Goal: Transaction & Acquisition: Purchase product/service

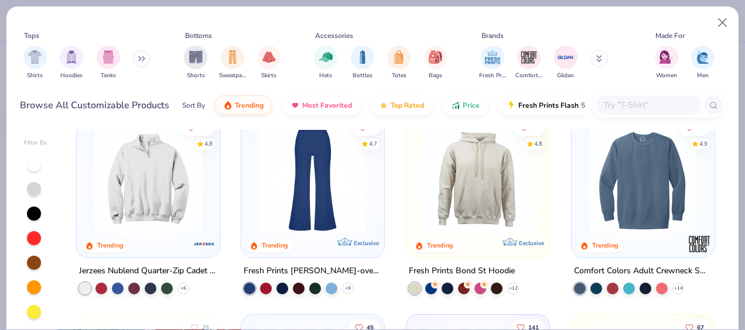
scroll to position [1225, 0]
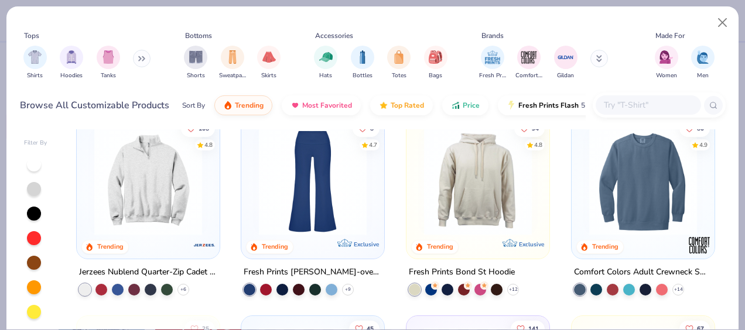
click at [141, 63] on button at bounding box center [142, 59] width 18 height 18
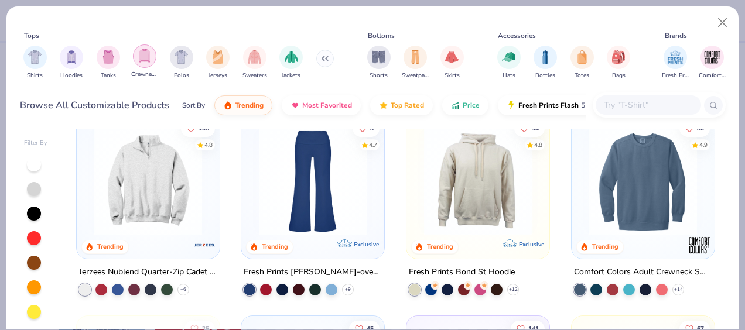
click at [150, 56] on img "filter for Crewnecks" at bounding box center [144, 55] width 13 height 13
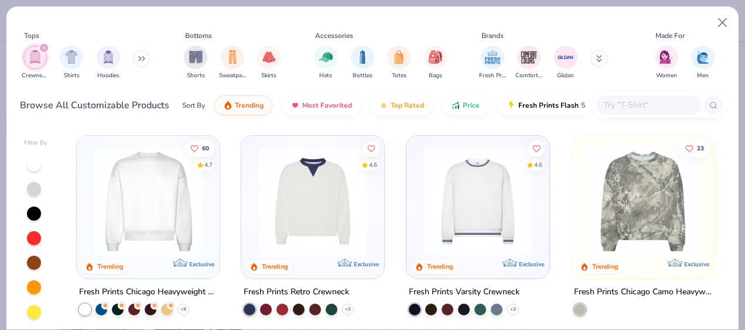
click at [135, 205] on img at bounding box center [147, 202] width 119 height 108
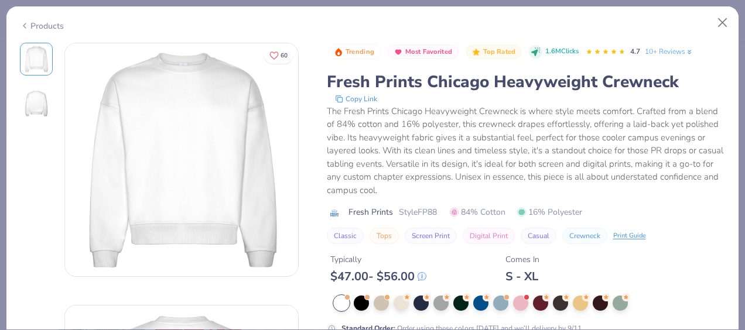
scroll to position [296, 0]
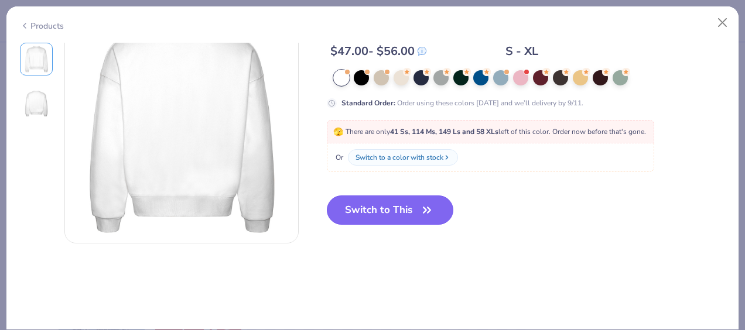
click at [402, 216] on button "Switch to This" at bounding box center [390, 210] width 127 height 29
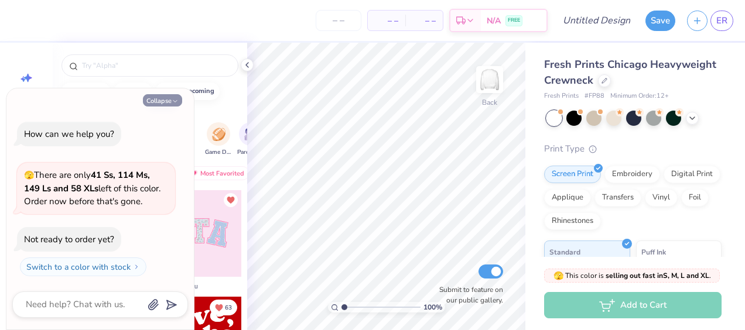
click at [163, 101] on button "Collapse" at bounding box center [162, 100] width 39 height 12
type textarea "x"
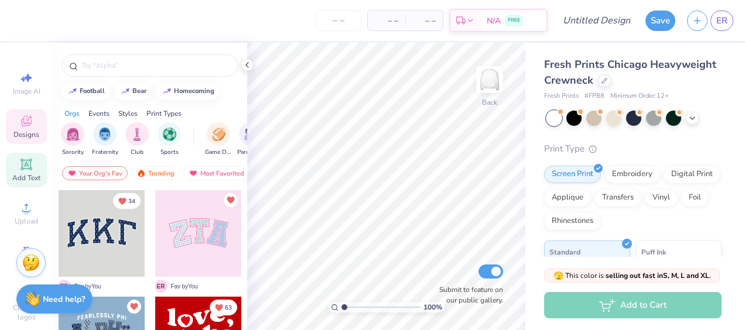
click at [19, 170] on icon at bounding box center [26, 165] width 14 height 14
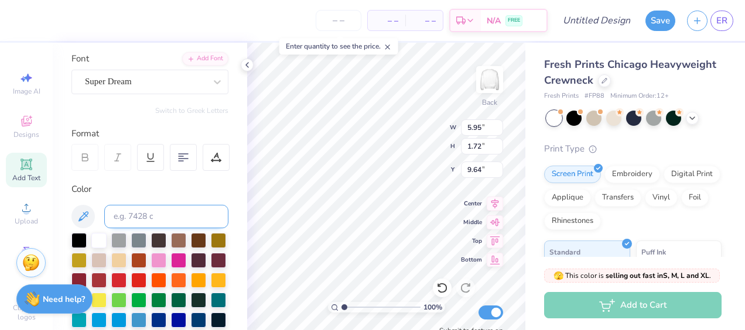
scroll to position [84, 0]
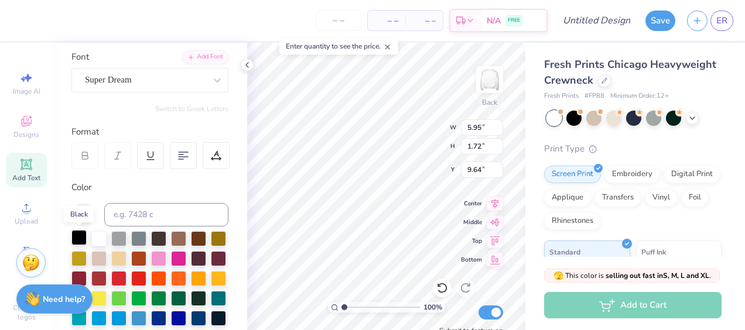
click at [75, 235] on div at bounding box center [78, 237] width 15 height 15
type textarea "T"
click at [130, 89] on div "Super Dream" at bounding box center [149, 80] width 157 height 25
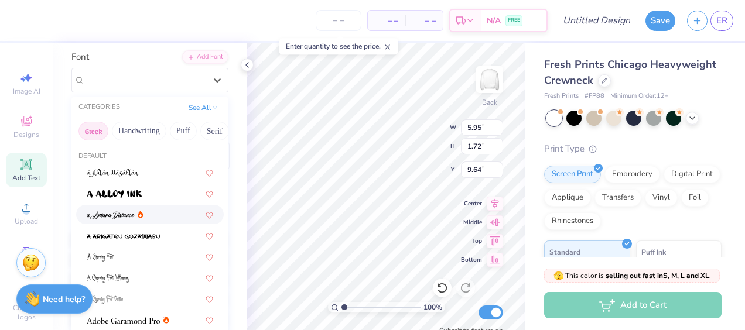
click at [93, 131] on button "Greek" at bounding box center [93, 131] width 30 height 19
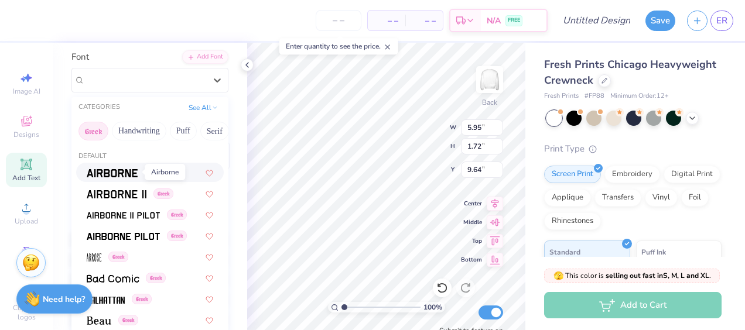
click at [100, 172] on img at bounding box center [112, 173] width 51 height 8
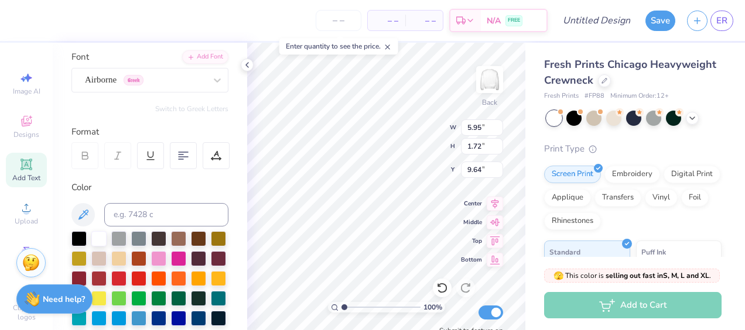
scroll to position [9, 6]
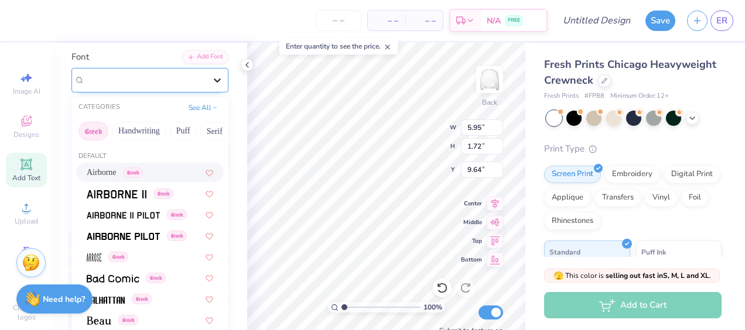
click at [211, 74] on icon at bounding box center [217, 80] width 12 height 12
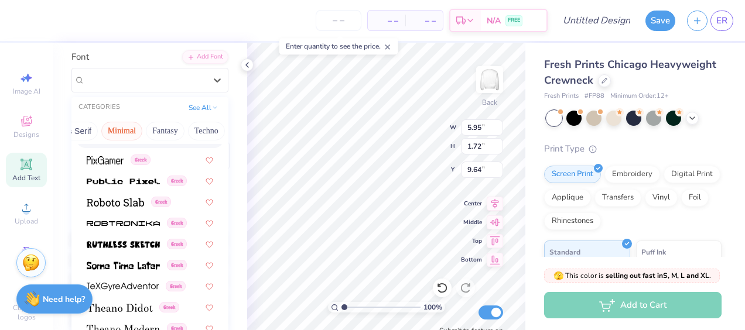
scroll to position [0, 307]
click at [121, 132] on button "Minimal" at bounding box center [122, 131] width 41 height 19
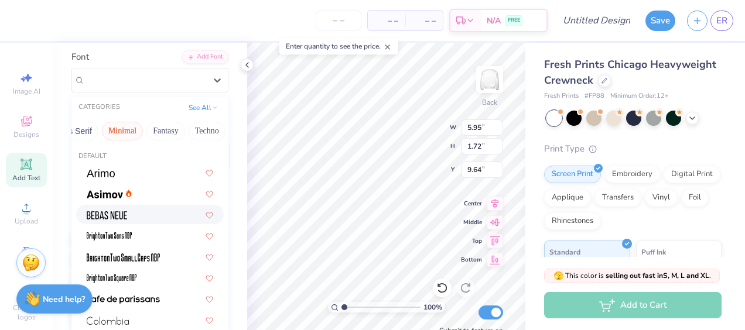
click at [110, 214] on img at bounding box center [107, 215] width 40 height 8
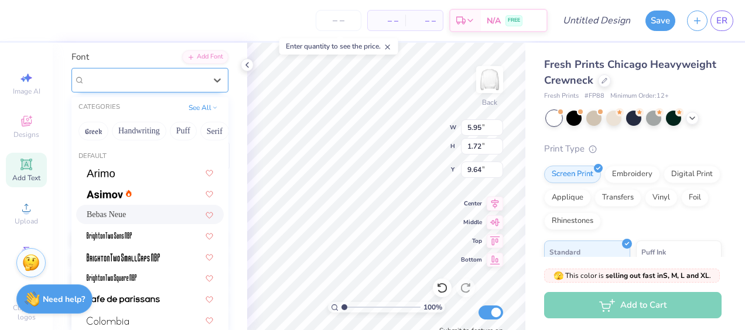
click at [119, 78] on div "Bebas Neue" at bounding box center [145, 80] width 123 height 18
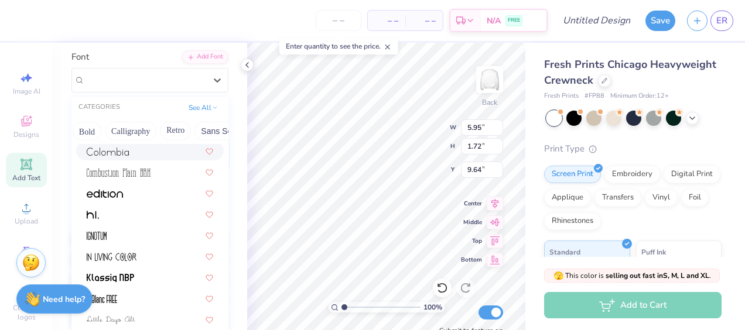
scroll to position [0, 250]
click at [126, 130] on button "Sans Serif" at bounding box center [129, 131] width 51 height 19
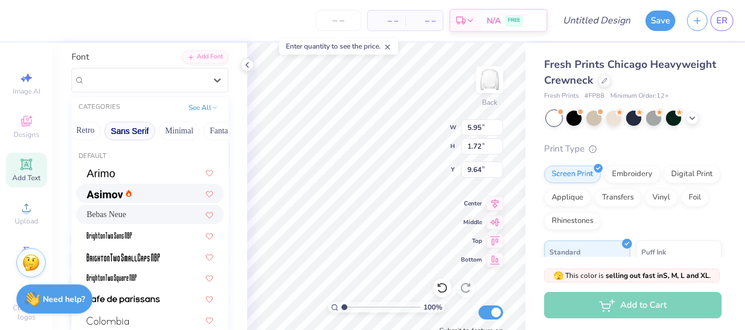
click at [98, 195] on img at bounding box center [105, 194] width 36 height 8
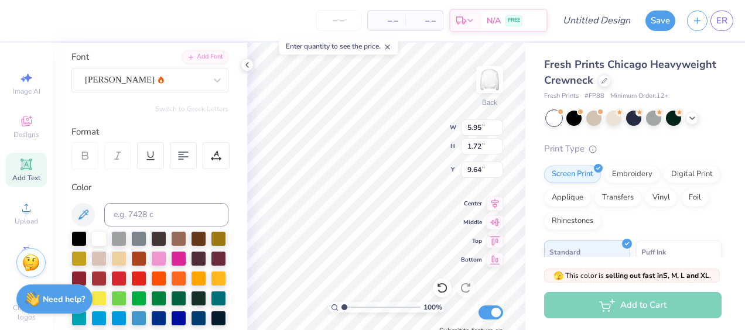
scroll to position [9, 3]
type textarea "Great Women go greek"
click at [546, 179] on div "– – Per Item – – Total Est. Delivery N/A FREE Design Title Save ER Image AI Des…" at bounding box center [372, 165] width 745 height 330
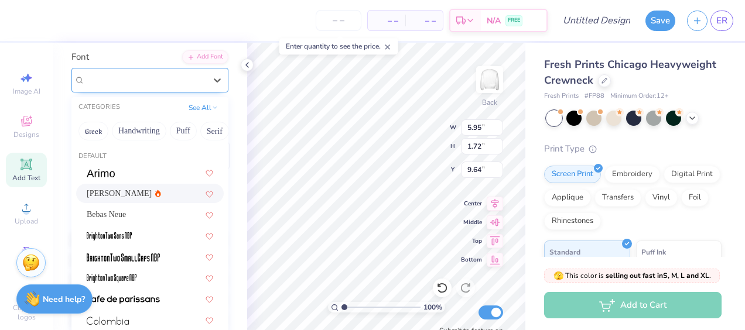
click at [149, 71] on div "Asimov" at bounding box center [145, 80] width 123 height 18
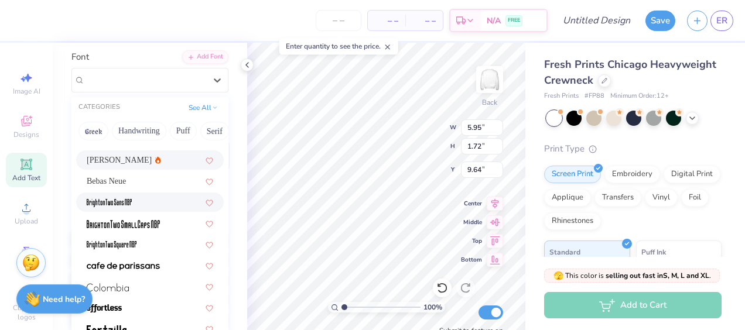
scroll to position [35, 0]
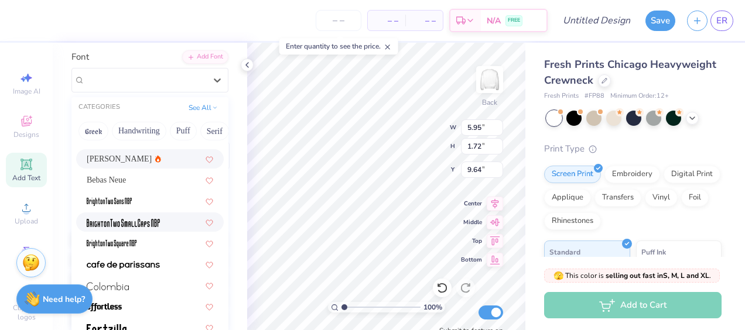
click at [125, 219] on img at bounding box center [123, 223] width 73 height 8
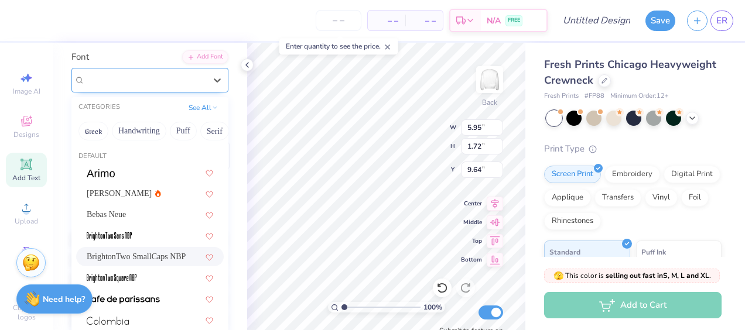
click at [124, 77] on div "BrightonTwo SmallCaps NBP" at bounding box center [145, 80] width 123 height 18
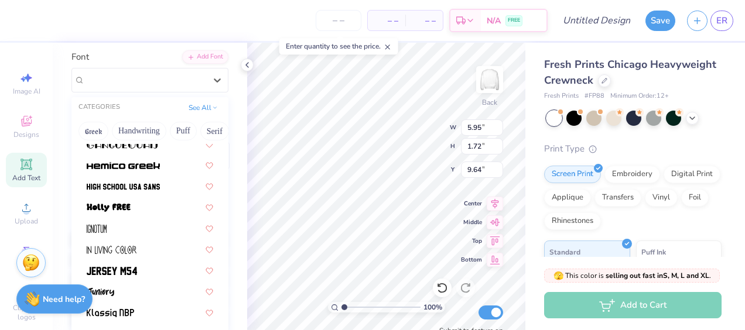
scroll to position [329, 0]
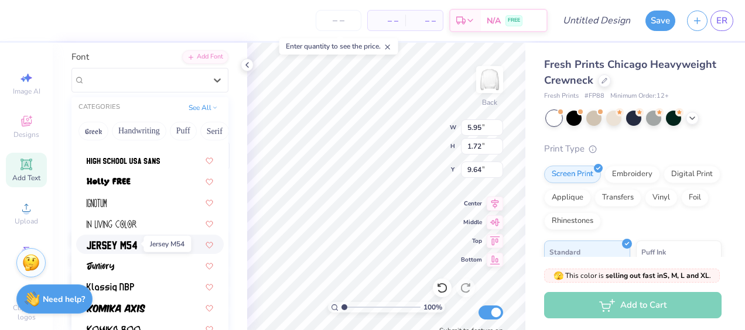
click at [114, 246] on img at bounding box center [112, 245] width 50 height 8
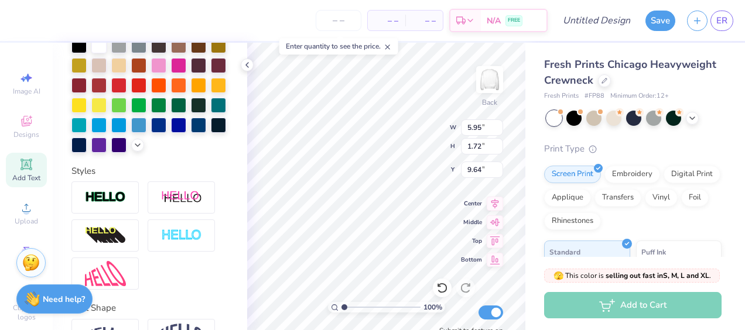
scroll to position [370, 0]
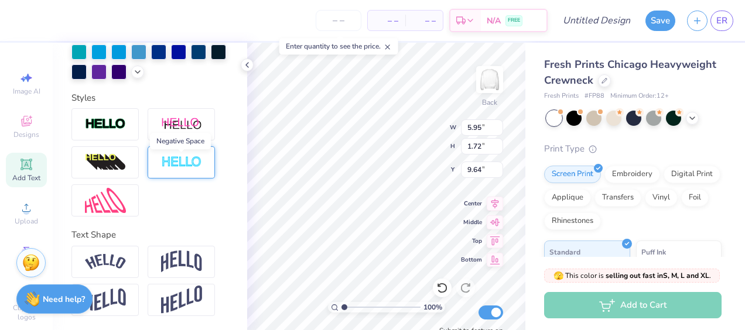
click at [183, 162] on img at bounding box center [181, 162] width 41 height 13
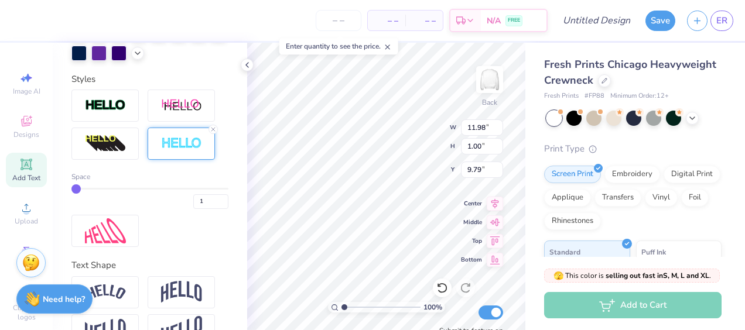
type input "11.98"
type input "1.00"
type input "5.05"
type input "14.13"
type input "1.18"
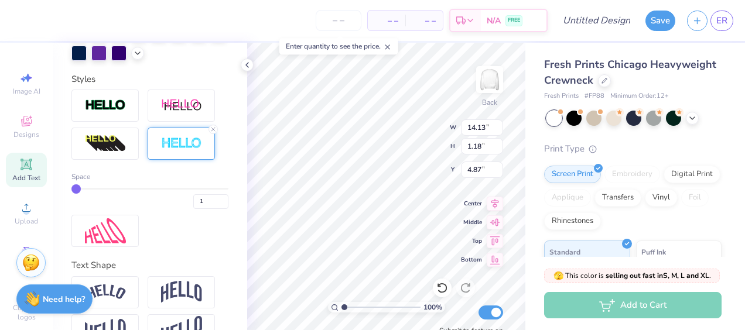
type input "6.18"
click at [20, 87] on span "Image AI" at bounding box center [27, 91] width 28 height 9
select select "4"
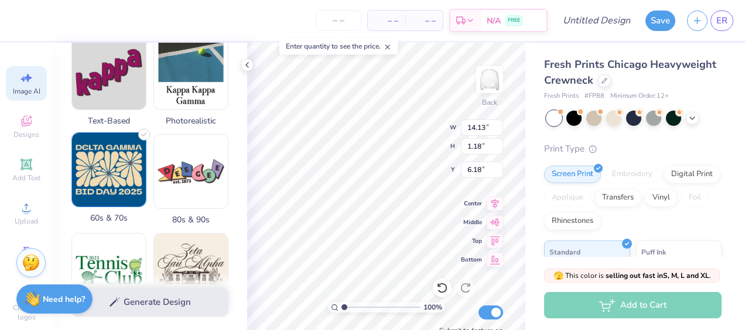
scroll to position [420, 0]
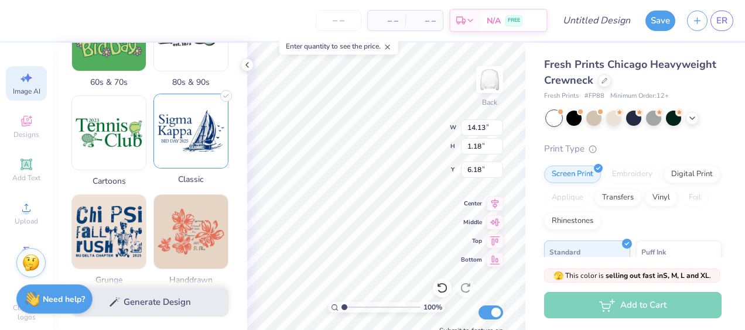
click at [197, 143] on img at bounding box center [191, 131] width 74 height 74
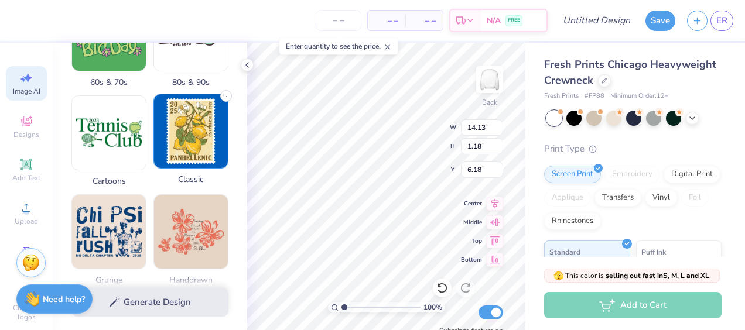
click at [162, 119] on img at bounding box center [191, 131] width 74 height 74
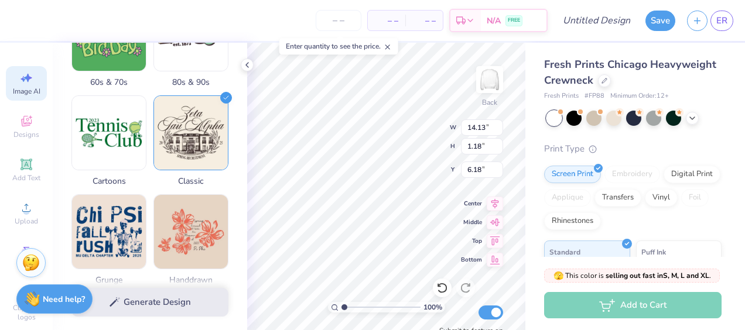
scroll to position [671, 0]
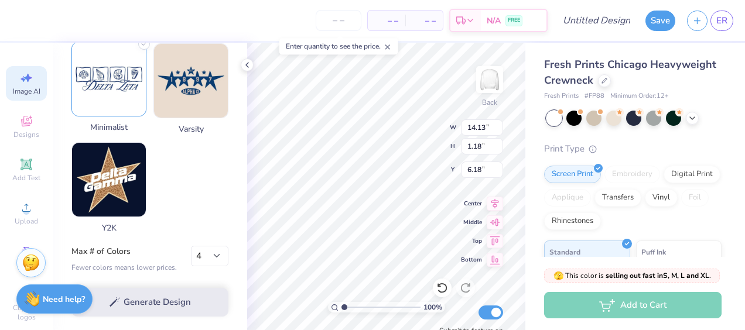
click at [110, 99] on img at bounding box center [109, 79] width 74 height 74
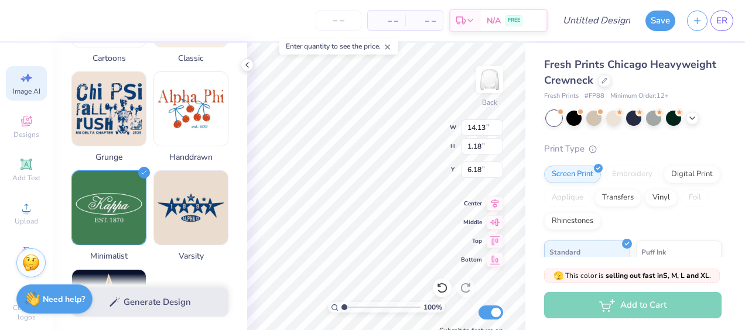
scroll to position [544, 0]
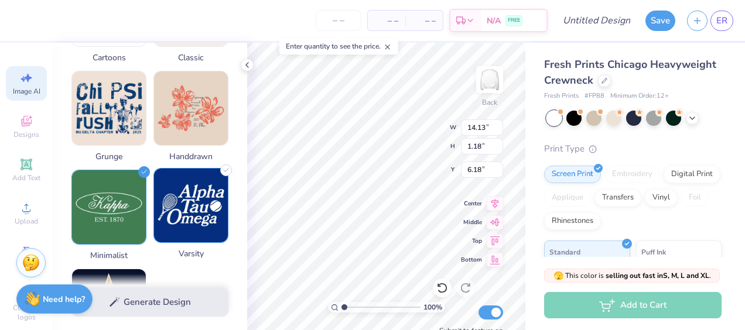
click at [205, 196] on img at bounding box center [191, 206] width 74 height 74
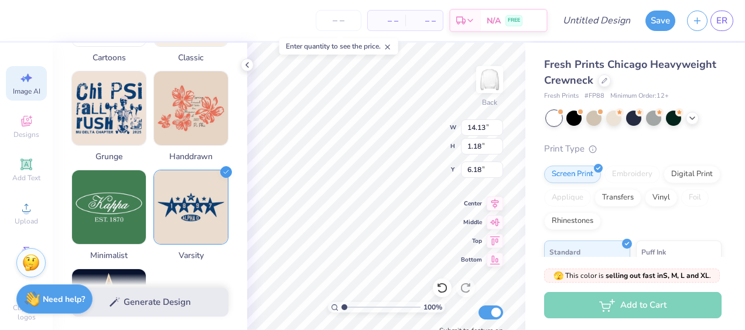
click at [173, 308] on div "Generate Design" at bounding box center [150, 302] width 194 height 57
click at [152, 302] on div "Generate Design" at bounding box center [150, 302] width 194 height 57
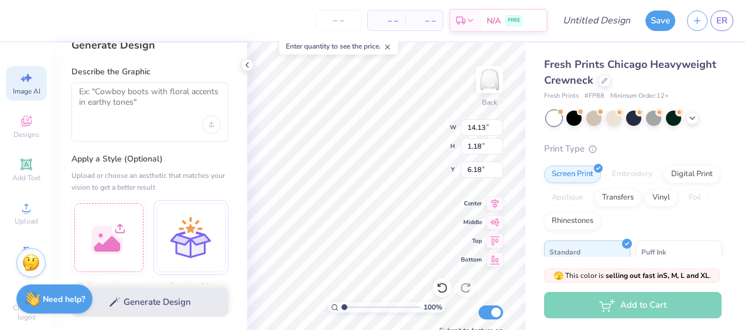
scroll to position [0, 0]
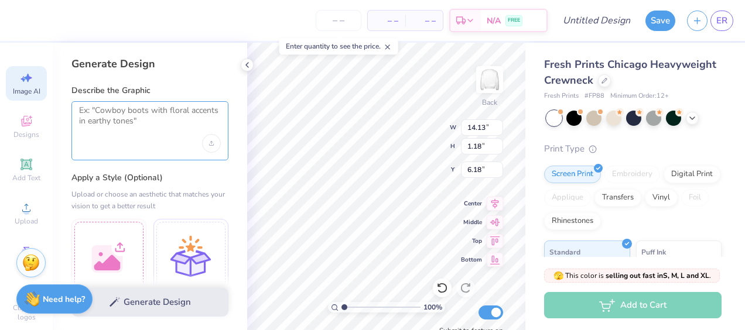
click at [140, 119] on textarea at bounding box center [150, 119] width 142 height 29
drag, startPoint x: 140, startPoint y: 119, endPoint x: 139, endPoint y: 148, distance: 28.1
click at [139, 148] on div at bounding box center [149, 130] width 157 height 59
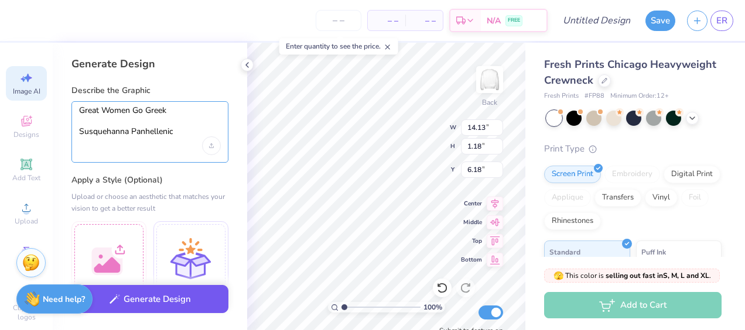
type textarea "Great Women Go Greek Susquehanna Panhellenic"
click at [141, 302] on button "Generate Design" at bounding box center [149, 299] width 157 height 29
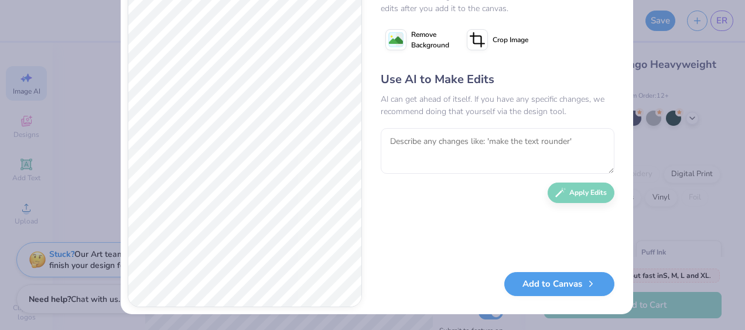
scroll to position [66, 0]
click at [450, 145] on textarea at bounding box center [498, 152] width 234 height 46
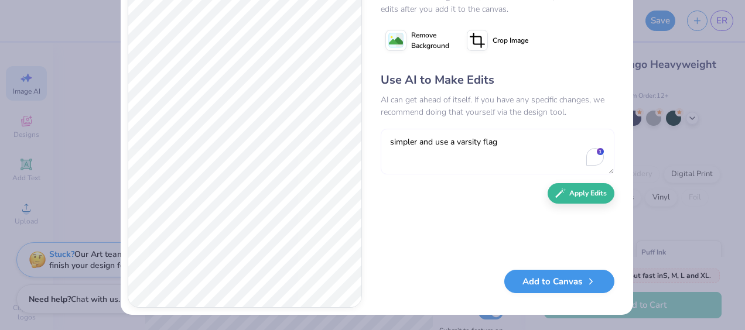
type textarea "simpler and use a varsity flag"
click at [552, 282] on button "Add to Canvas" at bounding box center [559, 282] width 110 height 24
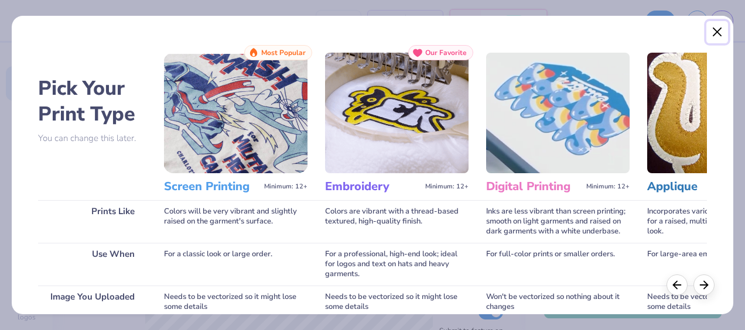
click at [719, 34] on button "Close" at bounding box center [717, 32] width 22 height 22
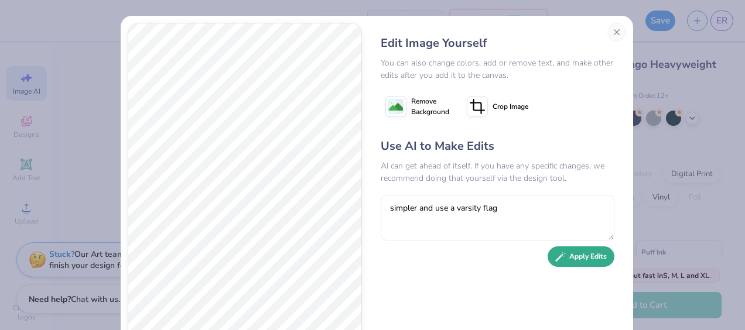
click at [575, 258] on button "Apply Edits" at bounding box center [581, 257] width 67 height 20
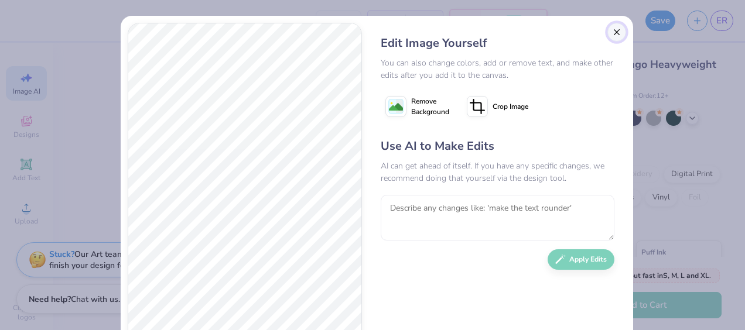
click at [610, 30] on button "Close" at bounding box center [616, 32] width 19 height 19
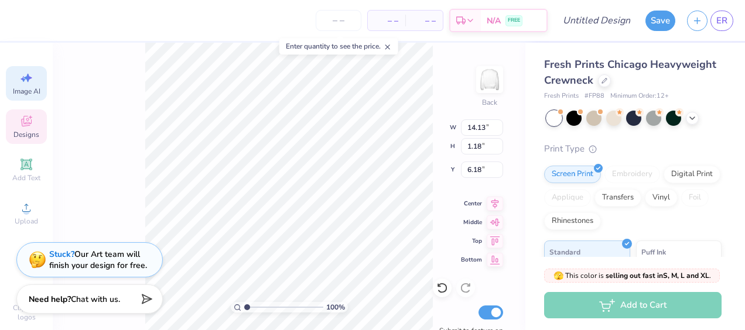
click at [28, 126] on icon at bounding box center [26, 121] width 14 height 14
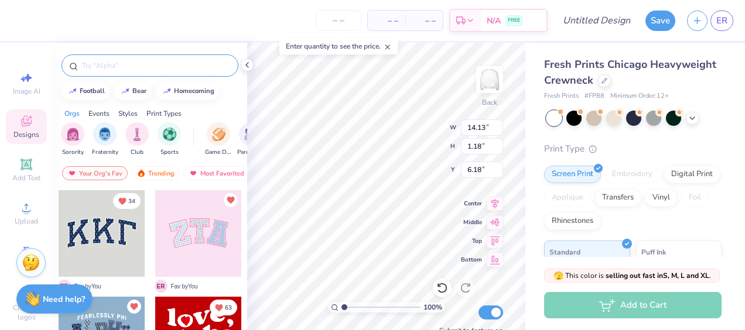
click at [96, 67] on input "text" at bounding box center [156, 66] width 150 height 12
type input "flag"
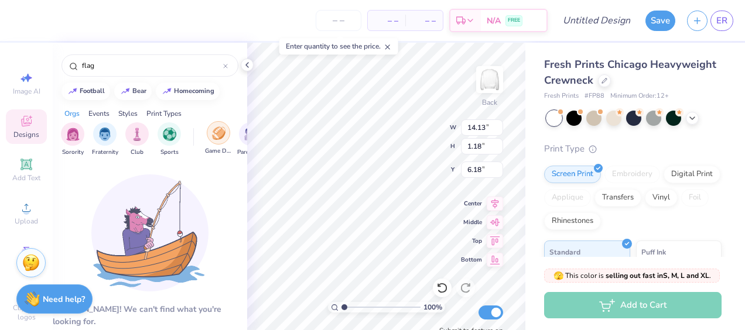
click at [223, 139] on div "filter for Game Day" at bounding box center [218, 132] width 23 height 23
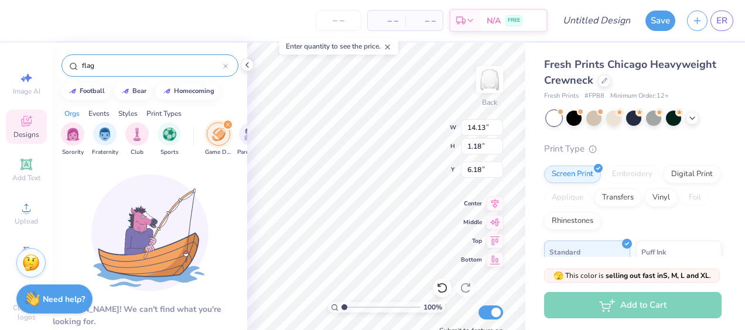
click at [225, 67] on icon at bounding box center [225, 66] width 5 height 5
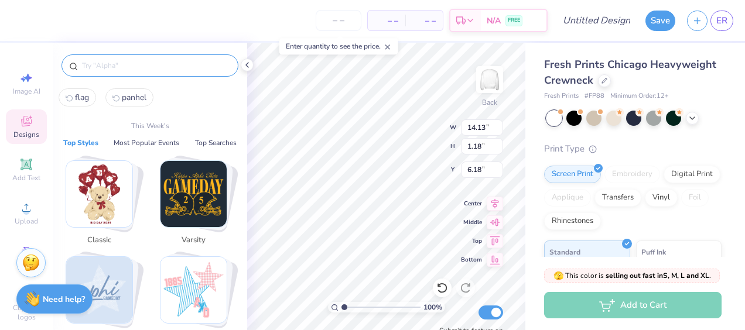
click at [124, 67] on input "text" at bounding box center [156, 66] width 150 height 12
click at [200, 201] on img "Stack Card Button Varsity" at bounding box center [193, 194] width 66 height 66
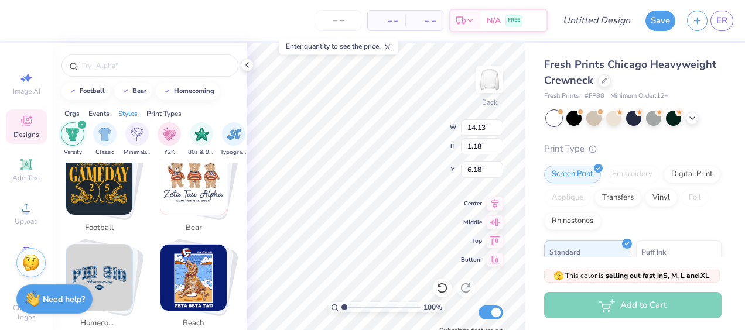
scroll to position [237, 0]
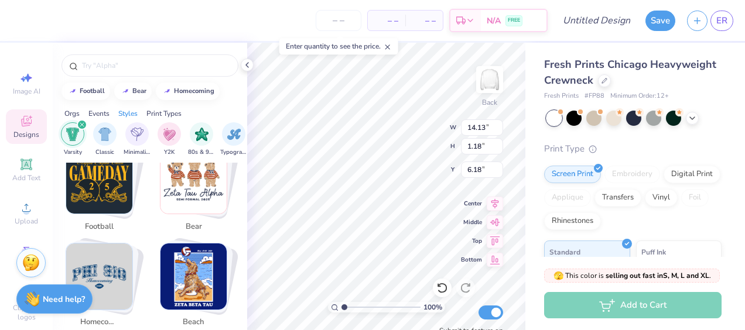
click at [109, 176] on img "Stack Card Button football" at bounding box center [99, 181] width 66 height 66
type input "football"
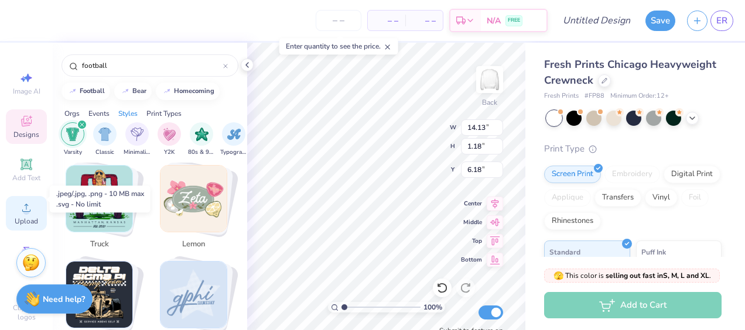
scroll to position [72, 0]
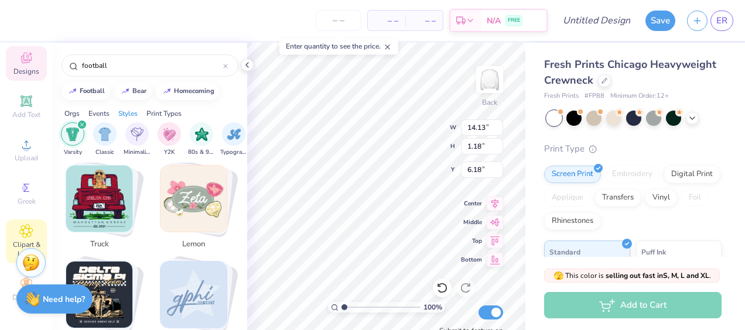
click at [12, 220] on div "Clipart & logos" at bounding box center [26, 242] width 41 height 44
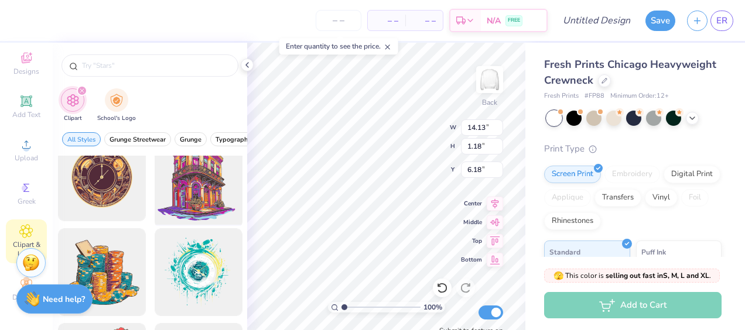
scroll to position [0, 0]
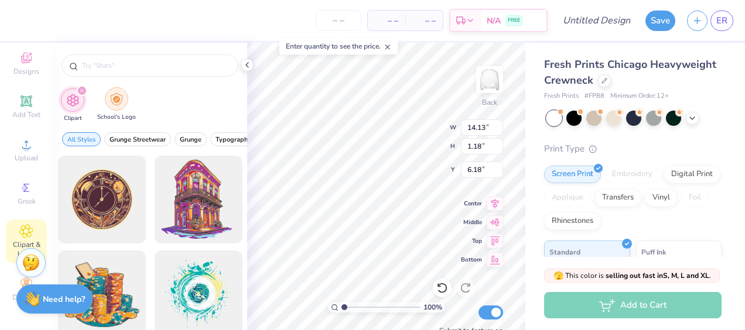
click at [115, 104] on img "filter for School's Logo" at bounding box center [116, 99] width 13 height 13
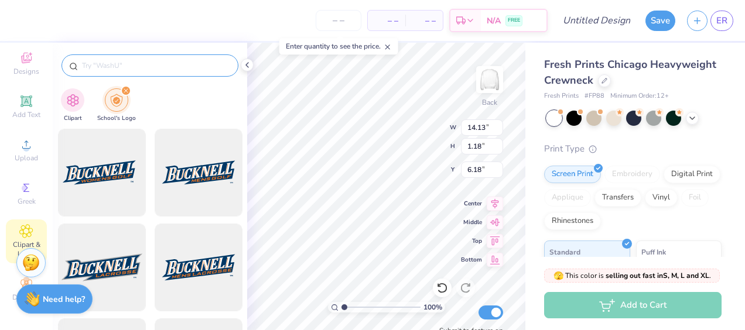
click at [96, 65] on input "text" at bounding box center [156, 66] width 150 height 12
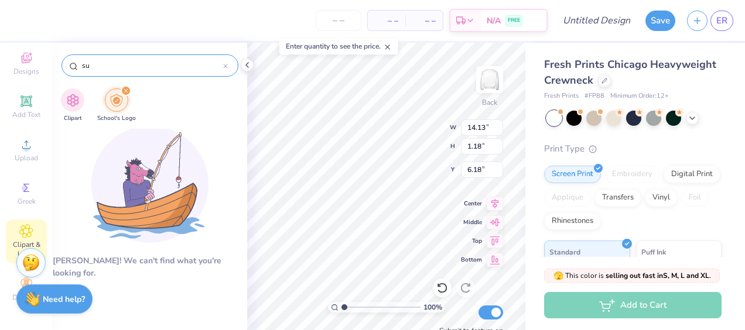
type input "s"
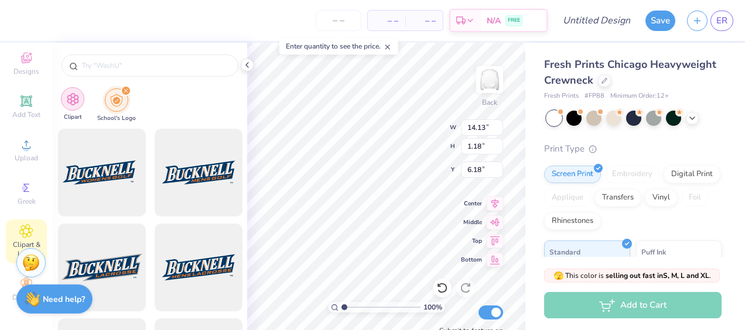
click at [74, 96] on img "filter for Clipart" at bounding box center [72, 99] width 13 height 13
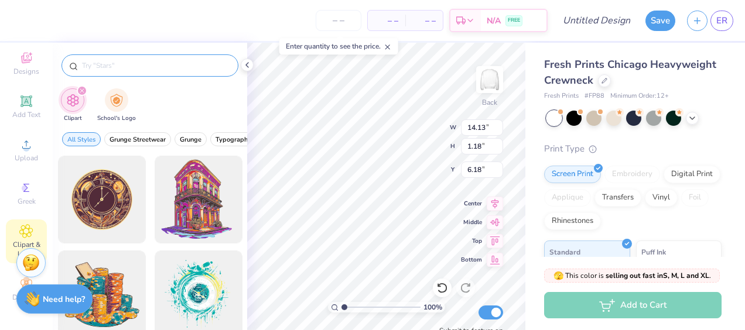
click at [115, 67] on input "text" at bounding box center [156, 66] width 150 height 12
type input "flag"
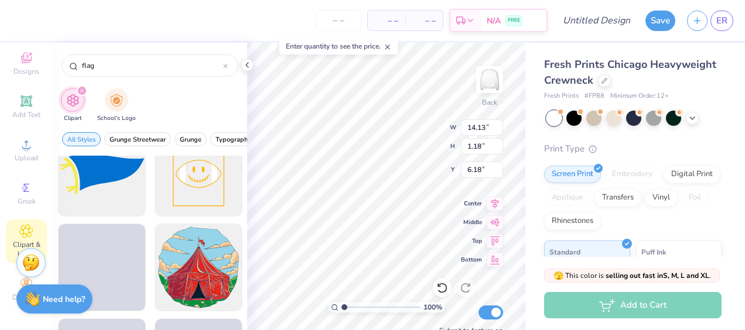
scroll to position [3141, 0]
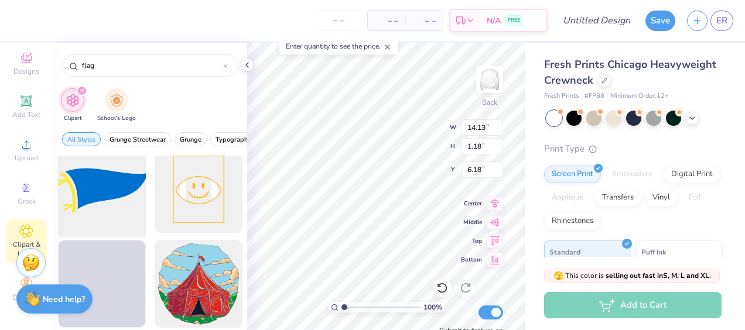
click at [75, 182] on div at bounding box center [101, 189] width 97 height 97
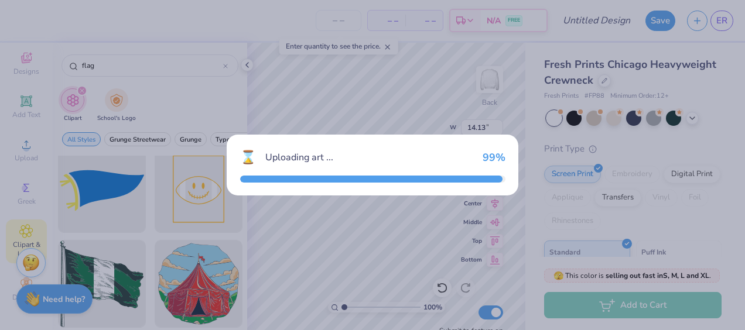
type input "15.00"
type input "7.26"
type input "3.00"
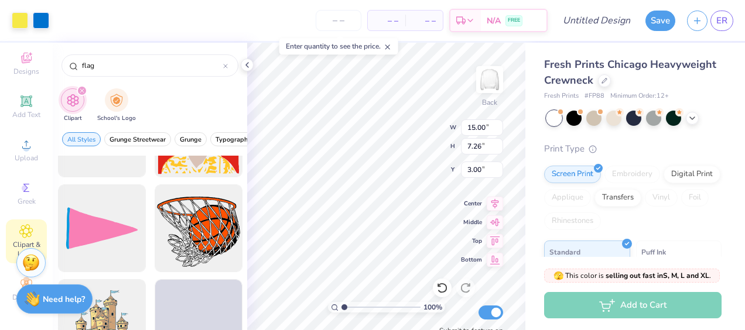
scroll to position [4240, 0]
click at [96, 232] on div at bounding box center [102, 229] width 88 height 88
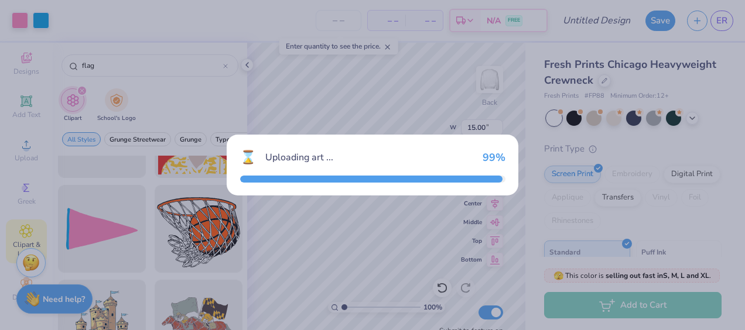
type input "8.74"
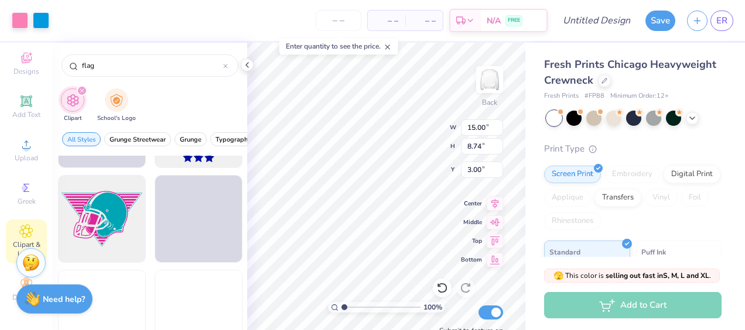
scroll to position [4820, 0]
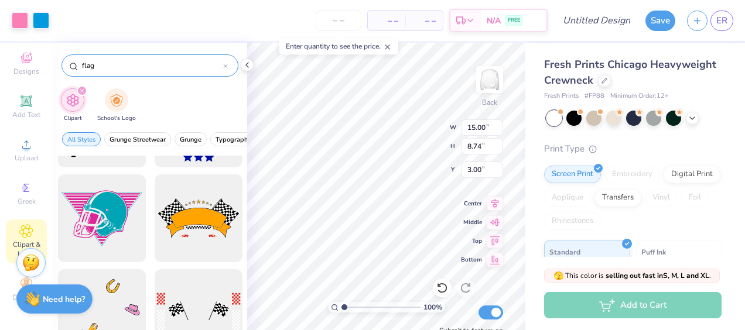
click at [108, 66] on input "flag" at bounding box center [152, 66] width 142 height 12
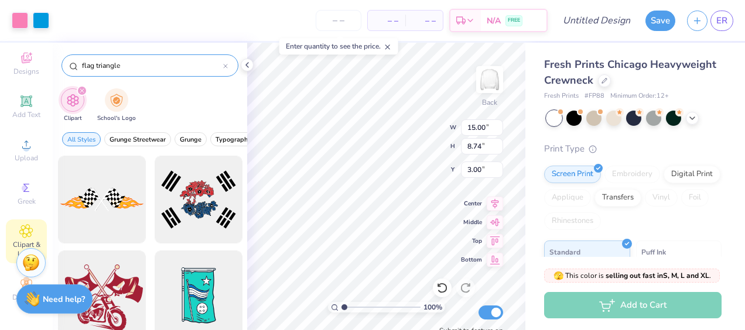
type input "flag triangle"
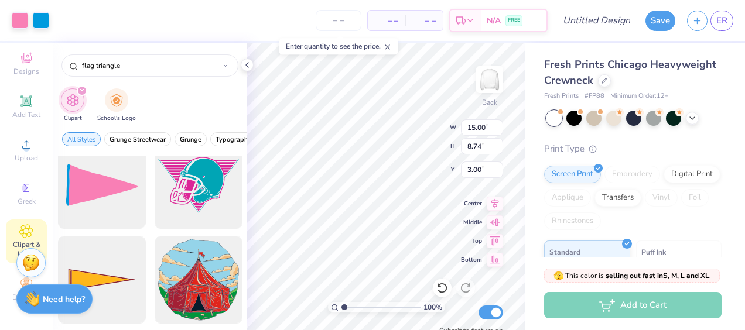
scroll to position [0, 0]
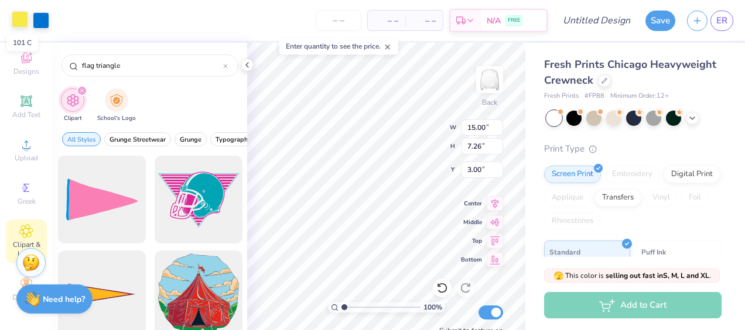
click at [22, 20] on div at bounding box center [20, 19] width 16 height 16
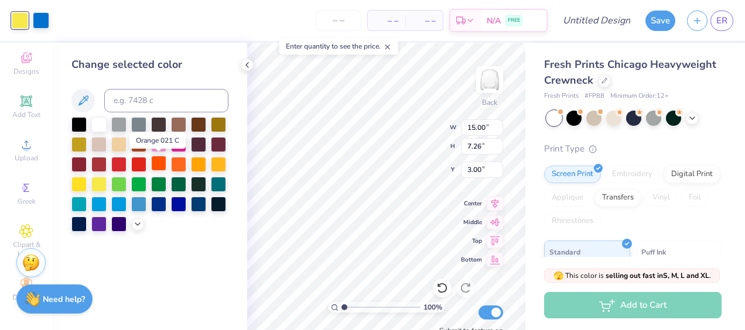
click at [165, 169] on div at bounding box center [158, 163] width 15 height 15
click at [180, 168] on div at bounding box center [178, 163] width 15 height 15
click at [33, 24] on div at bounding box center [41, 19] width 16 height 16
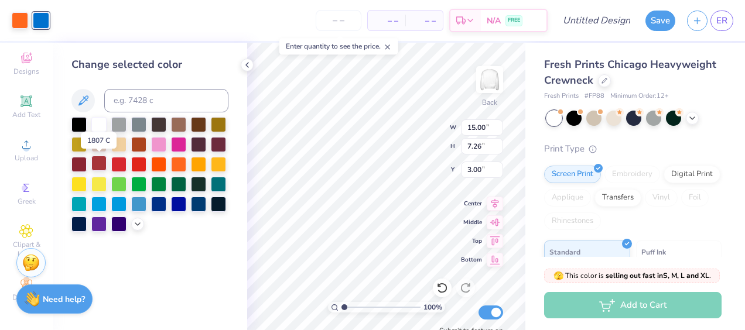
click at [94, 167] on div at bounding box center [98, 163] width 15 height 15
click at [179, 145] on div at bounding box center [178, 143] width 15 height 15
click at [14, 26] on div at bounding box center [20, 19] width 16 height 16
click at [94, 167] on div at bounding box center [98, 163] width 15 height 15
type input "11.94"
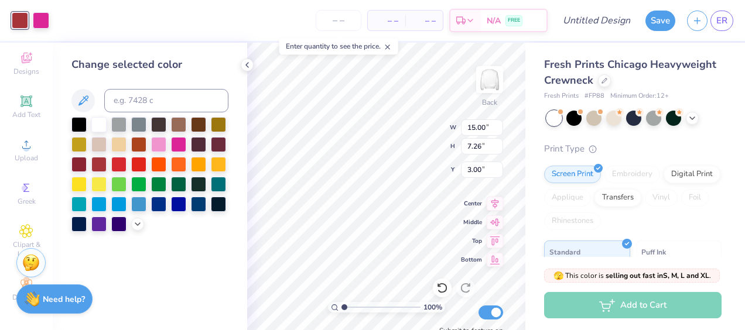
type input "5.78"
type input "4.48"
type input "14.13"
type input "1.18"
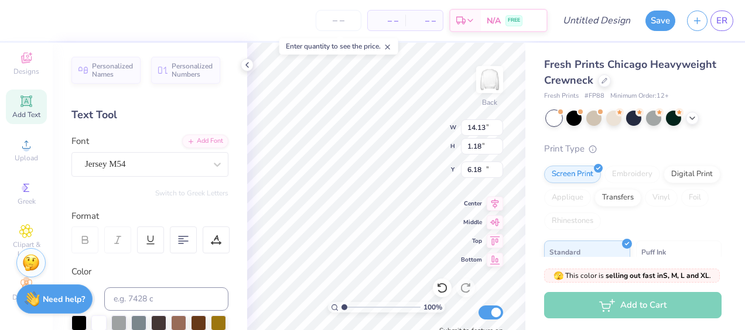
type input "16.02"
type input "11.94"
type input "5.78"
type input "5.23"
type input "14.09"
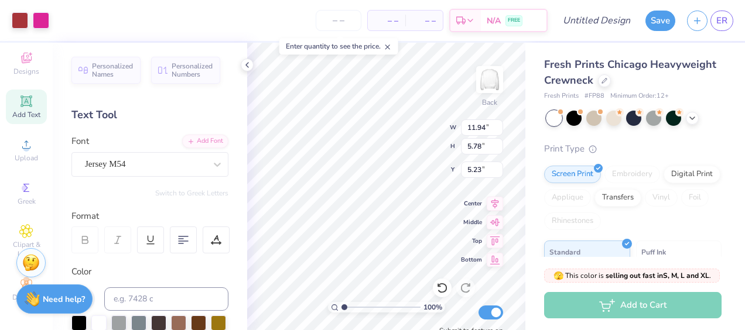
type input "6.82"
type input "4.62"
type input "14.13"
type input "1.18"
type input "16.02"
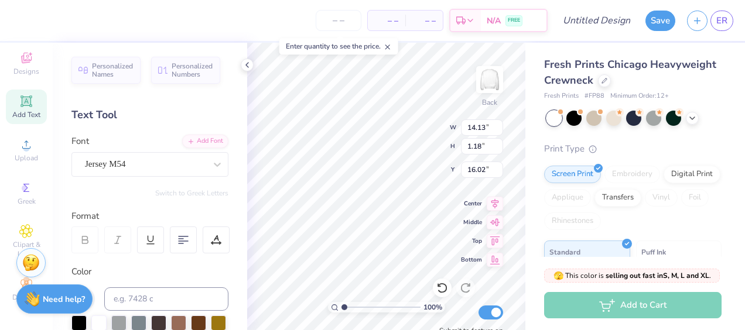
scroll to position [9, 1]
type textarea "G"
type textarea "Susquehanna Panhellenic"
type input "16.48"
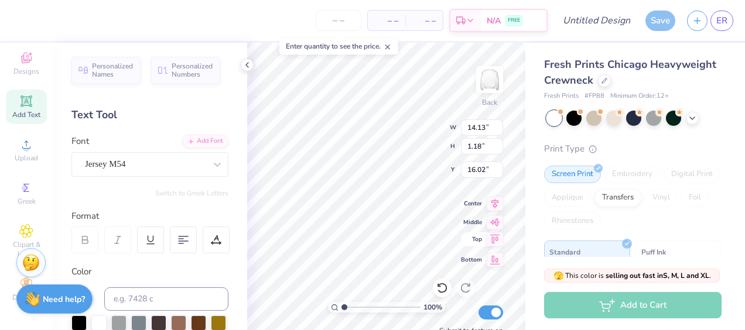
type input "1.23"
type input "16.00"
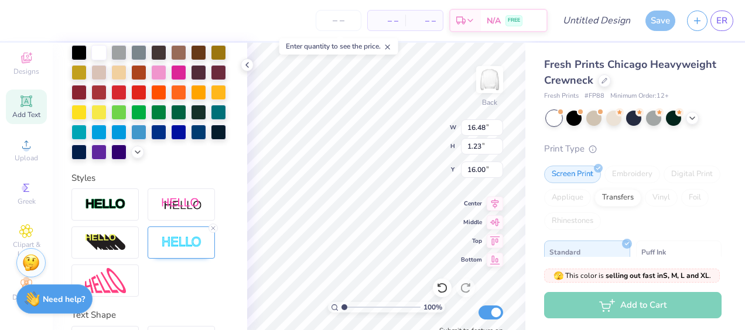
scroll to position [312, 0]
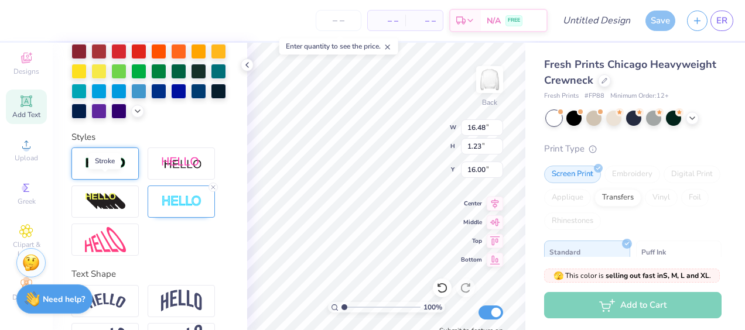
click at [88, 170] on img at bounding box center [105, 163] width 41 height 13
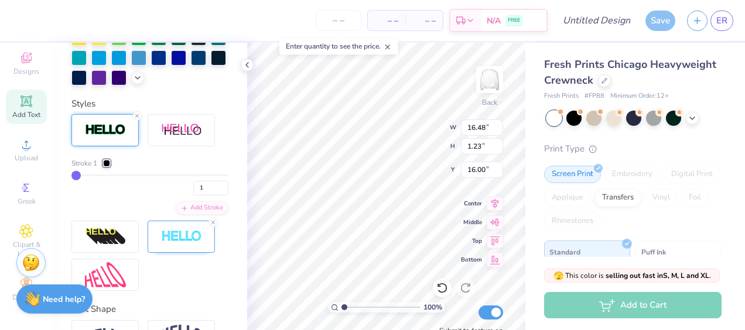
scroll to position [346, 0]
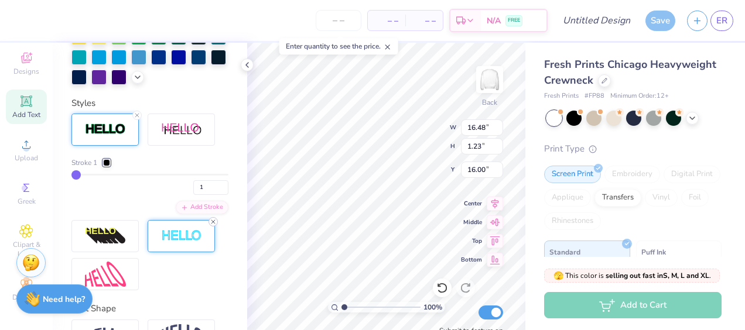
click at [214, 225] on icon at bounding box center [213, 221] width 7 height 7
click at [134, 119] on icon at bounding box center [137, 115] width 7 height 7
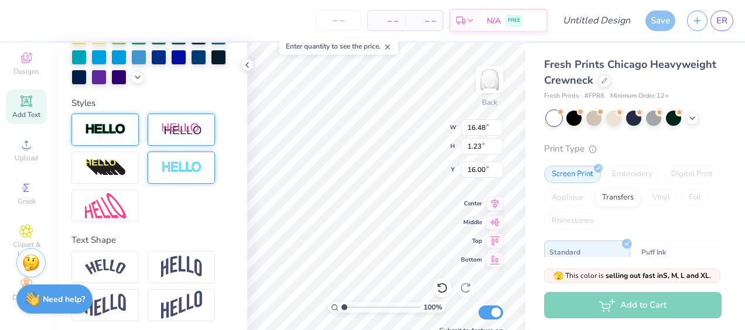
scroll to position [228, 0]
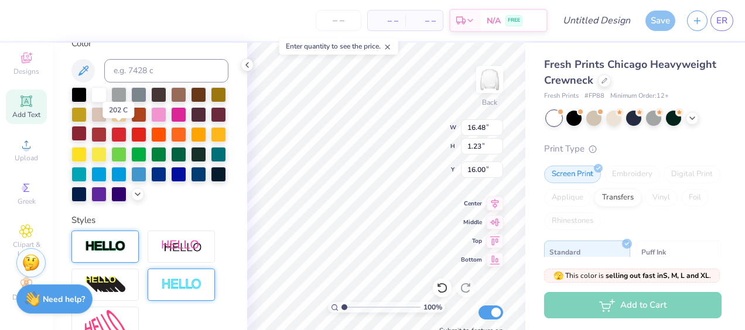
click at [87, 135] on div at bounding box center [78, 133] width 15 height 15
click at [107, 128] on div at bounding box center [98, 133] width 15 height 15
click at [87, 131] on div at bounding box center [78, 133] width 15 height 15
type input "12.87"
type input "0.95"
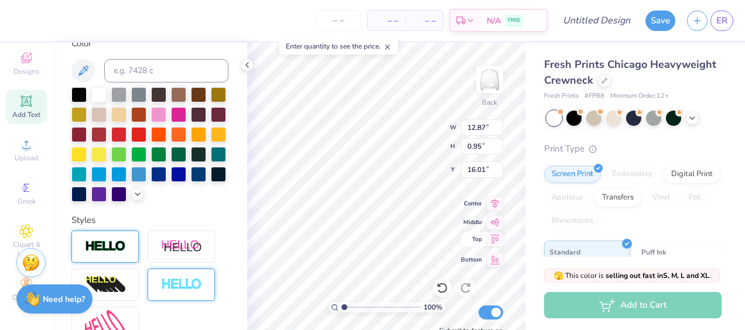
type input "12.14"
type input "11.33"
type input "0.83"
type input "11.97"
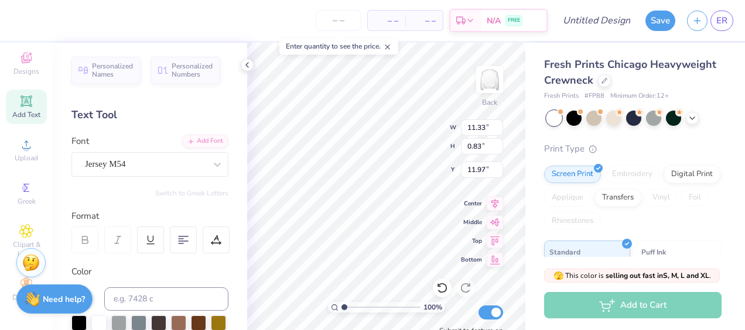
scroll to position [0, 0]
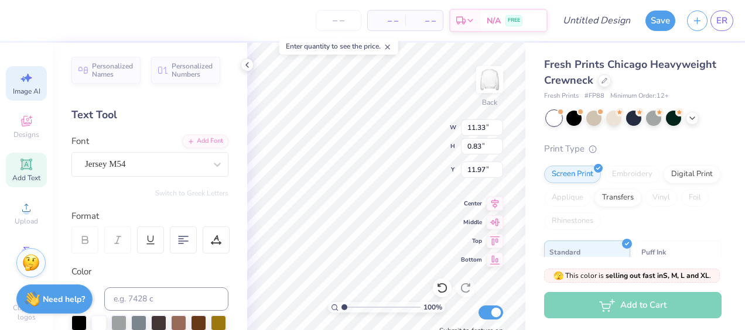
click at [19, 73] on icon at bounding box center [26, 78] width 14 height 14
select select "4"
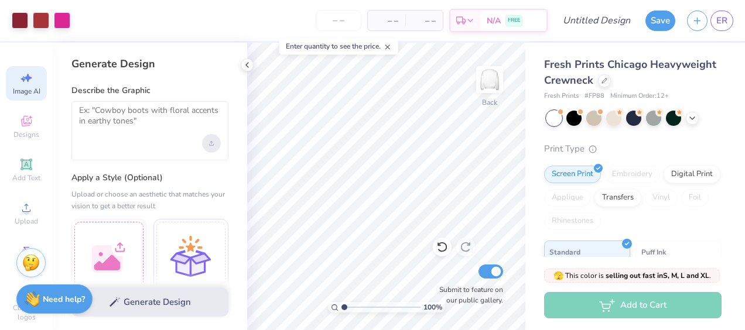
click at [208, 146] on div "Upload image" at bounding box center [211, 143] width 19 height 19
click at [215, 142] on div "Upload image" at bounding box center [211, 143] width 19 height 19
click at [211, 143] on icon "Upload image" at bounding box center [211, 143] width 5 height 5
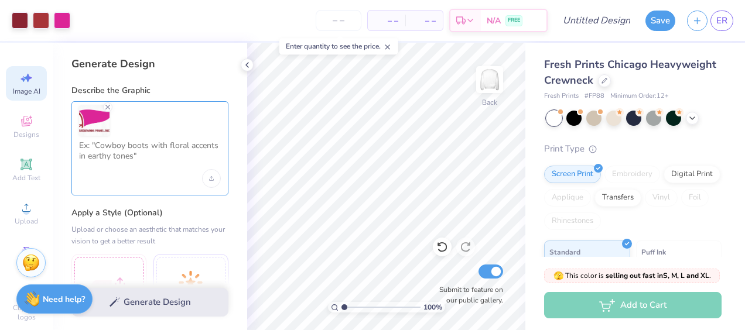
click at [132, 156] on textarea at bounding box center [150, 155] width 142 height 29
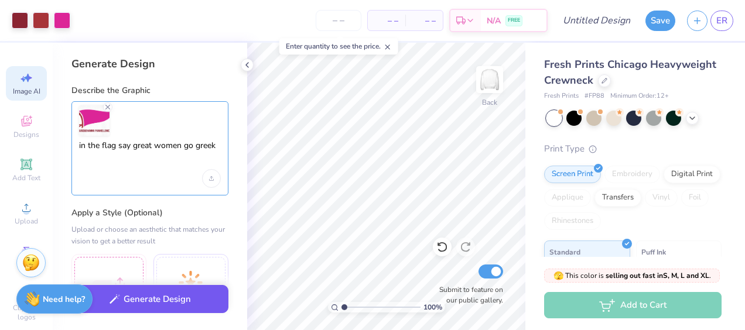
type textarea "in the flag say great women go greek"
click at [175, 301] on button "Generate Design" at bounding box center [149, 299] width 157 height 29
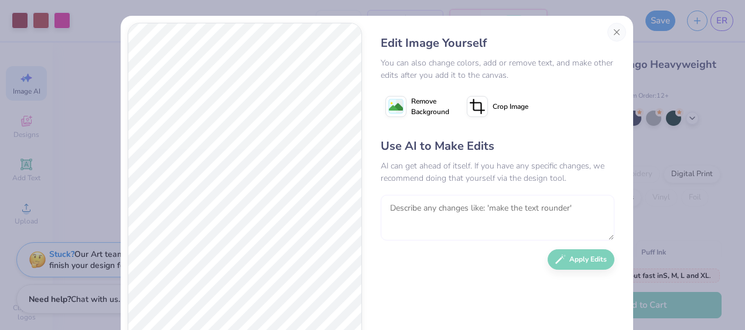
click at [419, 209] on textarea at bounding box center [498, 218] width 234 height 46
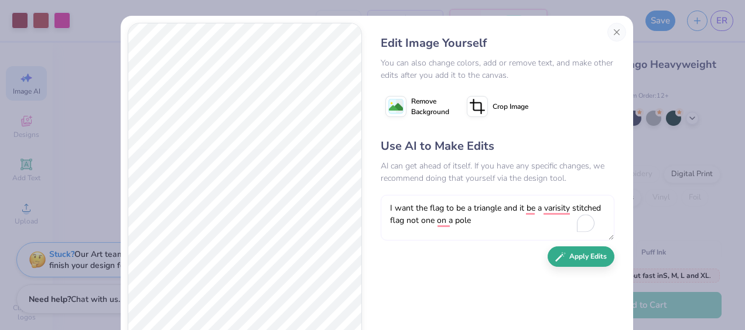
type textarea "I want the flag to be a triangle and it be a varisity stitched flag not one on …"
click at [566, 254] on button "Apply Edits" at bounding box center [581, 257] width 67 height 20
click at [618, 32] on button "Close" at bounding box center [616, 32] width 19 height 19
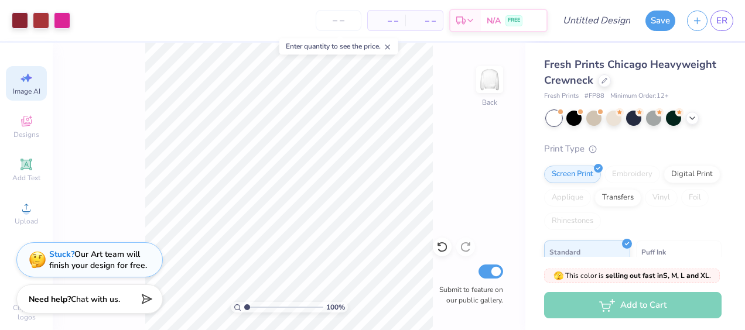
scroll to position [0, 26]
click at [22, 160] on icon at bounding box center [26, 164] width 9 height 9
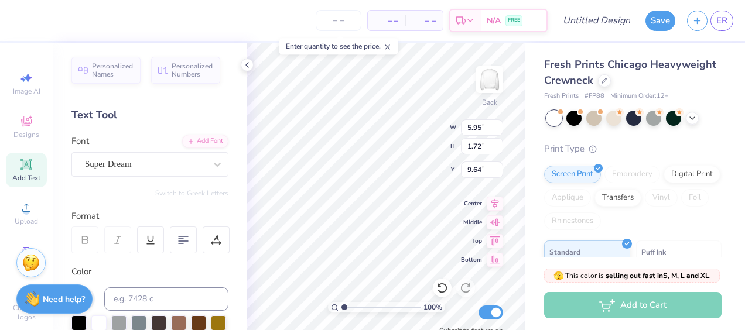
scroll to position [9, 2]
type textarea "Great"
type input "6.31"
type input "5.10"
type input "1.36"
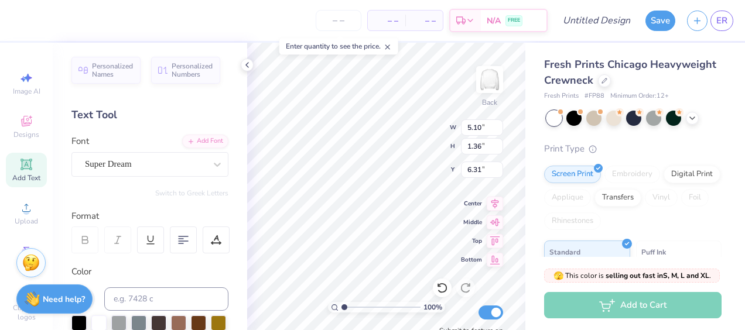
type input "5.39"
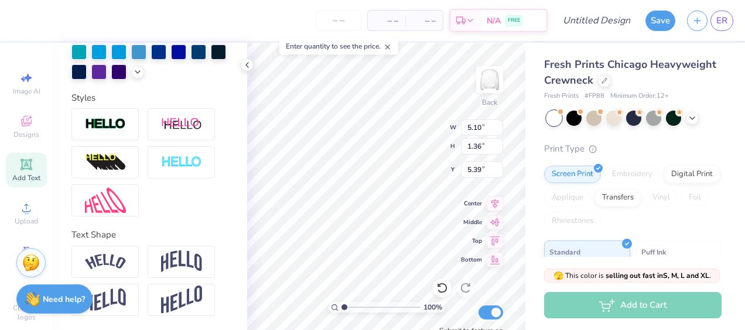
scroll to position [370, 0]
click at [107, 202] on img at bounding box center [105, 200] width 41 height 25
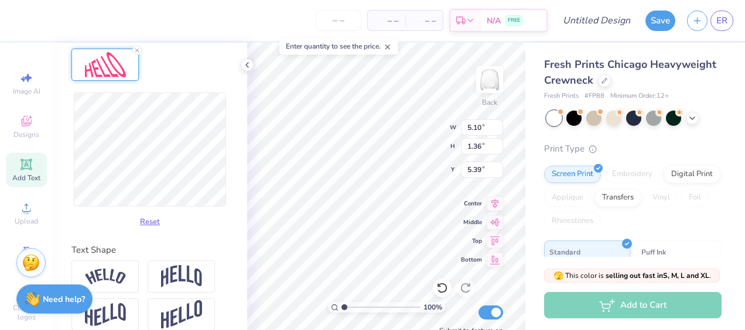
scroll to position [519, 0]
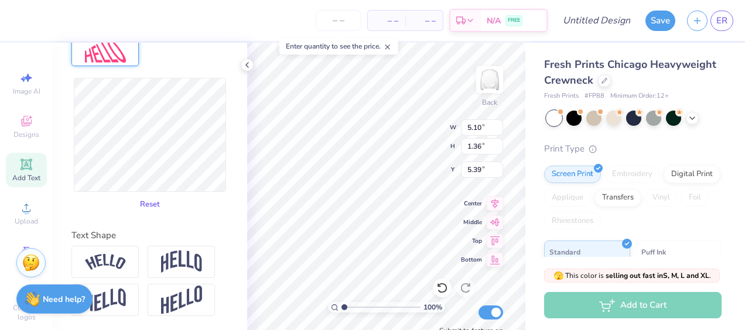
type input "5.06"
type input "1.43"
type input "5.35"
type input "5.21"
type input "1.65"
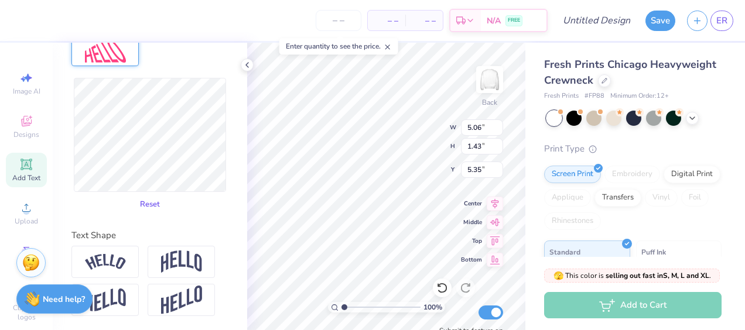
type input "5.24"
type input "2.06"
type input "5.04"
type input "5.25"
type input "2.38"
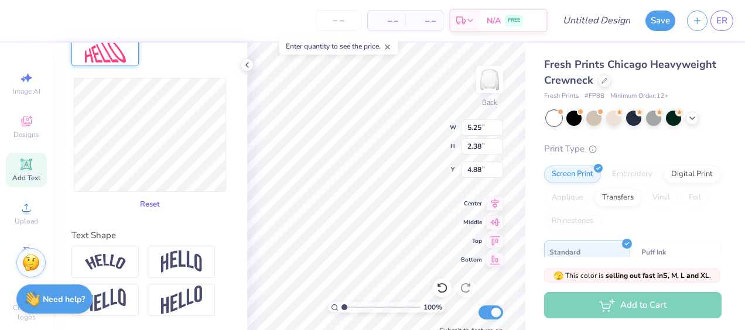
type input "5.10"
type input "5.44"
type input "2.25"
type input "5.16"
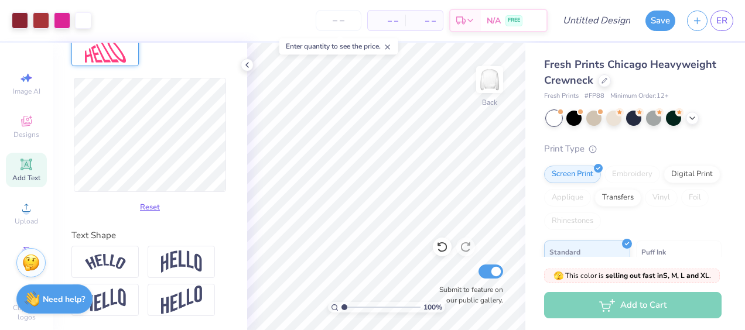
click at [24, 176] on span "Add Text" at bounding box center [26, 177] width 28 height 9
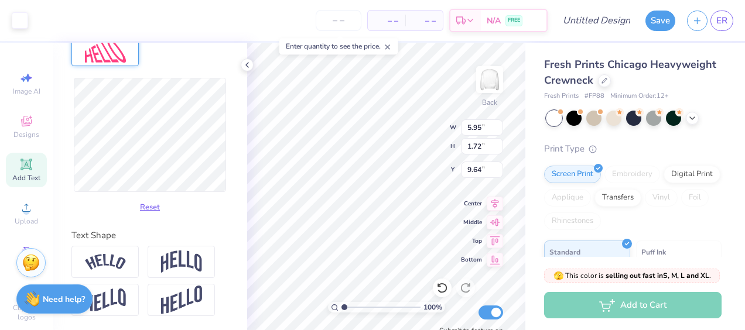
scroll to position [370, 0]
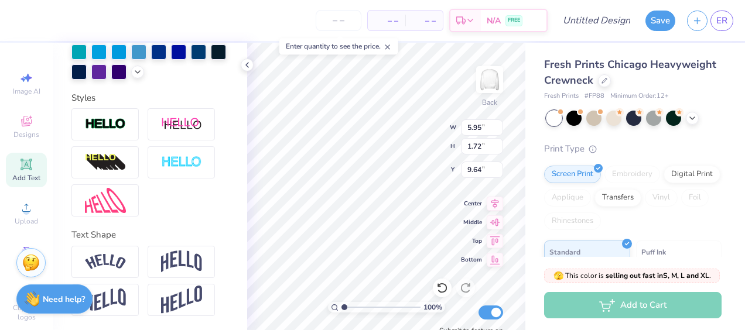
click at [37, 169] on div "Add Text" at bounding box center [26, 170] width 41 height 35
type textarea "women"
type input "5.44"
type input "2.25"
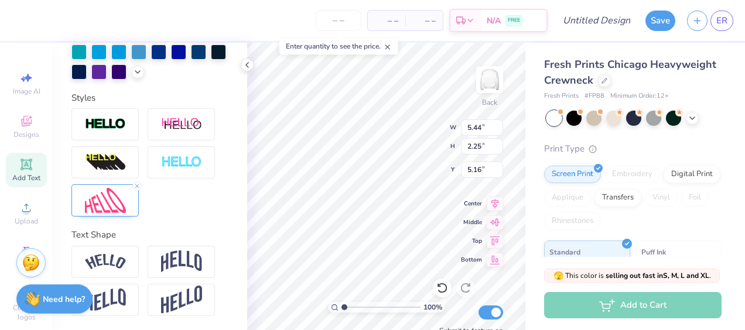
type input "5.16"
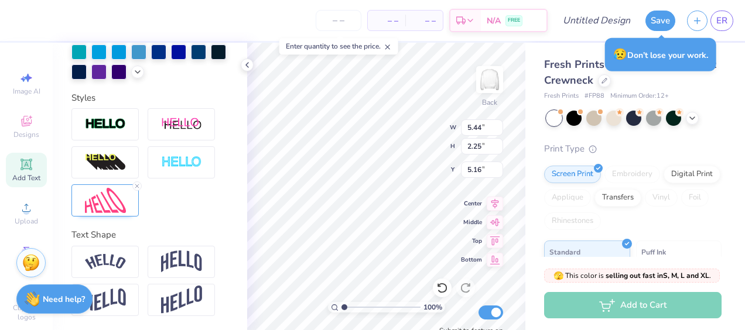
type textarea "GREAT"
type textarea "Great"
type input "7.85"
type input "1.37"
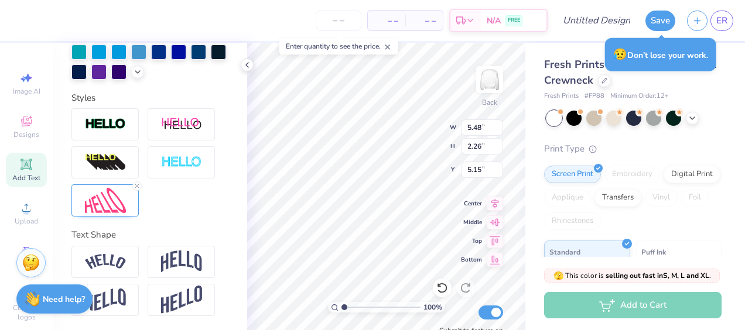
type input "9.81"
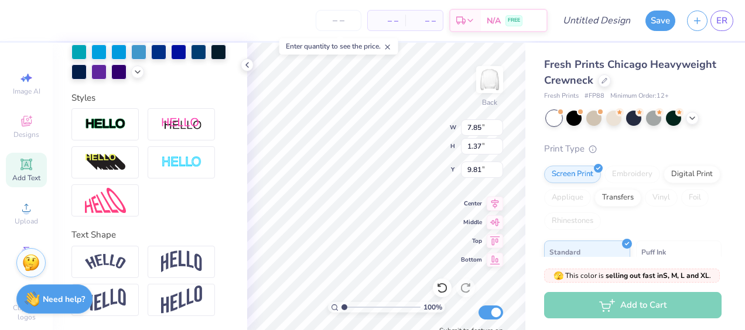
scroll to position [9, 2]
type input "5.95"
type input "1.72"
type input "9.64"
type input "7.85"
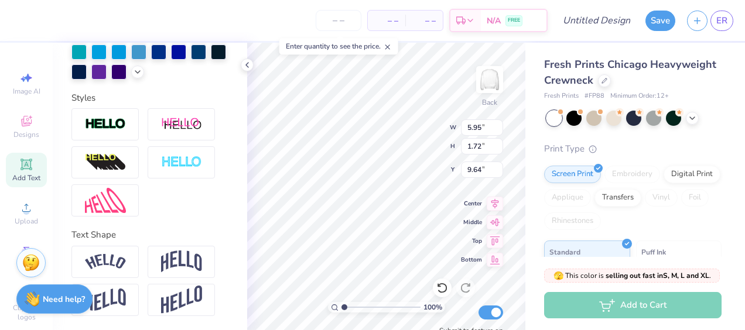
type input "1.37"
type input "9.81"
type input "5.44"
type input "2.25"
type input "5.16"
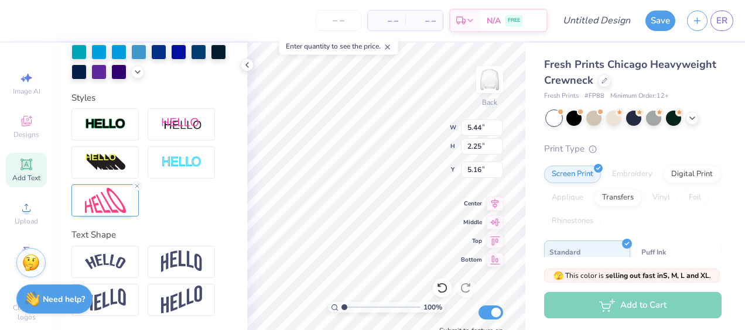
type input "4.67"
type input "1.93"
type input "7.85"
type input "1.37"
type input "9.81"
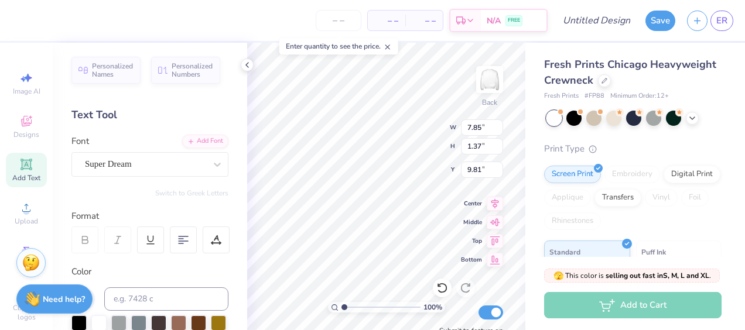
scroll to position [370, 0]
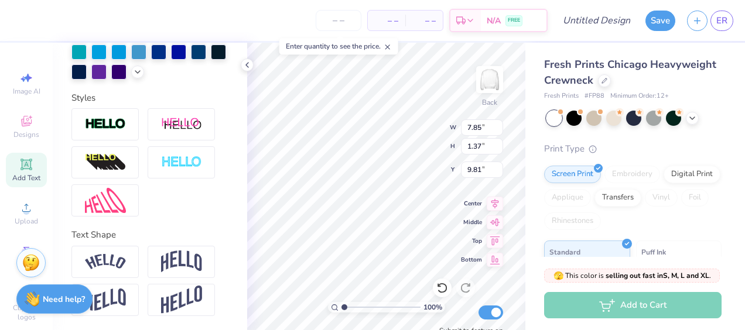
type input "5.20"
type input "0.91"
type input "5.67"
type input "4.67"
type input "1.93"
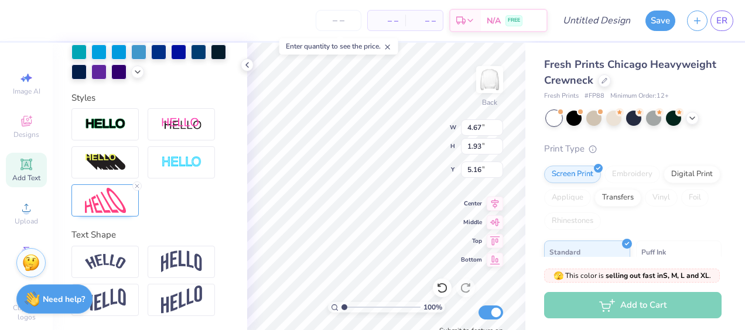
type input "5.62"
type input "5.95"
type input "1.72"
type input "9.64"
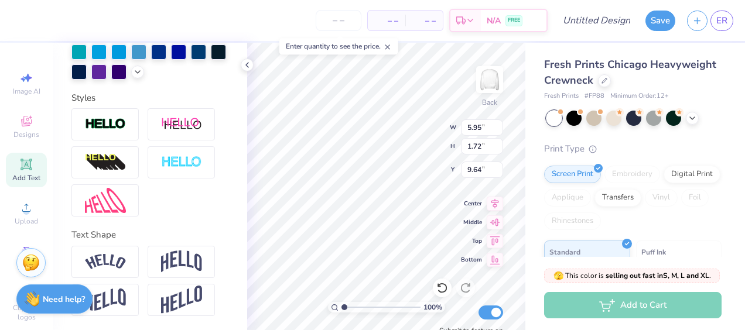
type textarea "Go"
type input "5.20"
type input "0.91"
type input "5.67"
type textarea "Women"
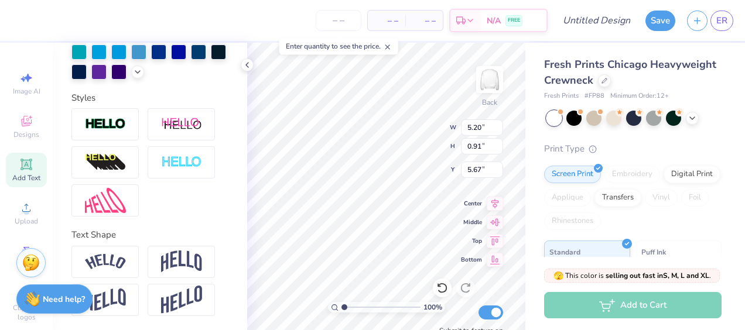
click at [20, 167] on icon at bounding box center [25, 164] width 11 height 11
type input "5.95"
type input "1.72"
type input "9.64"
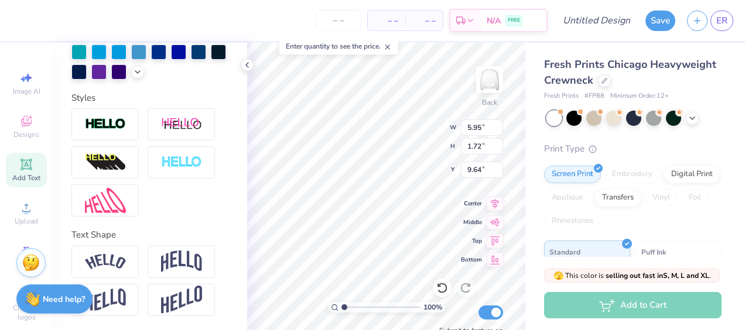
type textarea "Greek!"
type input "7.17"
type input "5.36"
type input "1.24"
type input "7.41"
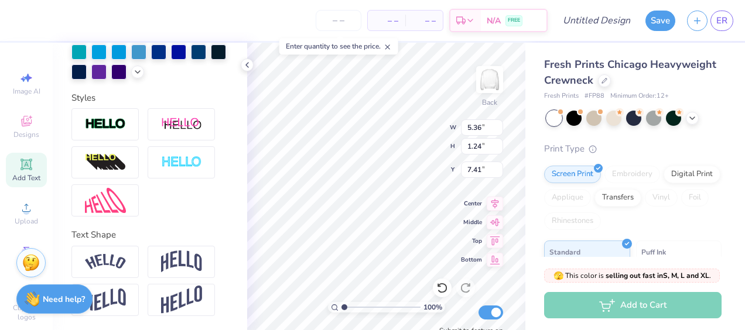
type input "5.37"
type input "2.04"
type input "6.98"
type input "2.79"
type input "1.72"
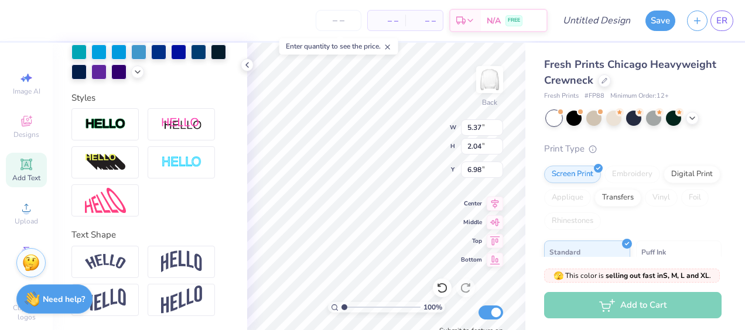
type input "8.03"
type input "5.37"
type input "2.04"
type input "6.98"
type input "4.67"
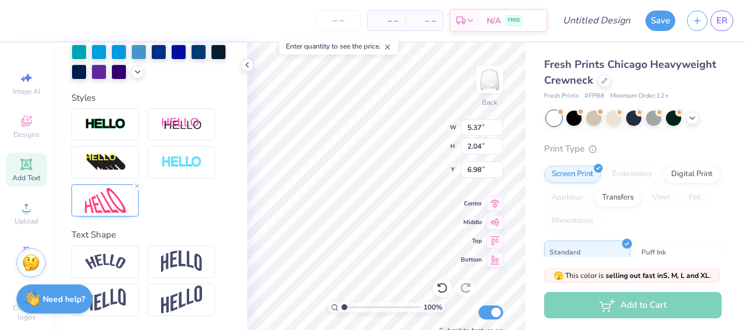
type input "1.93"
type input "5.62"
click at [95, 204] on img at bounding box center [105, 200] width 41 height 25
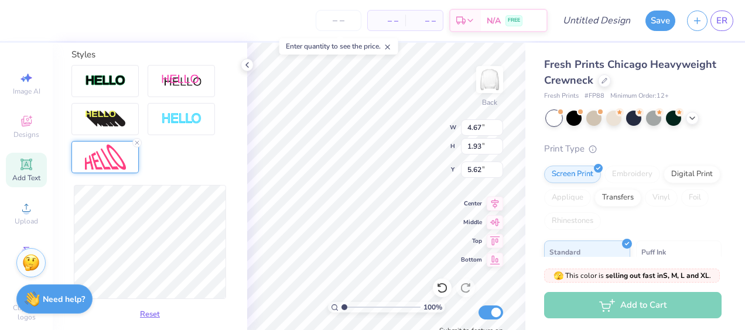
scroll to position [399, 0]
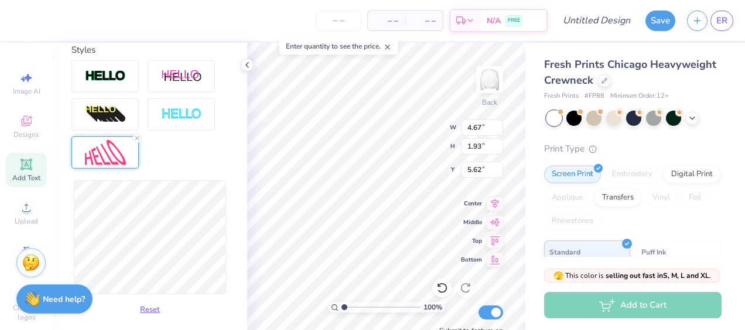
type input "4.92"
type input "2.47"
type input "5.35"
type input "4.88"
type input "2.52"
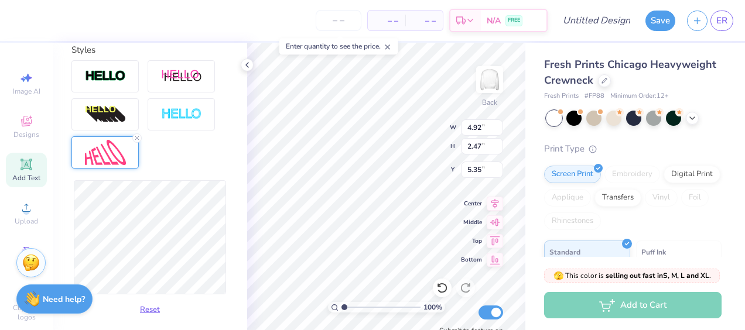
type input "5.32"
type input "5.30"
type input "1.15"
type input "5.55"
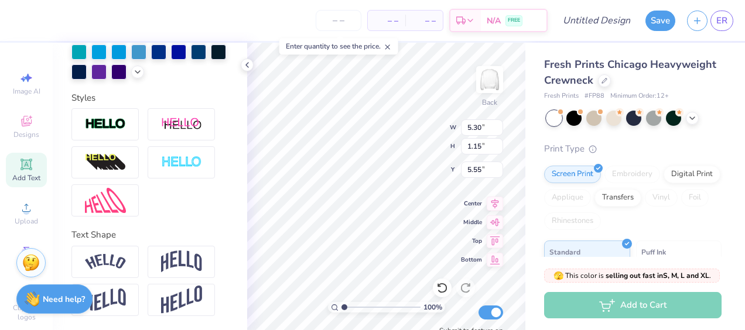
scroll to position [370, 0]
click at [118, 187] on div at bounding box center [104, 200] width 67 height 32
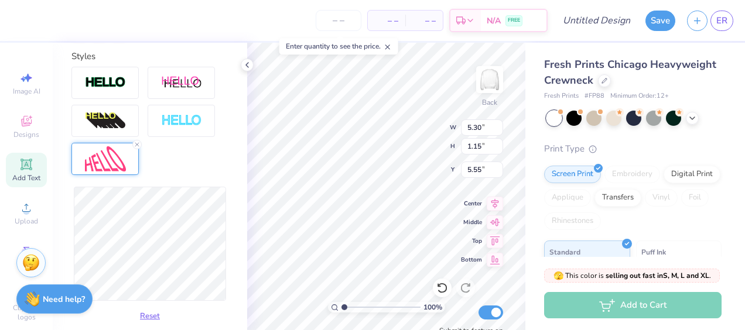
scroll to position [393, 0]
type input "5.45"
type input "1.12"
type input "5.56"
type input "5.95"
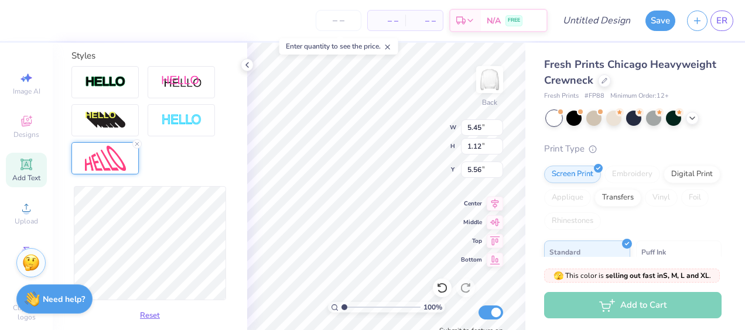
type input "5.57"
type input "5.61"
type input "1.11"
type input "5.70"
type input "1.36"
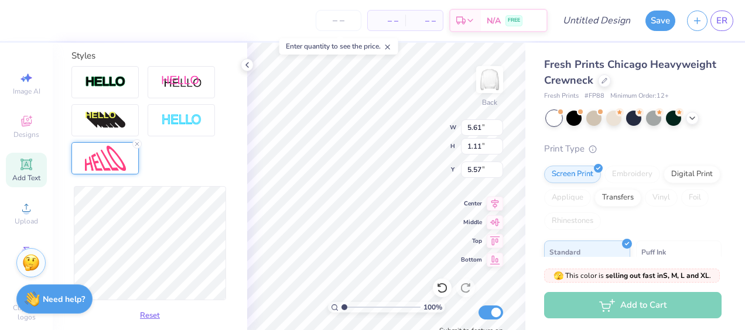
type input "5.45"
type input "1.23"
type input "5.51"
type input "5.63"
type input "1.05"
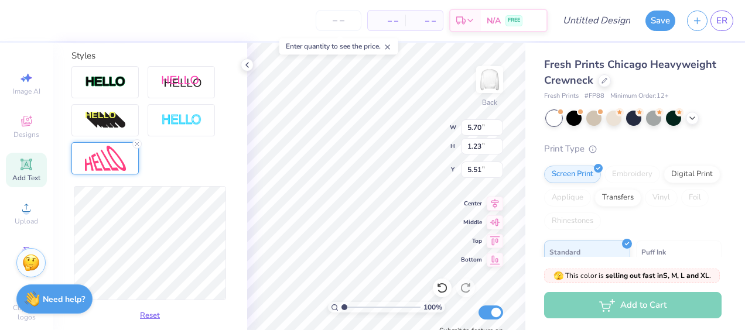
type input "5.60"
type input "1.06"
type input "5.64"
type input "2.79"
type input "1.72"
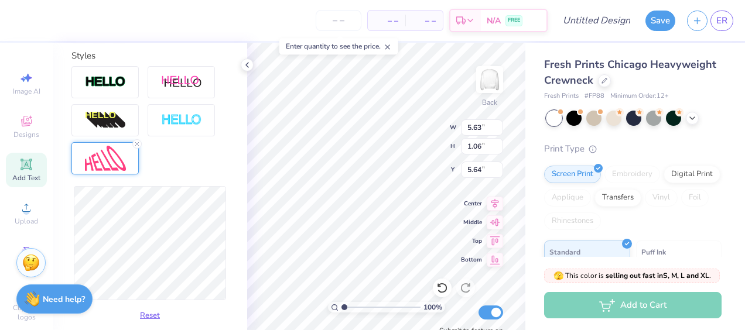
type input "8.03"
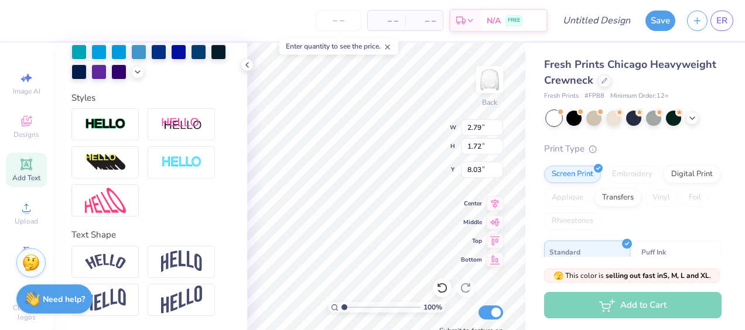
scroll to position [370, 0]
type input "2.80"
type input "1.73"
type input "7.88"
type input "4.88"
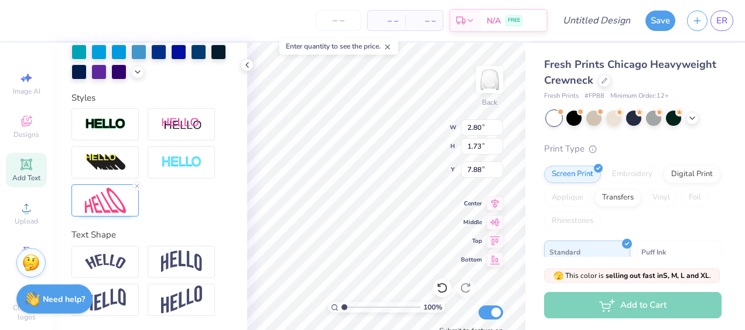
type input "2.52"
type input "5.20"
type input "7.54"
type input "0.55"
type input "10.89"
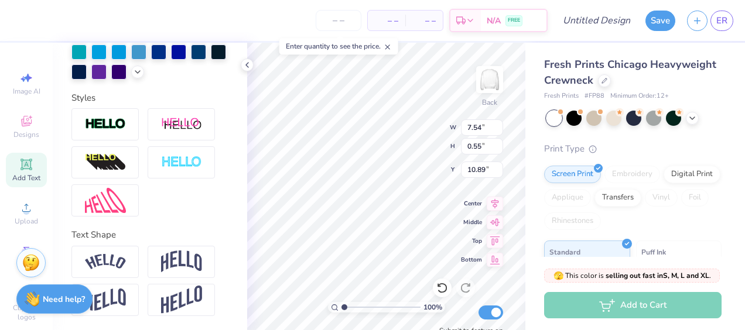
type input "14.09"
type input "6.82"
type input "4.31"
type input "10.22"
type input "14.09"
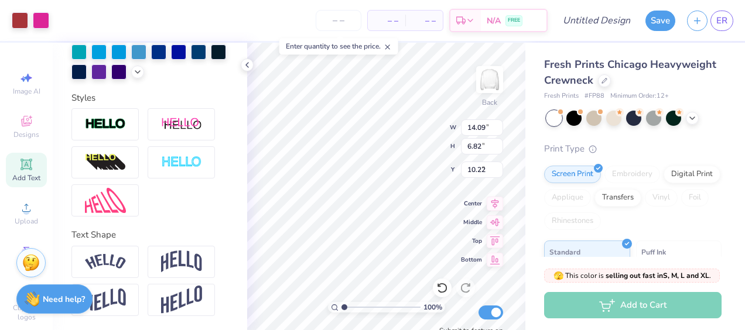
type input "6.82"
type input "4.31"
type textarea "Susquehanna Panhellenic"
type input "12.57"
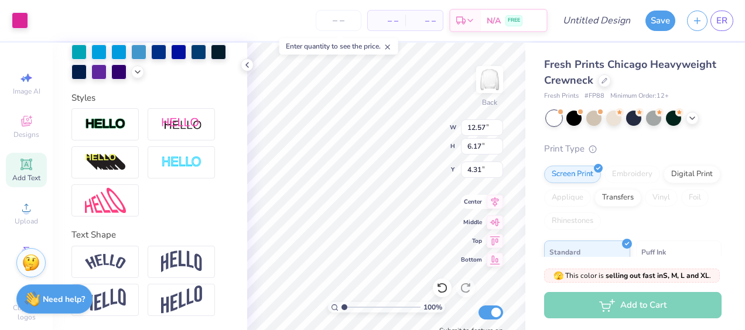
type input "6.17"
type input "4.31"
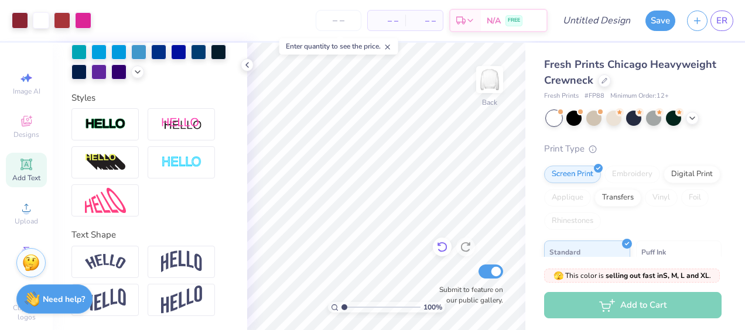
click at [442, 248] on icon at bounding box center [442, 247] width 12 height 12
type input "1.05920631701108"
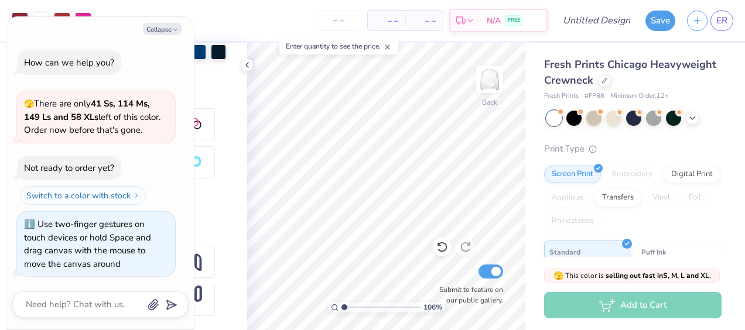
type textarea "x"
click at [439, 248] on icon at bounding box center [442, 247] width 12 height 12
type input "1.05920631701108"
type textarea "x"
type input "1.51866732256811"
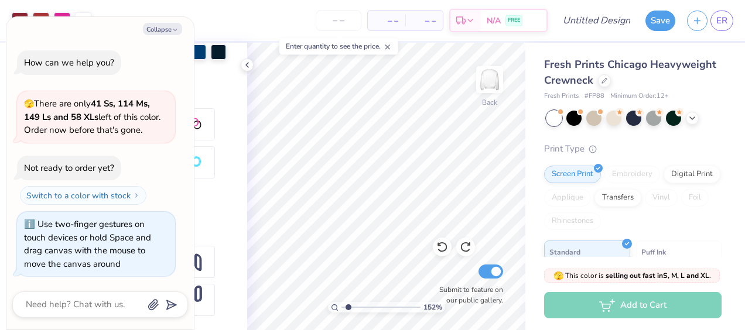
type textarea "x"
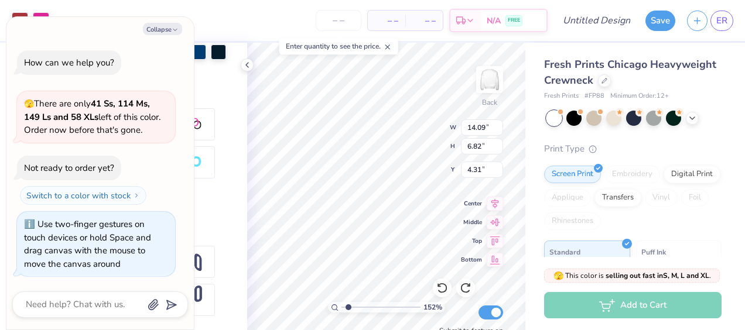
type input "1.51866732256811"
type textarea "x"
type input "1.51866732256811"
type textarea "x"
type input "1.51866732256811"
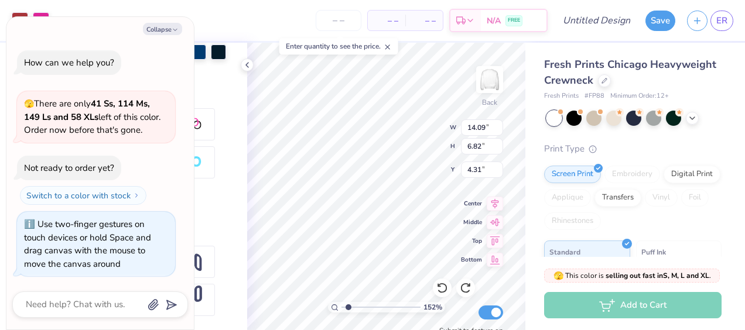
type textarea "x"
type input "7.54"
type input "0.55"
type input "10.22"
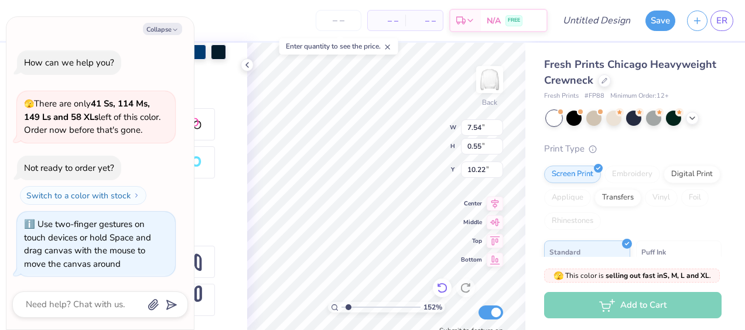
click at [440, 286] on icon at bounding box center [439, 285] width 2 height 2
type input "1.51866732256811"
type textarea "x"
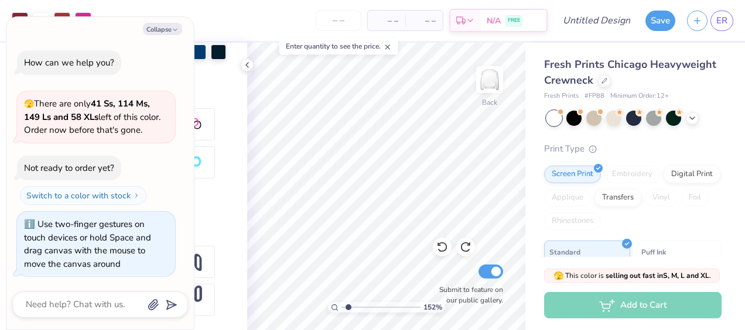
type input "1.51866732256811"
type textarea "x"
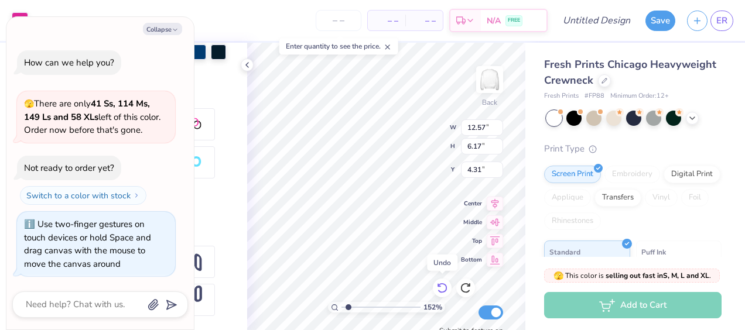
click at [439, 289] on icon at bounding box center [442, 288] width 12 height 12
type input "1.51866732256811"
type textarea "x"
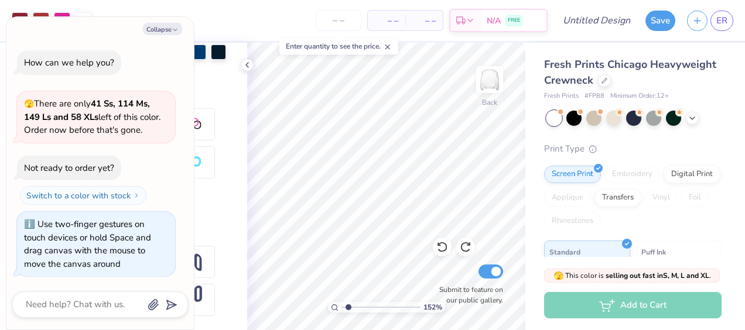
type input "1.51866732256811"
type textarea "x"
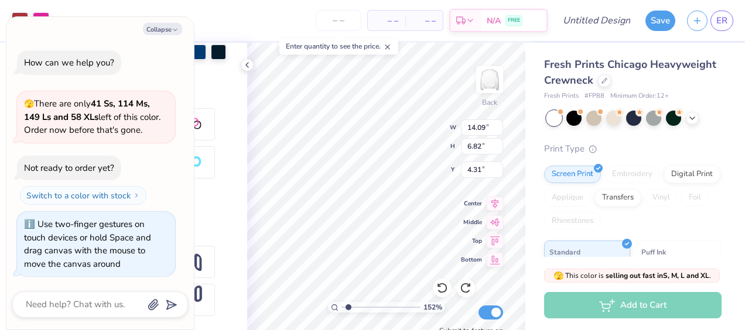
type input "1.51866732256811"
type textarea "x"
type input "2.80"
type input "1.73"
type input "7.88"
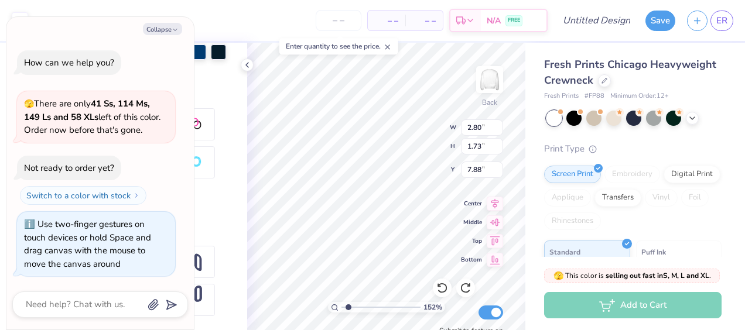
type input "1.51866732256811"
type textarea "x"
type input "1.51866732256811"
type textarea "x"
type input "1.51866732256811"
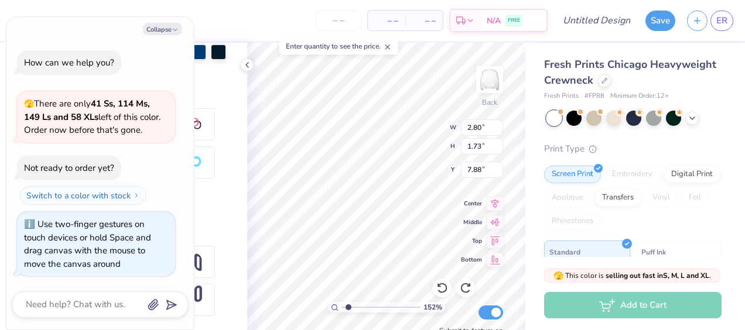
type textarea "x"
type input "1.51866732256811"
type textarea "x"
type input "5.63"
type input "1.06"
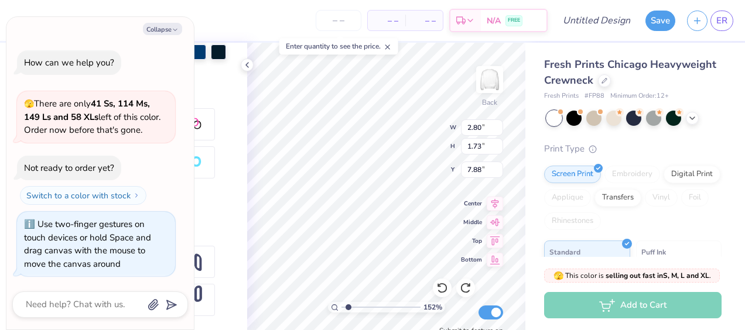
type input "5.64"
type input "1.51866732256811"
type textarea "x"
type input "5.37"
type input "2.04"
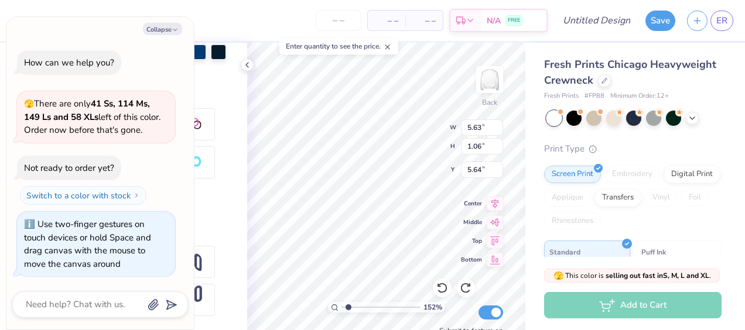
type input "6.70"
type input "1.51866732256811"
type textarea "x"
type input "5.63"
type input "1.06"
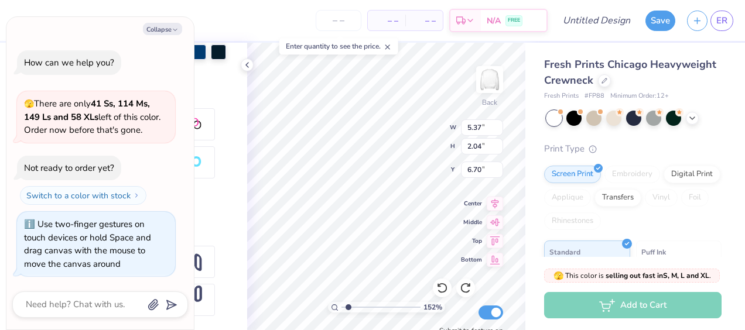
type input "5.64"
type input "1.51866732256811"
type textarea "x"
type input "1.51866732256811"
type textarea "x"
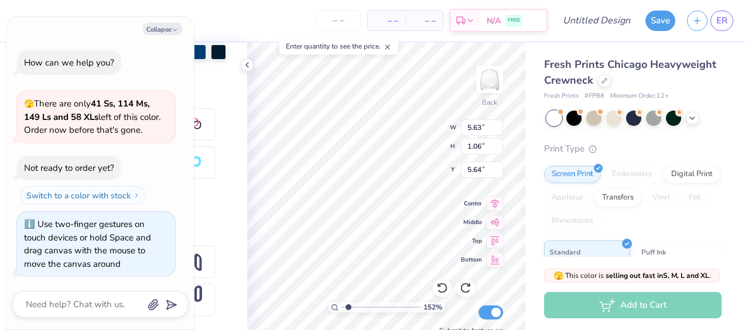
type input "5.66"
type input "1.13"
type input "5.77"
type input "1.51866732256811"
type textarea "x"
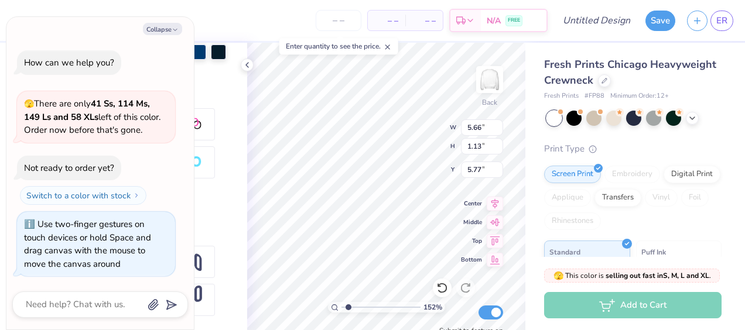
type input "1.51866732256811"
type textarea "x"
type input "5.57"
type input "1.51866732256811"
type textarea "x"
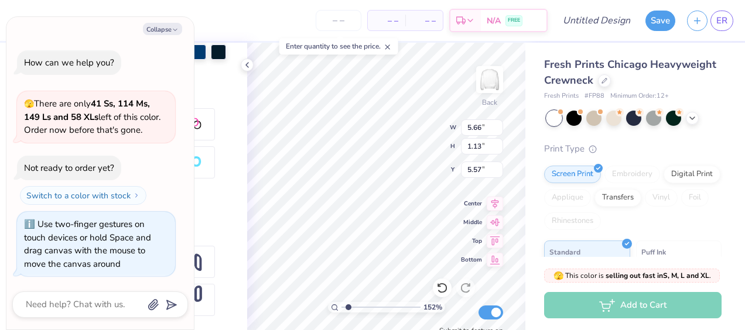
type input "5.37"
type input "2.04"
type input "6.70"
type input "1.51866732256811"
type textarea "x"
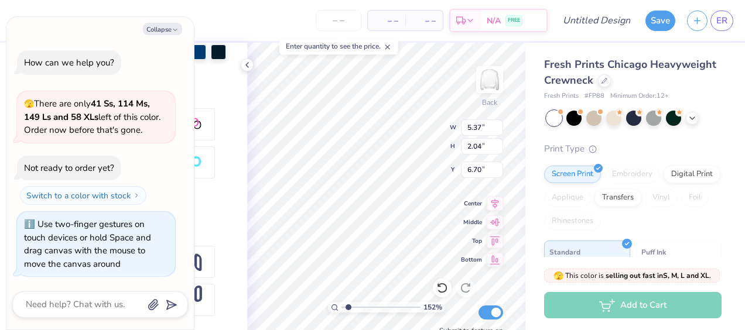
type input "1.51866732256811"
type textarea "x"
type input "5.33"
type input "2.38"
type input "6.52"
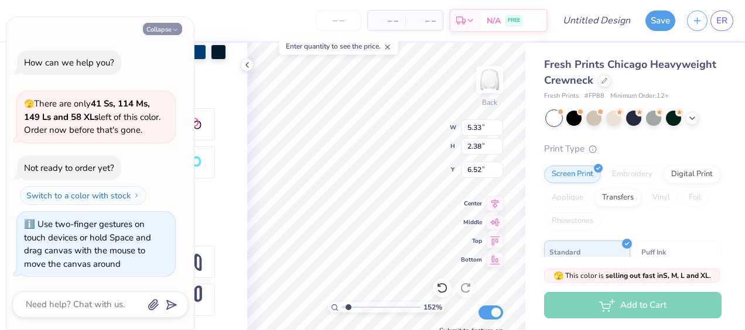
click at [167, 26] on button "Collapse" at bounding box center [162, 29] width 39 height 12
type textarea "x"
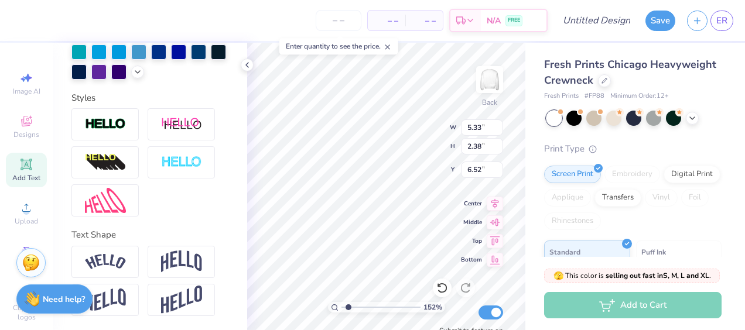
type input "1.51866732256811"
type input "5.66"
type input "1.13"
type input "5.57"
click at [115, 200] on img at bounding box center [105, 200] width 41 height 25
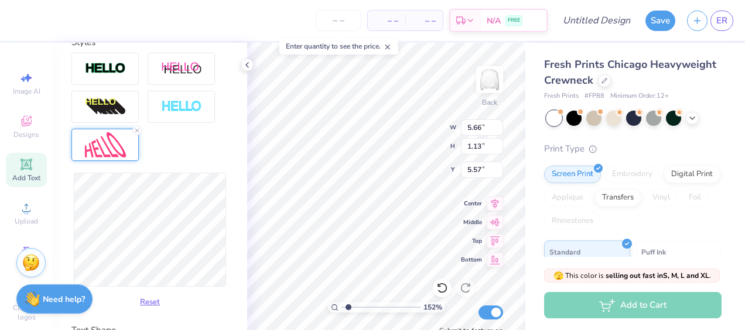
scroll to position [407, 0]
type input "1.51866732256811"
type input "5.75"
type input "1.31"
type input "5.53"
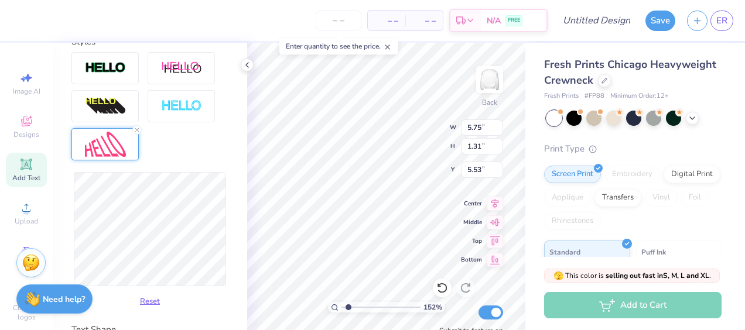
type input "1.51866732256811"
type input "5.73"
type input "1.35"
type input "5.49"
type input "1.51866732256811"
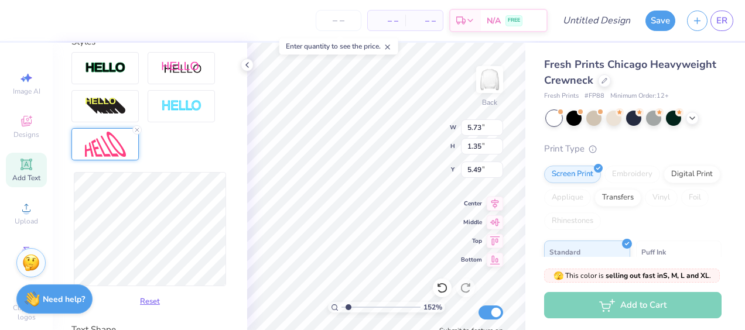
type input "5.74"
type input "1.34"
type input "5.50"
type input "1.51866732256811"
type input "2.80"
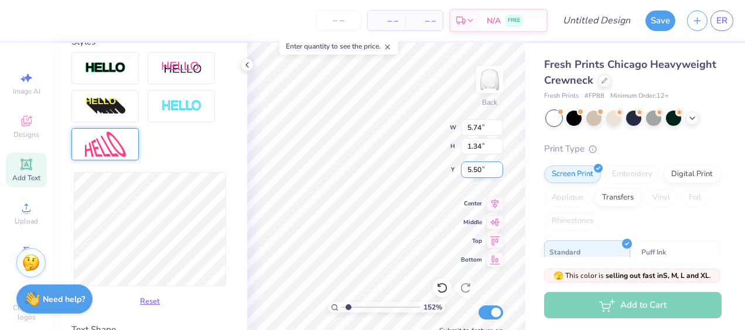
type input "1.73"
type input "7.88"
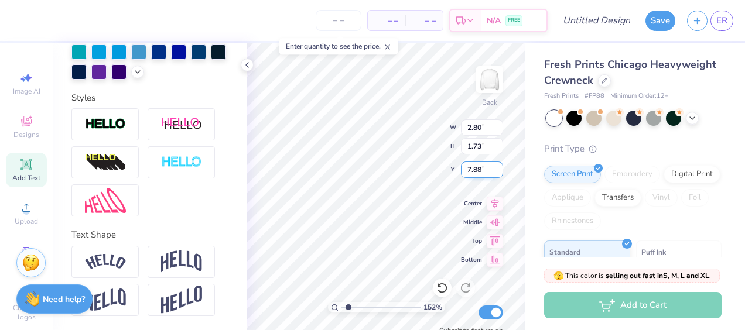
type input "1.51866732256811"
type input "4.88"
type input "2.52"
type input "5.20"
type input "1.51866732256811"
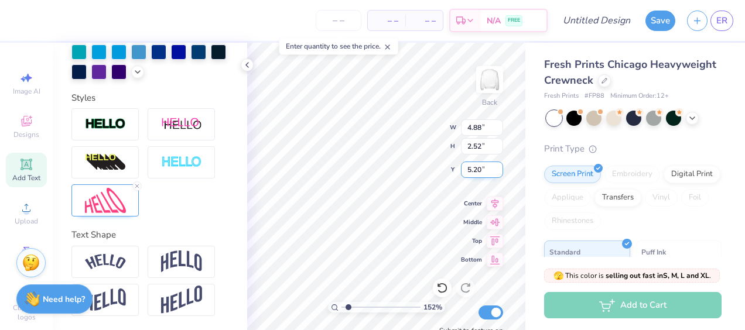
type input "2.80"
type input "1.73"
type input "7.88"
type input "1.51866732256811"
type input "7.47"
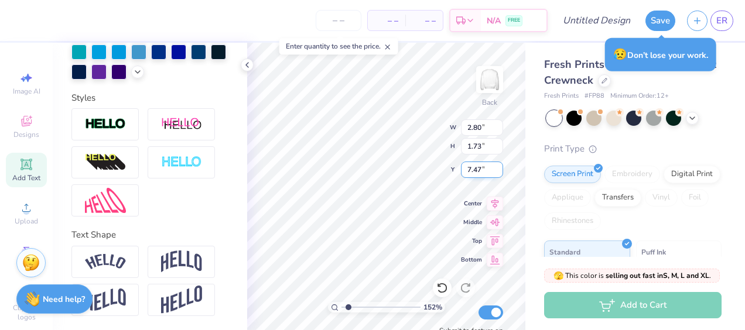
type input "1.51866732256811"
type input "3.12"
type input "1.92"
type input "7.45"
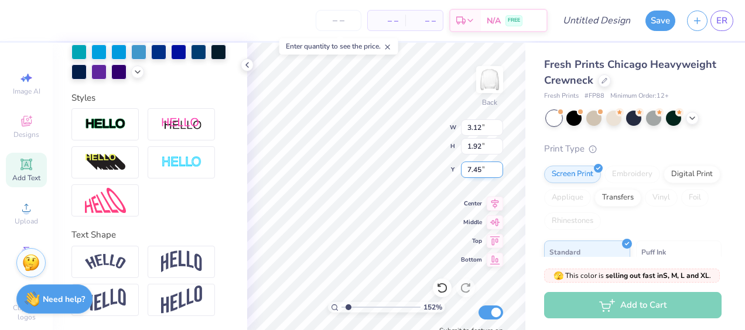
type input "1.51866732256811"
type input "5.33"
type input "2.38"
type input "6.52"
type input "1.51866732256811"
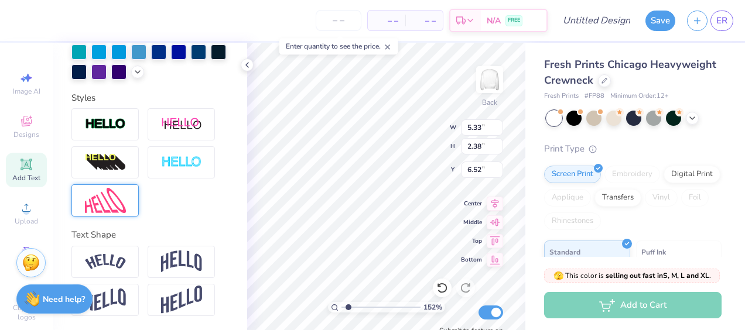
type input "5.36"
type input "2.10"
type input "6.67"
click at [103, 203] on img at bounding box center [105, 200] width 41 height 25
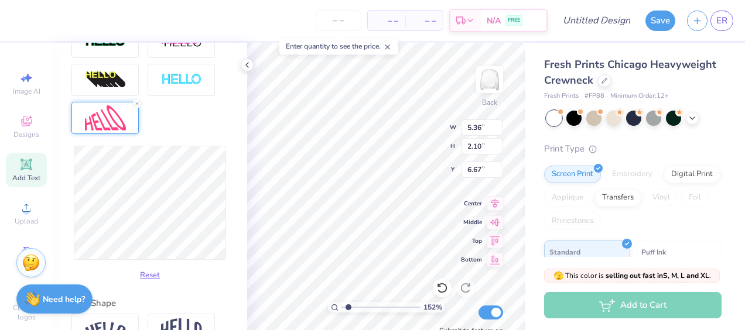
scroll to position [434, 0]
type input "1.51866732256811"
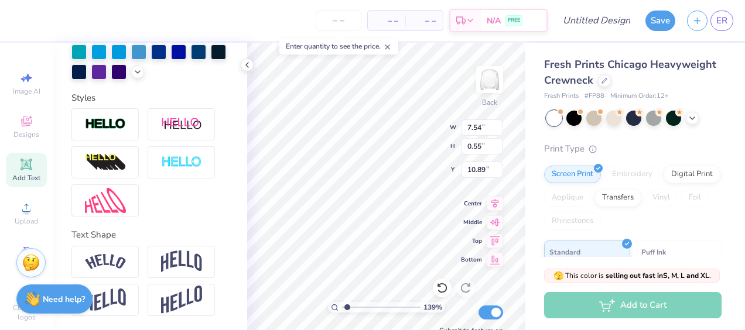
scroll to position [9, 6]
click at [446, 286] on icon at bounding box center [442, 288] width 10 height 11
click at [445, 286] on icon at bounding box center [442, 288] width 12 height 12
click at [442, 286] on icon at bounding box center [442, 288] width 12 height 12
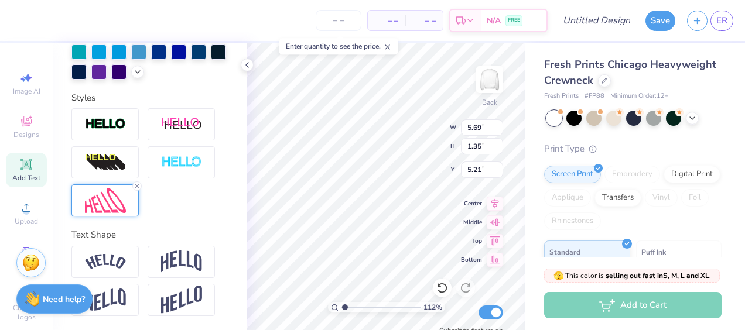
click at [115, 208] on img at bounding box center [105, 200] width 41 height 25
click at [100, 205] on img at bounding box center [105, 200] width 41 height 25
click at [109, 204] on img at bounding box center [105, 200] width 41 height 25
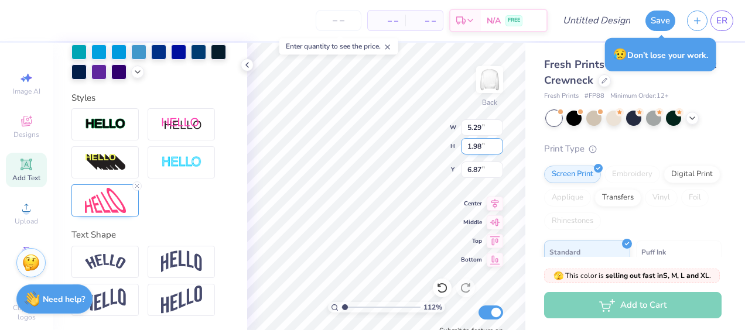
scroll to position [9, 1]
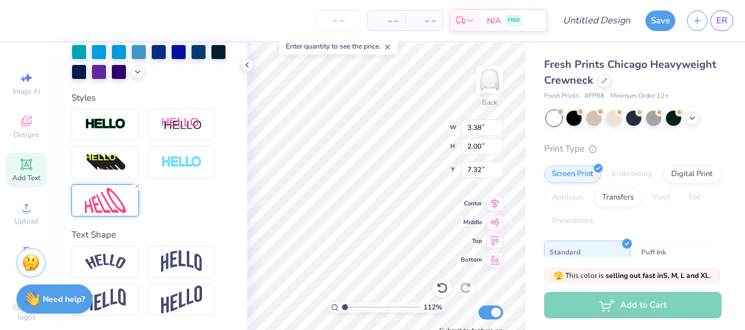
click at [114, 208] on img at bounding box center [105, 200] width 41 height 25
click at [95, 206] on img at bounding box center [105, 200] width 41 height 25
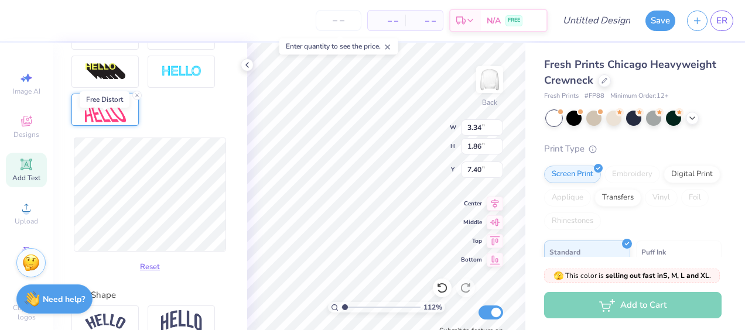
scroll to position [448, 0]
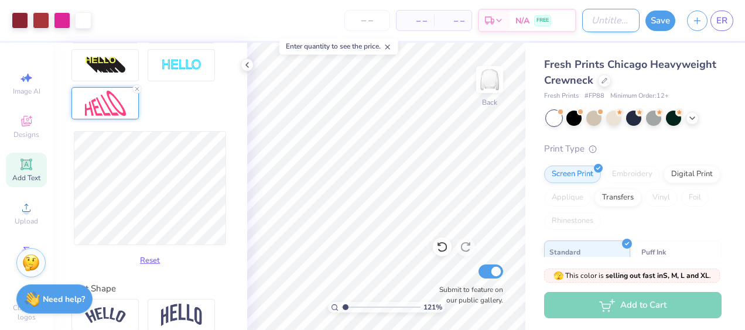
click at [596, 15] on input "Design Title" at bounding box center [610, 20] width 57 height 23
click at [668, 16] on button "Save" at bounding box center [660, 19] width 30 height 20
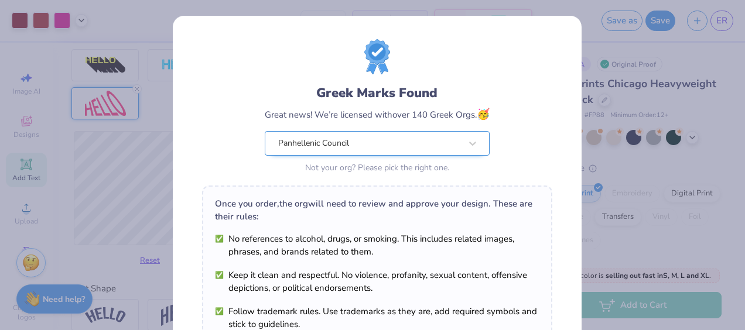
scroll to position [217, 0]
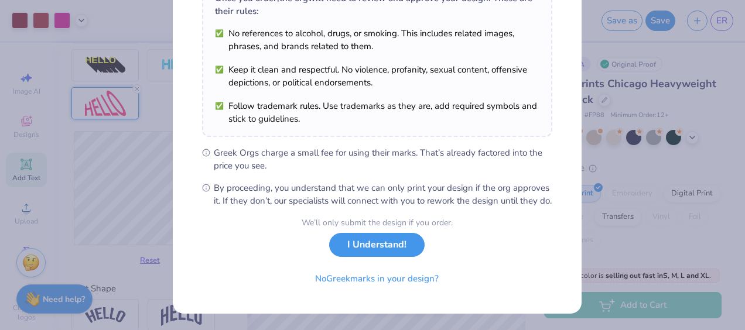
click at [378, 248] on button "I Understand!" at bounding box center [376, 245] width 95 height 24
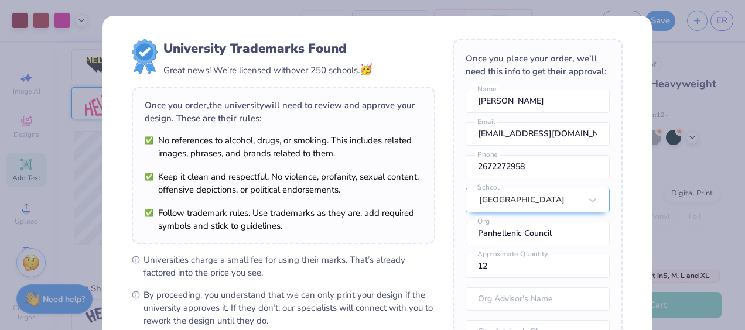
scroll to position [33, 0]
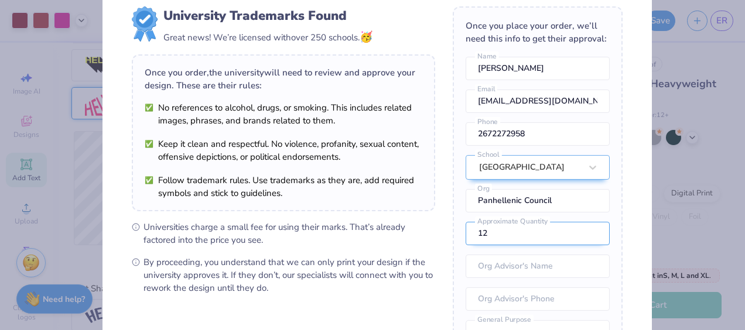
click at [496, 245] on input "12" at bounding box center [538, 233] width 144 height 23
click at [600, 231] on div "Once you place your order, we’ll need this info to get their approval: Emma Rit…" at bounding box center [538, 176] width 170 height 340
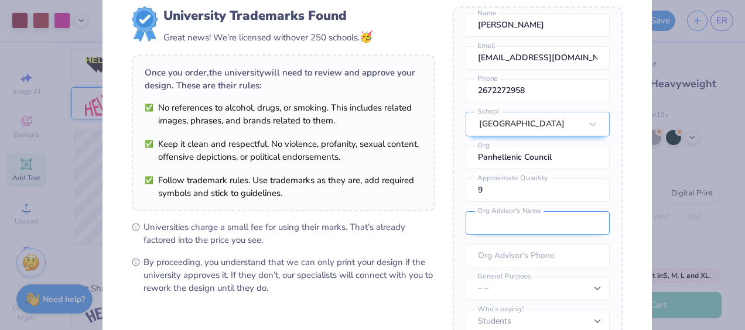
click at [516, 225] on input "text" at bounding box center [538, 222] width 144 height 23
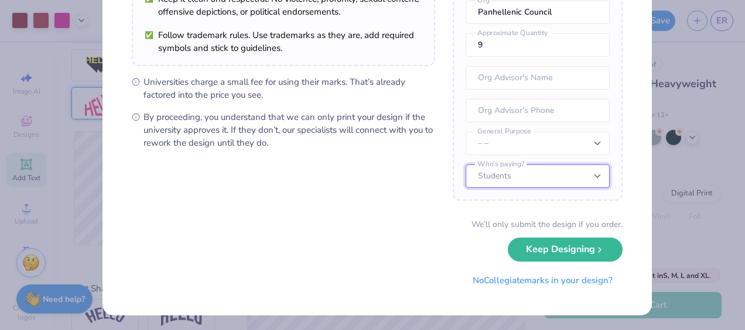
click at [524, 174] on select "Students University" at bounding box center [538, 176] width 144 height 23
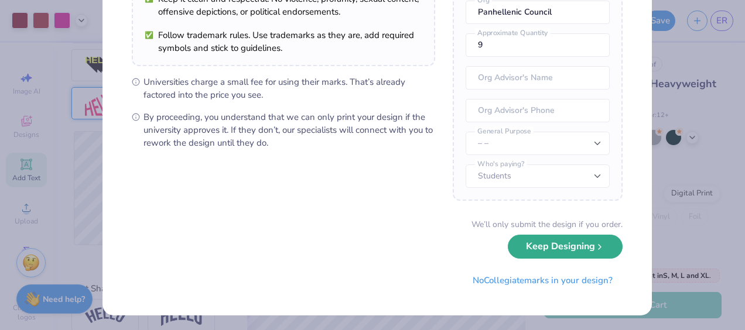
click at [567, 251] on button "Keep Designing" at bounding box center [565, 247] width 115 height 24
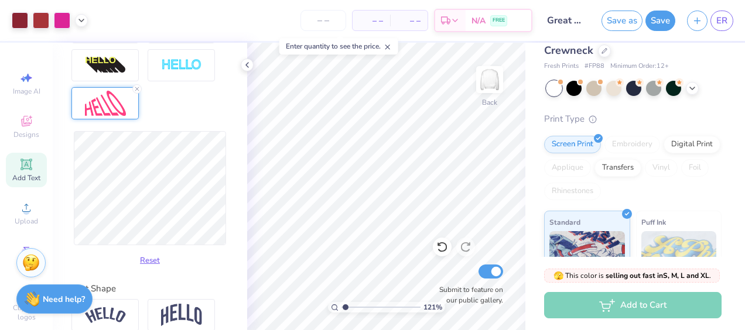
scroll to position [46, 0]
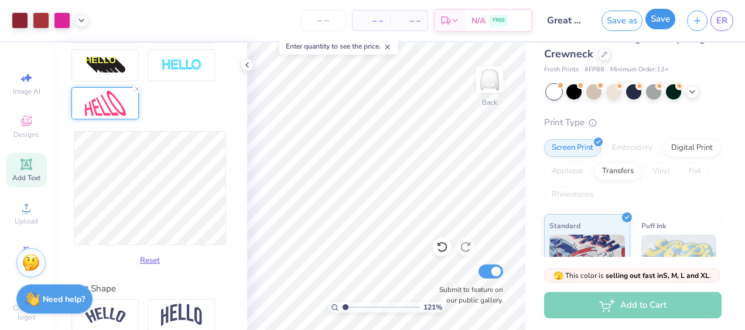
click at [664, 23] on button "Save" at bounding box center [660, 19] width 30 height 20
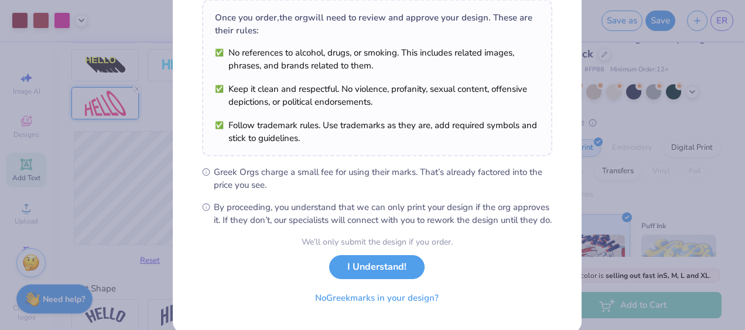
scroll to position [217, 0]
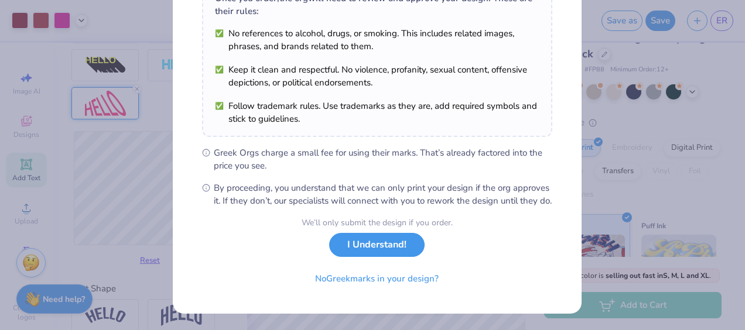
click at [370, 248] on button "I Understand!" at bounding box center [376, 245] width 95 height 24
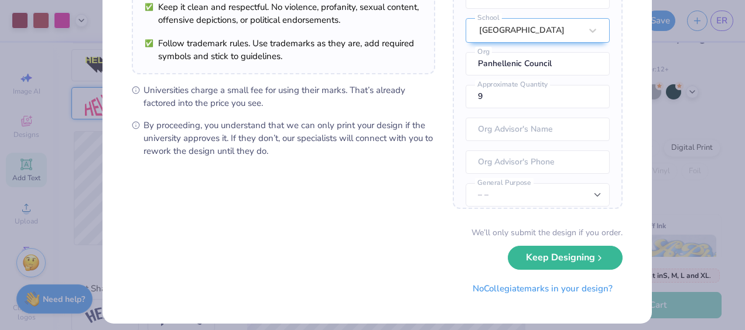
scroll to position [178, 0]
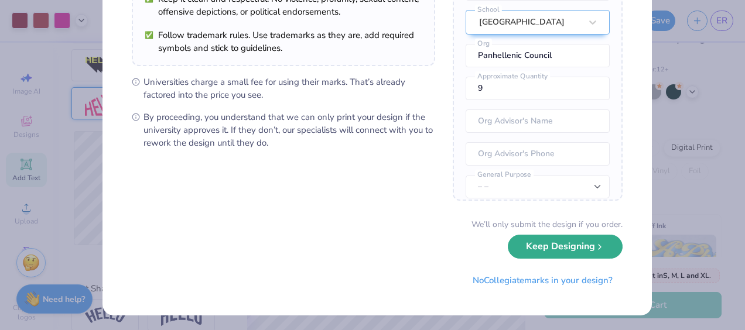
click at [559, 248] on button "Keep Designing" at bounding box center [565, 247] width 115 height 24
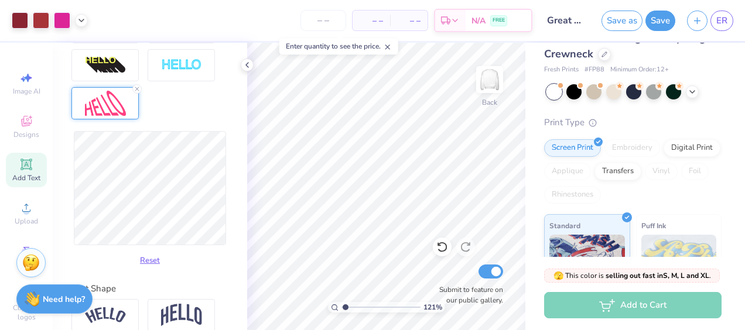
scroll to position [0, 0]
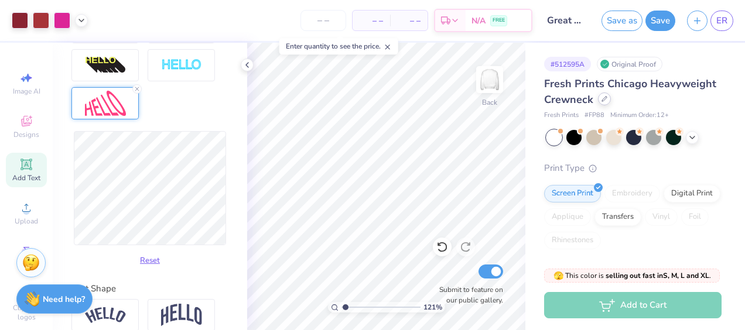
click at [607, 100] on icon at bounding box center [604, 99] width 5 height 5
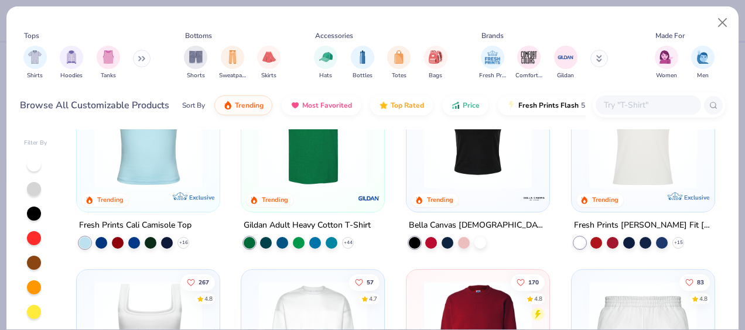
scroll to position [329, 0]
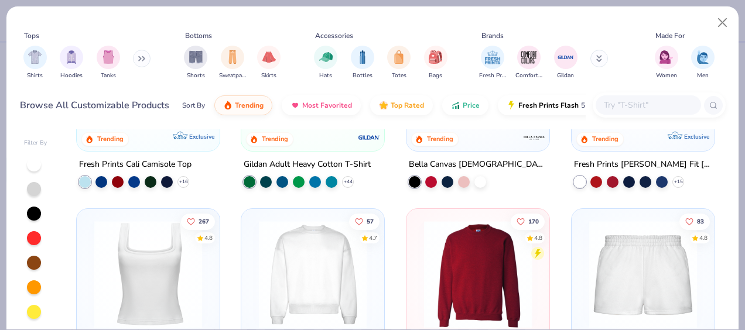
click at [139, 276] on img at bounding box center [147, 274] width 119 height 108
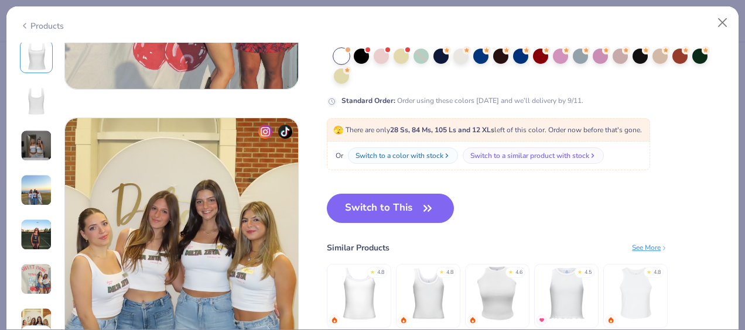
scroll to position [1506, 0]
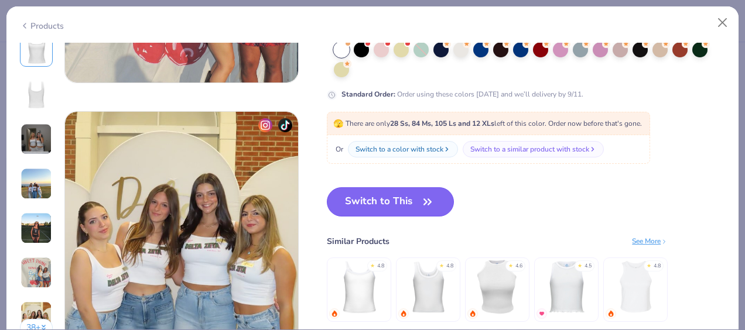
click at [409, 200] on button "Switch to This" at bounding box center [390, 201] width 127 height 29
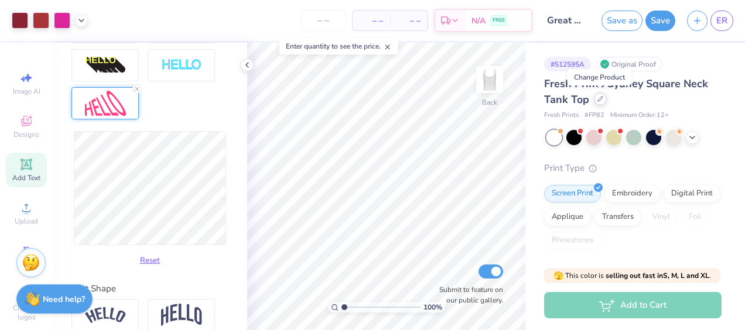
click at [599, 102] on div at bounding box center [600, 99] width 13 height 13
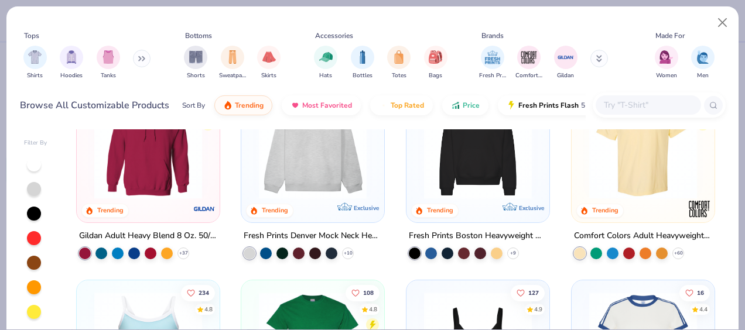
scroll to position [26, 0]
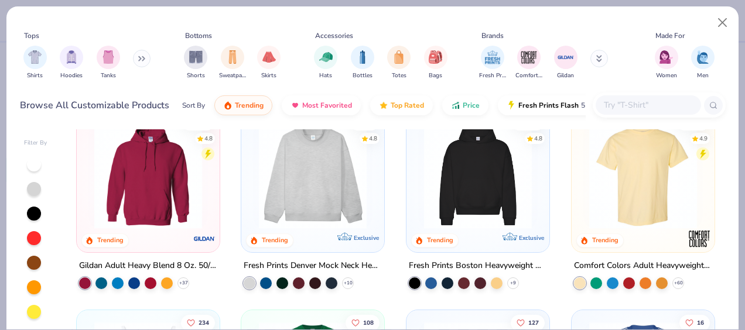
click at [341, 191] on img at bounding box center [312, 175] width 119 height 108
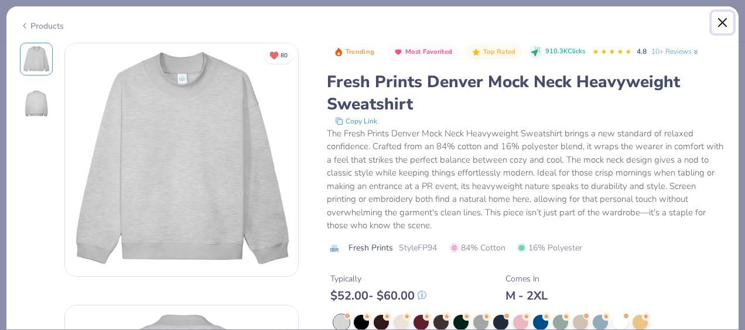
click at [724, 18] on button "Close" at bounding box center [723, 23] width 22 height 22
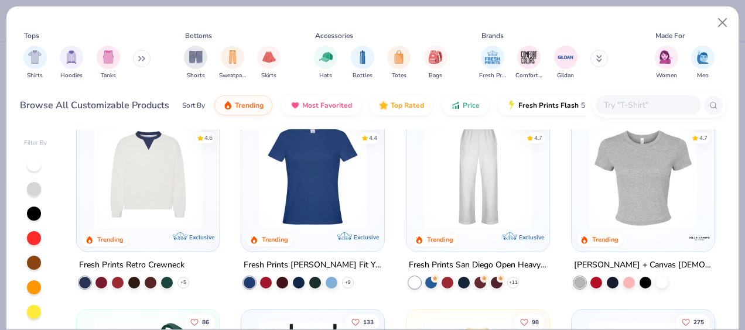
scroll to position [601, 0]
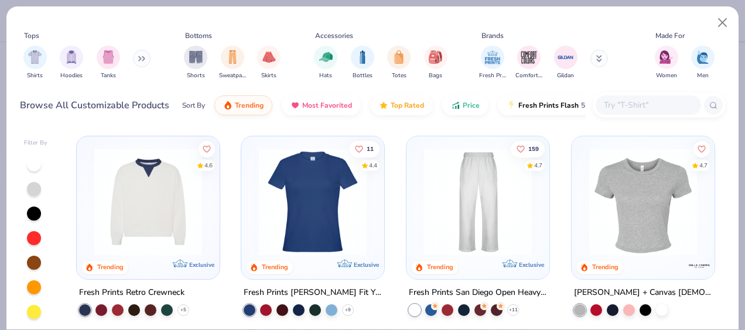
click at [309, 212] on img at bounding box center [312, 202] width 119 height 108
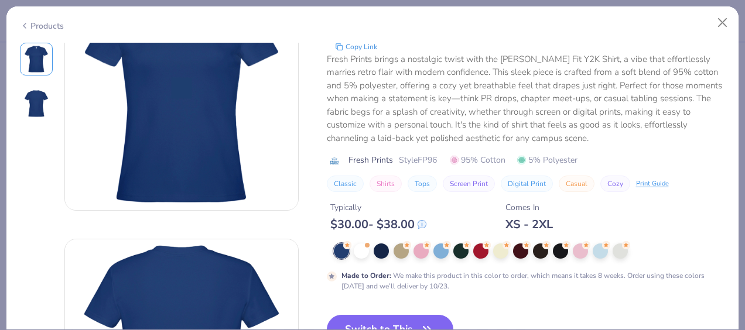
scroll to position [70, 0]
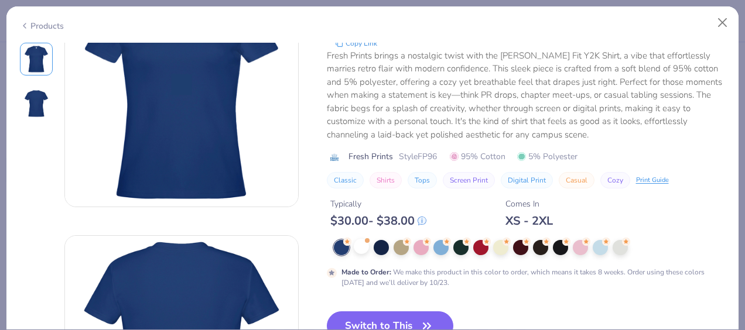
click at [367, 254] on div at bounding box center [530, 247] width 392 height 15
click at [357, 242] on div at bounding box center [361, 246] width 15 height 15
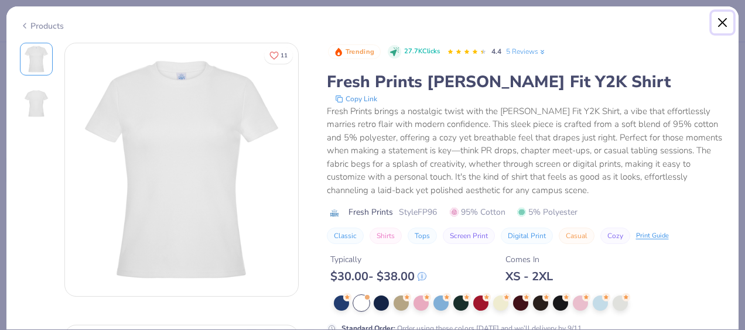
click at [725, 23] on button "Close" at bounding box center [723, 23] width 22 height 22
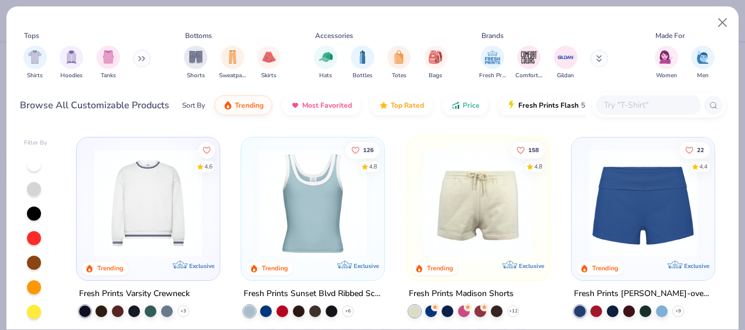
scroll to position [1001, 0]
click at [115, 242] on img at bounding box center [147, 204] width 119 height 108
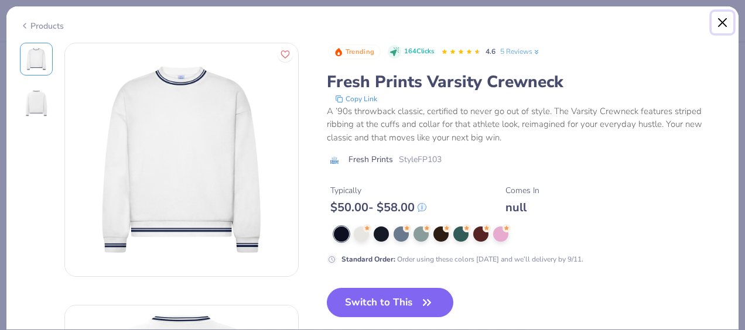
click at [719, 23] on button "Close" at bounding box center [723, 23] width 22 height 22
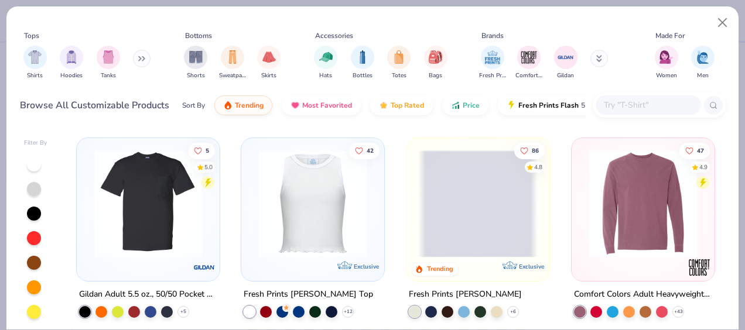
scroll to position [3812, 0]
click at [312, 201] on img at bounding box center [312, 203] width 119 height 108
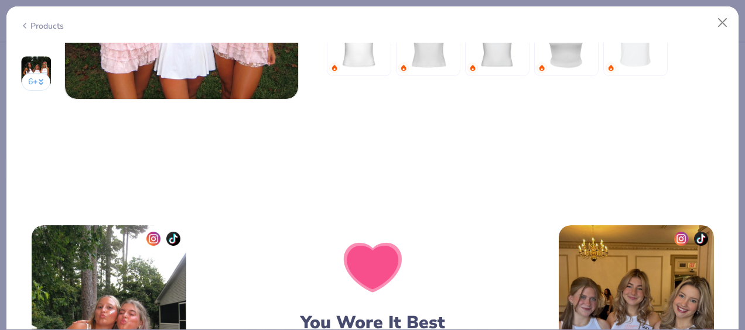
scroll to position [1628, 0]
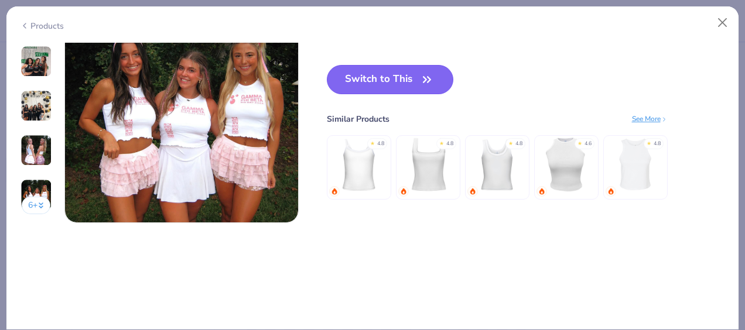
click at [411, 71] on button "Switch to This" at bounding box center [390, 79] width 127 height 29
click at [402, 86] on button "Switch to This" at bounding box center [390, 79] width 127 height 29
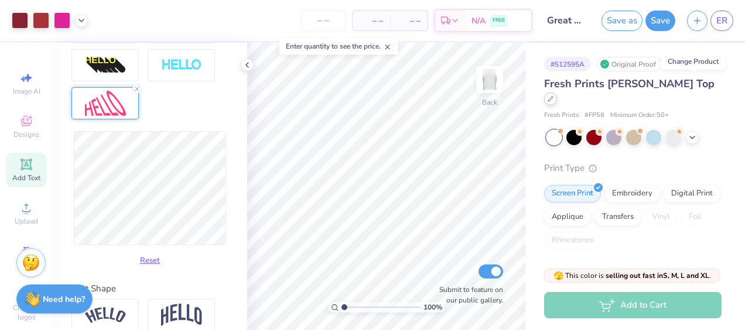
click at [557, 93] on div at bounding box center [550, 99] width 13 height 13
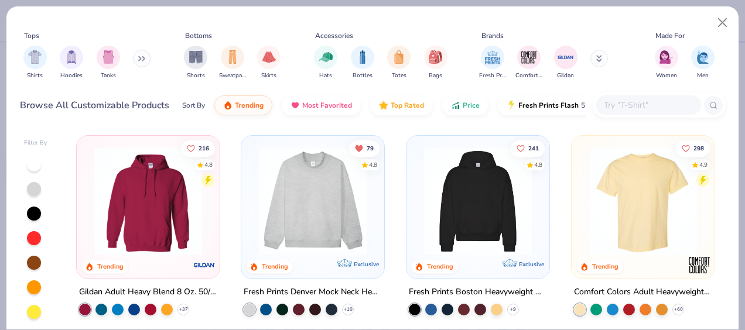
click at [454, 213] on img at bounding box center [477, 202] width 119 height 108
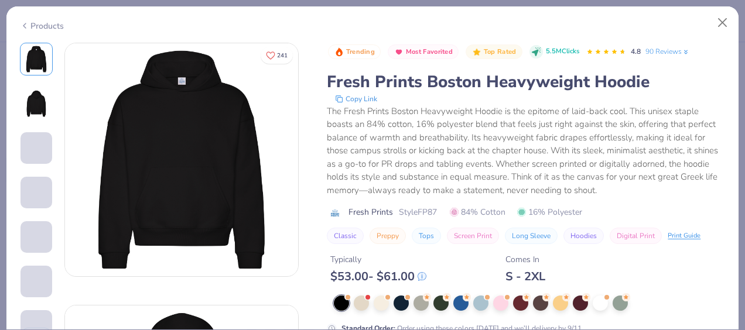
scroll to position [75, 0]
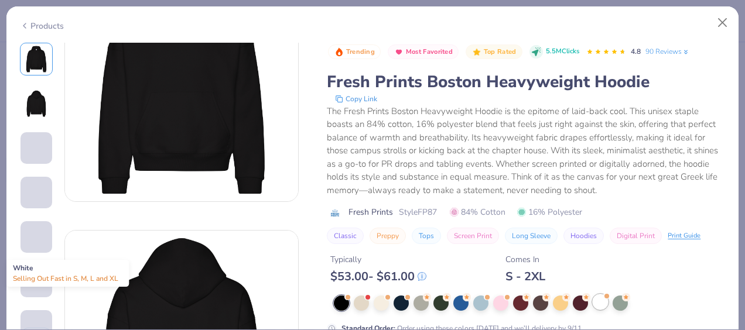
click at [601, 302] on div at bounding box center [600, 302] width 15 height 15
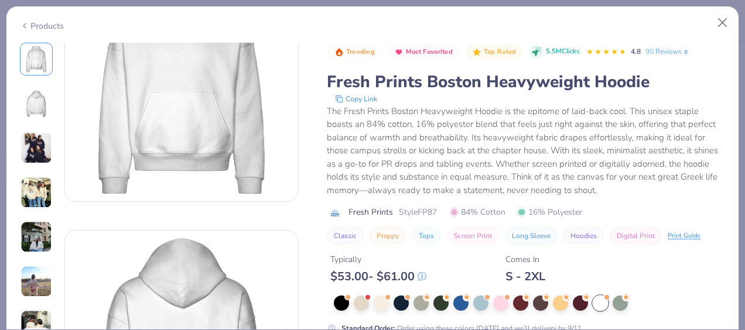
scroll to position [420, 0]
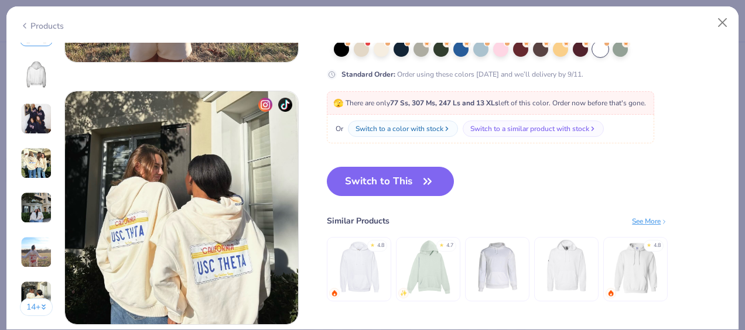
scroll to position [1518, 0]
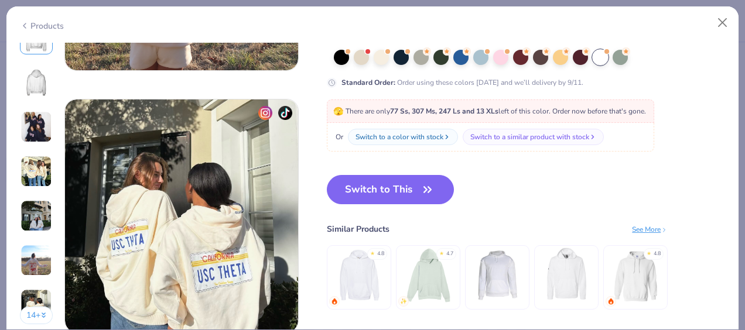
click at [384, 189] on button "Switch to This" at bounding box center [390, 189] width 127 height 29
click at [390, 196] on button "Switch to This" at bounding box center [390, 189] width 127 height 29
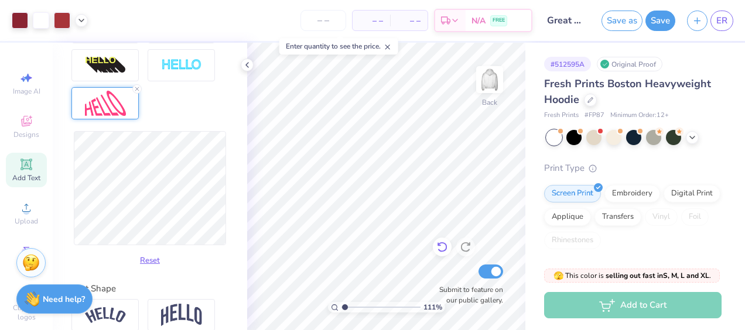
click at [448, 241] on div at bounding box center [442, 247] width 19 height 19
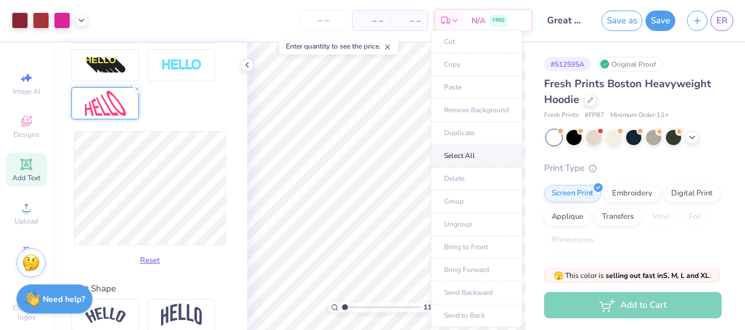
click at [467, 158] on li "Select All" at bounding box center [476, 156] width 92 height 23
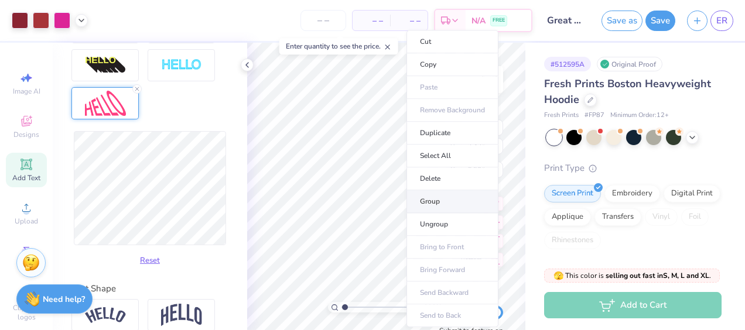
click at [433, 200] on li "Group" at bounding box center [452, 201] width 92 height 23
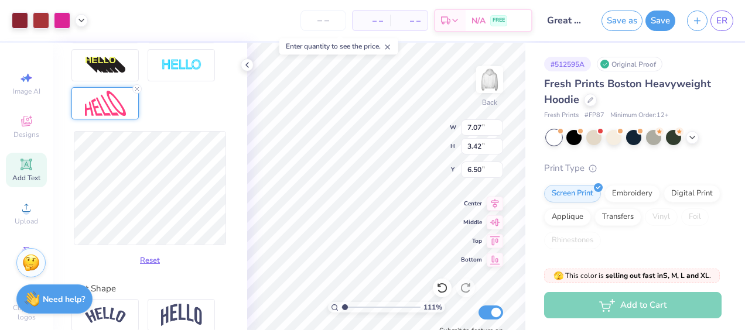
type input "1.11093509937223"
type input "12.16"
type input "5.89"
type input "4.03"
type input "1.11093509937223"
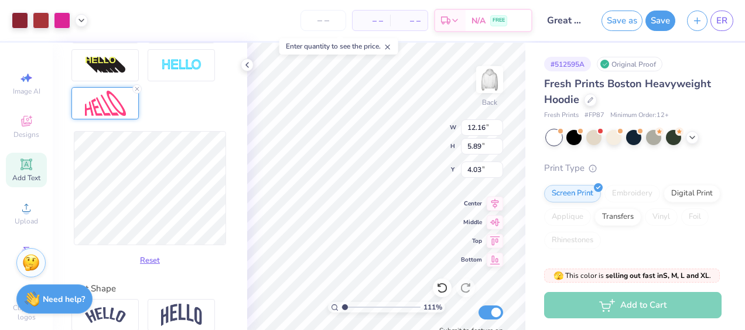
type input "4.78"
click at [591, 103] on div at bounding box center [590, 99] width 13 height 13
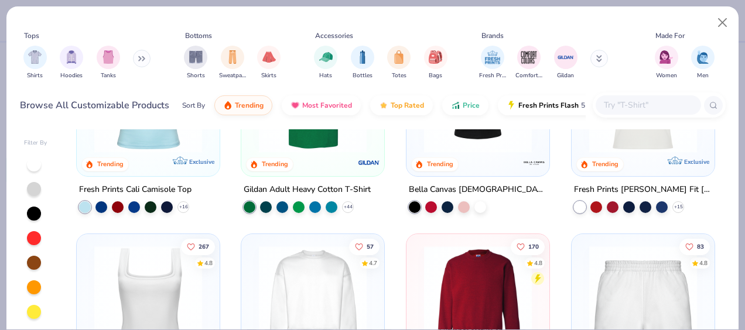
scroll to position [373, 0]
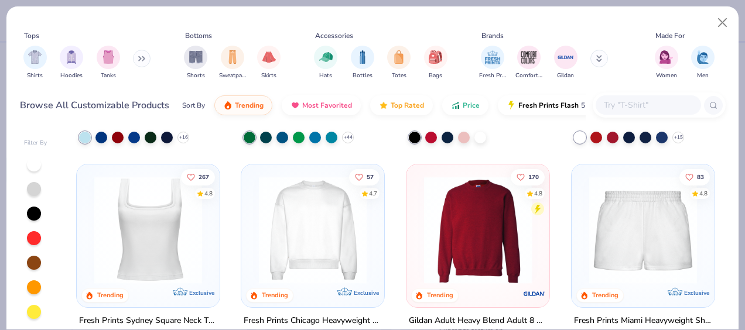
click at [308, 223] on img at bounding box center [312, 230] width 119 height 108
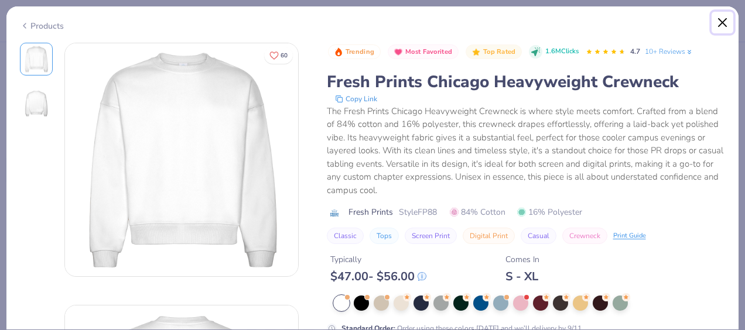
click at [719, 25] on button "Close" at bounding box center [723, 23] width 22 height 22
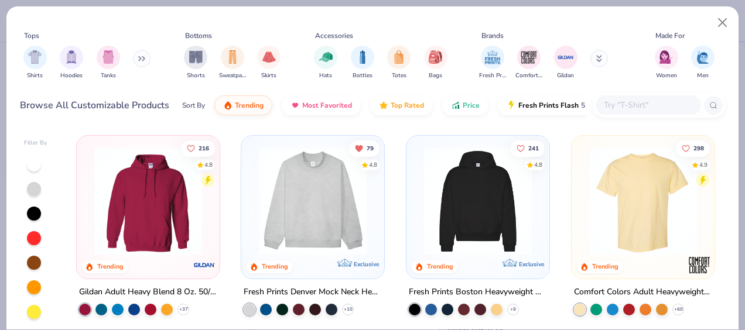
click at [299, 208] on img at bounding box center [312, 202] width 119 height 108
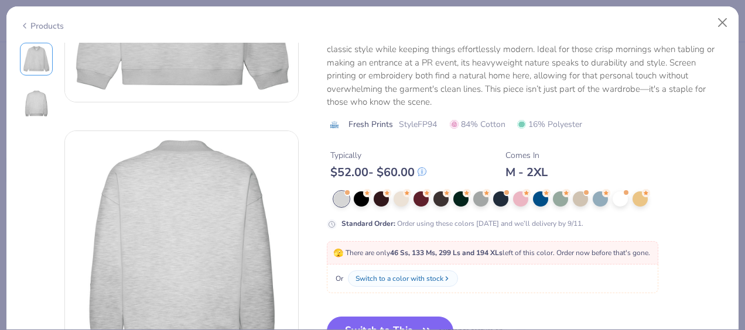
scroll to position [178, 0]
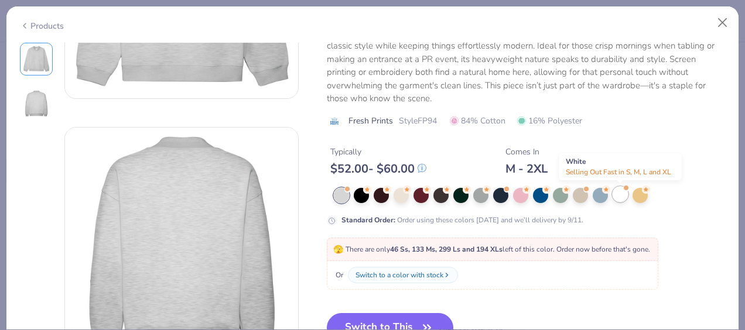
click at [617, 200] on div at bounding box center [620, 194] width 15 height 15
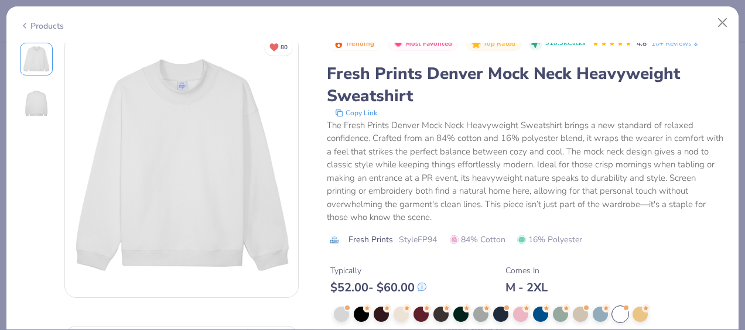
scroll to position [238, 0]
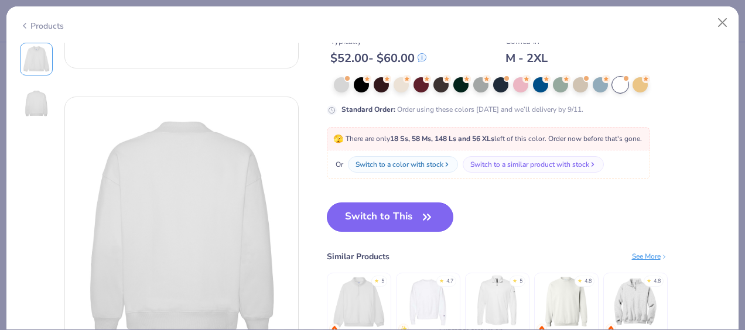
click at [379, 221] on button "Switch to This" at bounding box center [390, 217] width 127 height 29
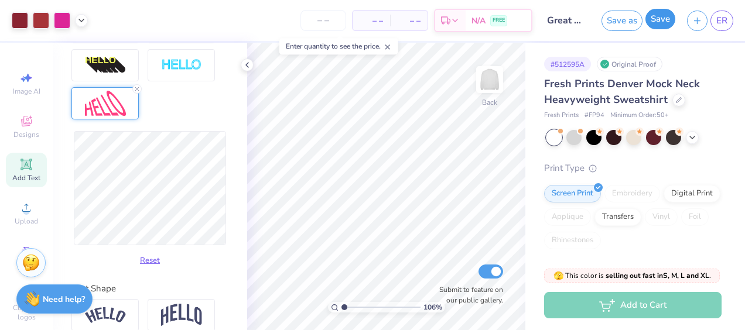
click at [662, 21] on button "Save" at bounding box center [660, 19] width 30 height 20
click at [397, 15] on span "– –" at bounding box center [408, 21] width 23 height 12
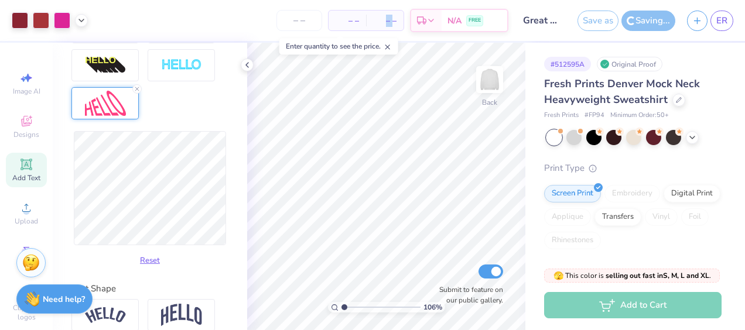
drag, startPoint x: 375, startPoint y: 14, endPoint x: 249, endPoint y: 37, distance: 128.0
click at [375, 14] on div "– – Total" at bounding box center [384, 21] width 37 height 20
click at [348, 21] on span "– –" at bounding box center [347, 21] width 23 height 12
click at [307, 19] on input "number" at bounding box center [299, 20] width 46 height 21
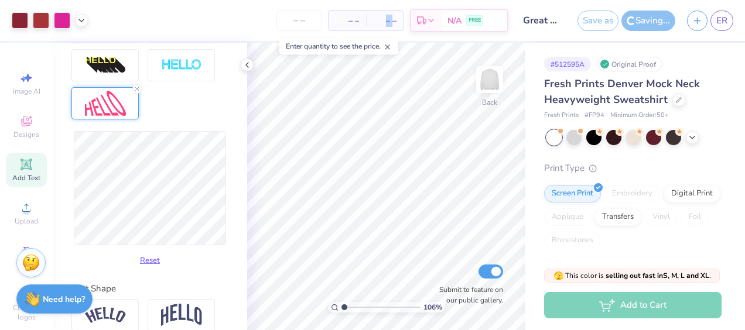
click at [249, 37] on div "– – Per Item – – Total Est. Delivery N/A FREE" at bounding box center [301, 20] width 415 height 41
type input "1.06089414738311"
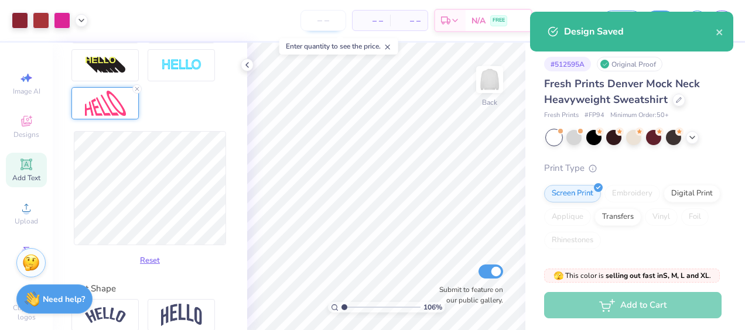
click at [312, 26] on input "number" at bounding box center [323, 20] width 46 height 21
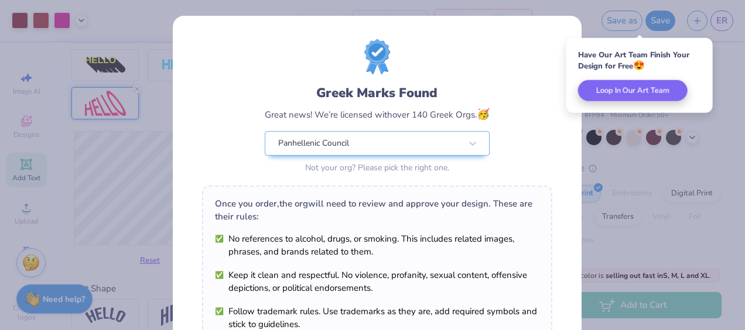
click at [572, 6] on div "Greek Marks Found Great news! We’re licensed with over 140 Greek Orgs. 🥳 Panhel…" at bounding box center [372, 165] width 745 height 330
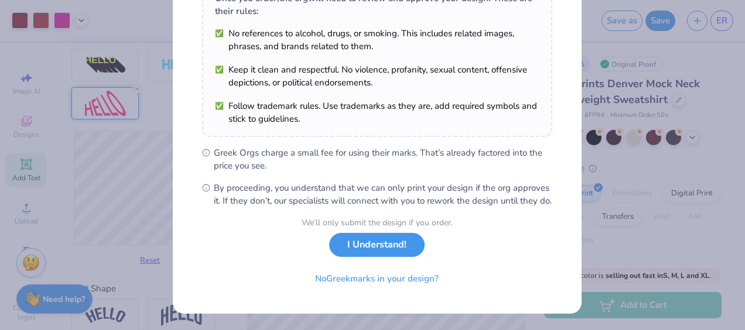
click at [393, 247] on button "I Understand!" at bounding box center [376, 245] width 95 height 24
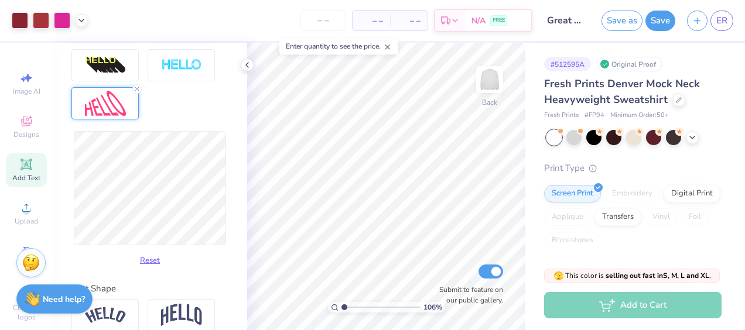
scroll to position [45, 0]
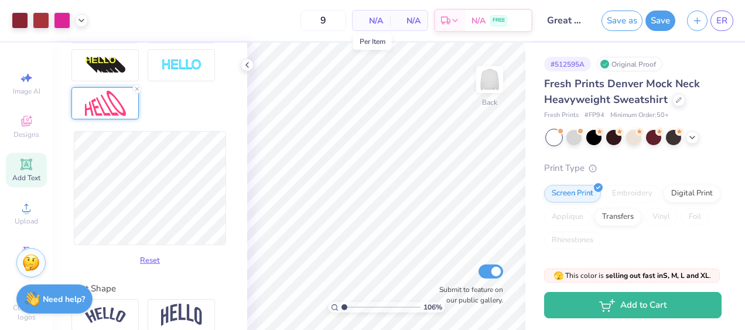
type input "50"
click at [381, 23] on span "N/A" at bounding box center [371, 21] width 23 height 12
click at [676, 97] on icon at bounding box center [679, 99] width 6 height 6
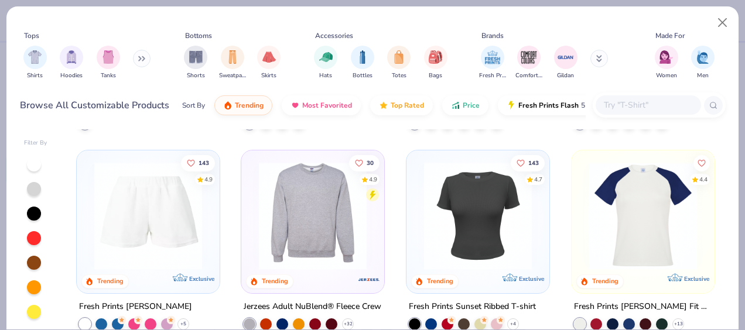
scroll to position [2854, 0]
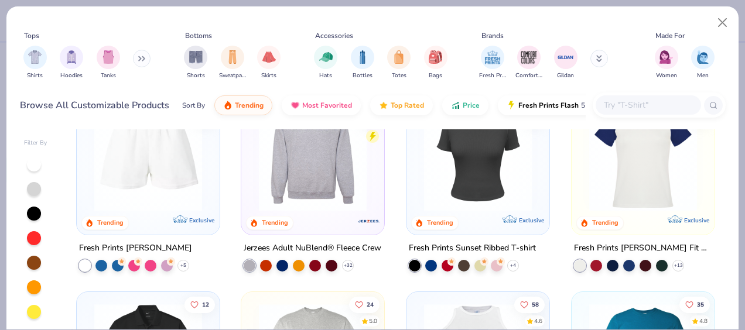
click at [624, 160] on img at bounding box center [642, 157] width 119 height 108
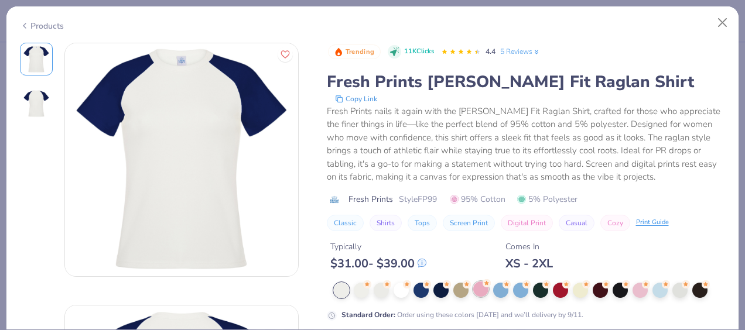
click at [484, 290] on div at bounding box center [480, 289] width 15 height 15
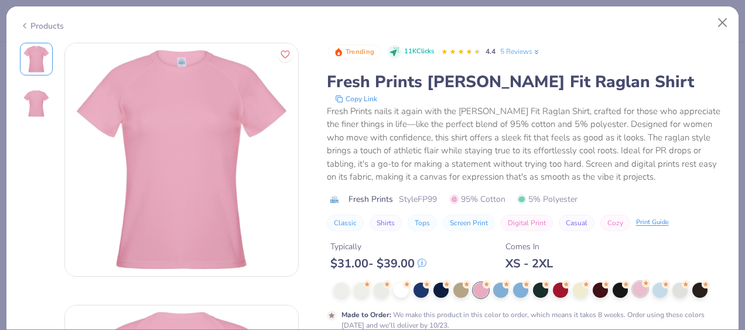
click at [648, 287] on div at bounding box center [639, 289] width 15 height 15
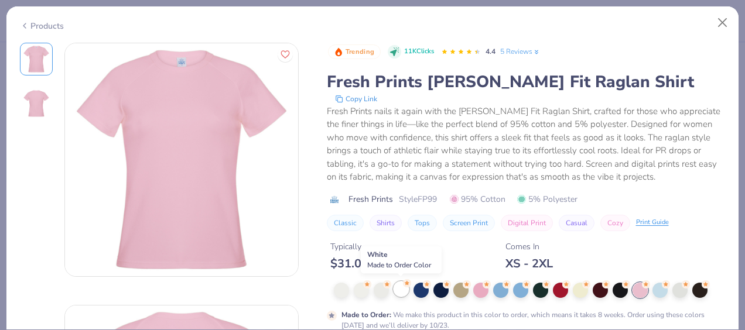
click at [401, 286] on div at bounding box center [401, 289] width 15 height 15
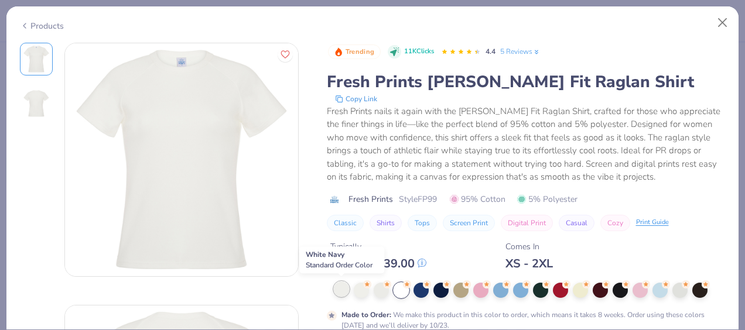
click at [342, 288] on div at bounding box center [341, 289] width 15 height 15
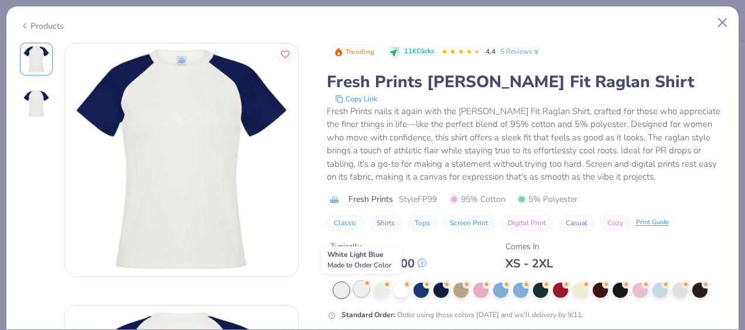
click at [364, 286] on icon at bounding box center [367, 283] width 8 height 8
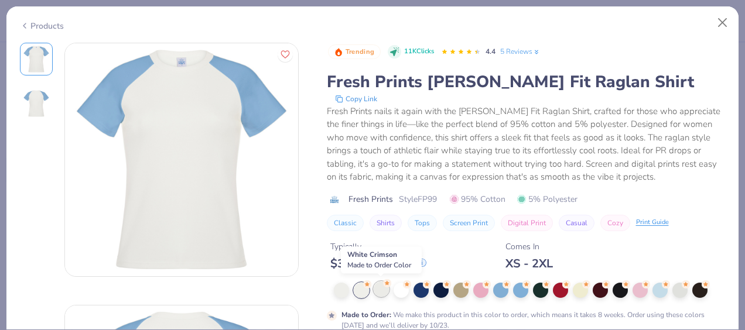
click at [388, 288] on div at bounding box center [381, 289] width 15 height 15
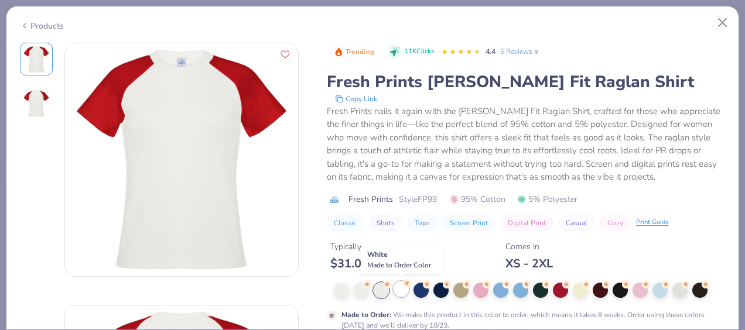
click at [406, 291] on div at bounding box center [401, 289] width 15 height 15
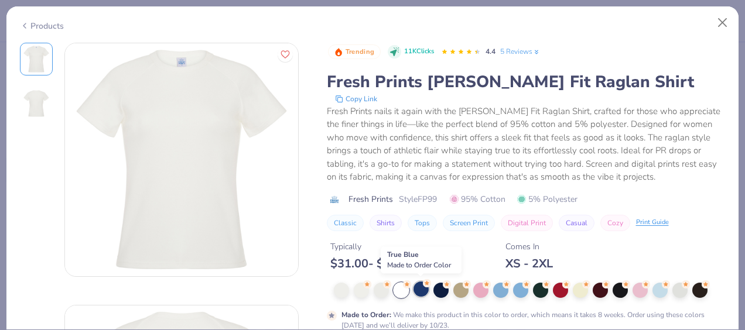
click at [425, 289] on div at bounding box center [420, 289] width 15 height 15
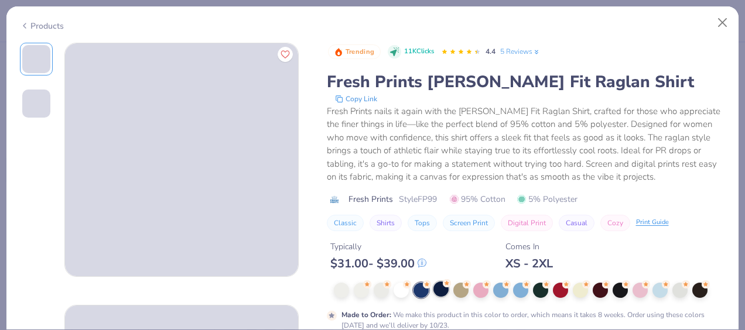
click at [442, 288] on div at bounding box center [440, 289] width 15 height 15
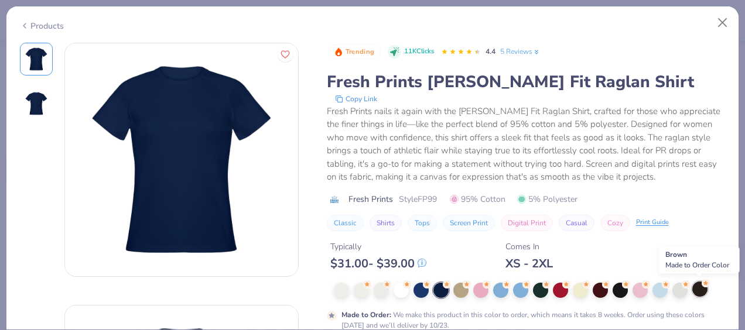
click at [693, 290] on div at bounding box center [699, 289] width 15 height 15
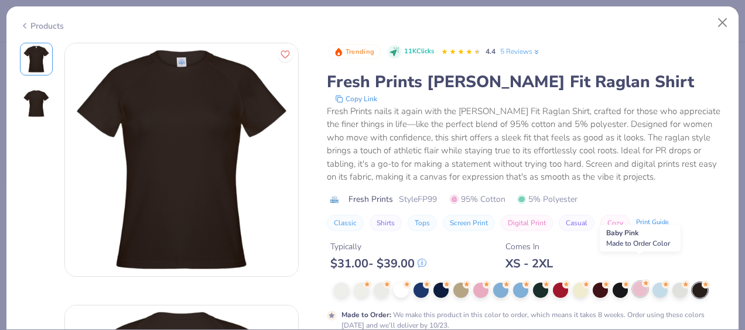
scroll to position [148, 0]
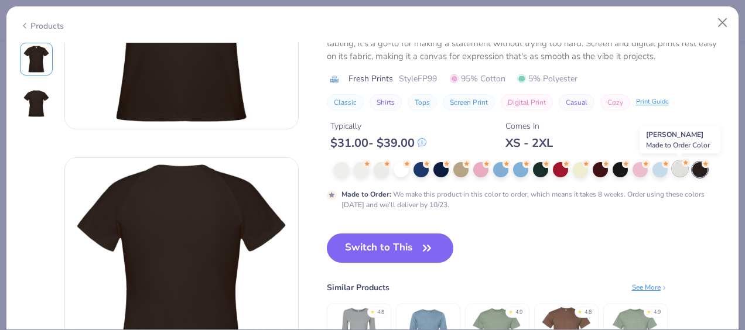
click at [673, 170] on div at bounding box center [679, 168] width 15 height 15
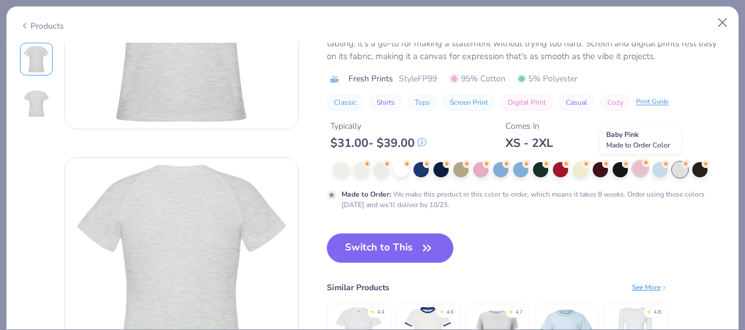
click at [635, 169] on div at bounding box center [639, 168] width 15 height 15
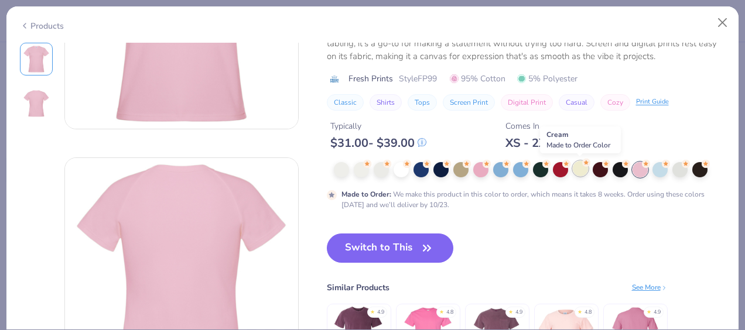
click at [574, 172] on div at bounding box center [580, 168] width 15 height 15
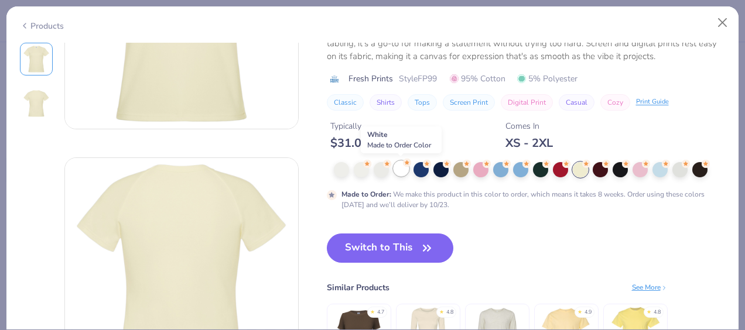
click at [399, 170] on div at bounding box center [401, 168] width 15 height 15
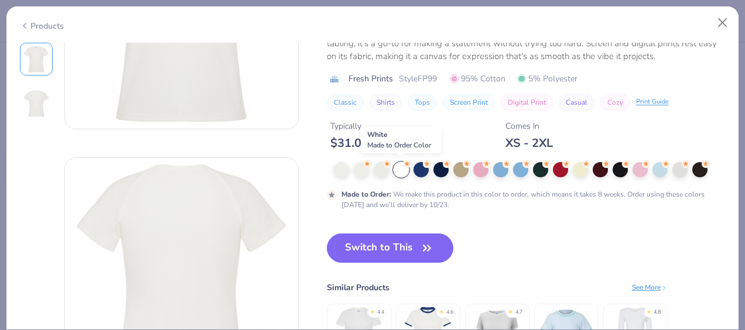
scroll to position [139, 0]
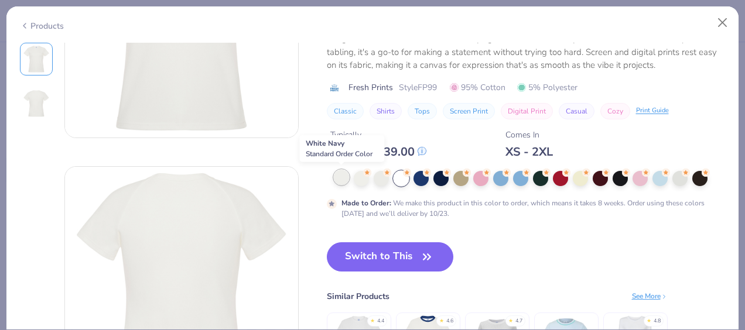
click at [347, 178] on div at bounding box center [341, 177] width 15 height 15
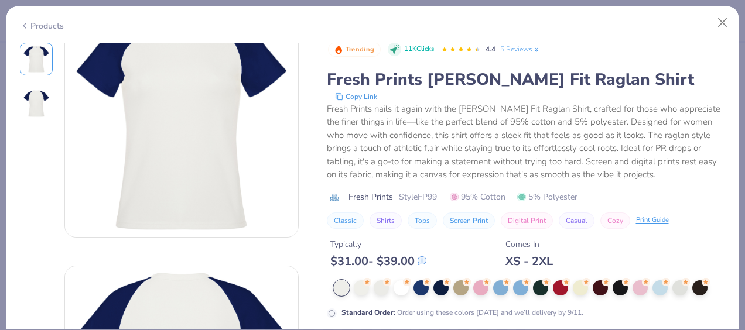
scroll to position [153, 0]
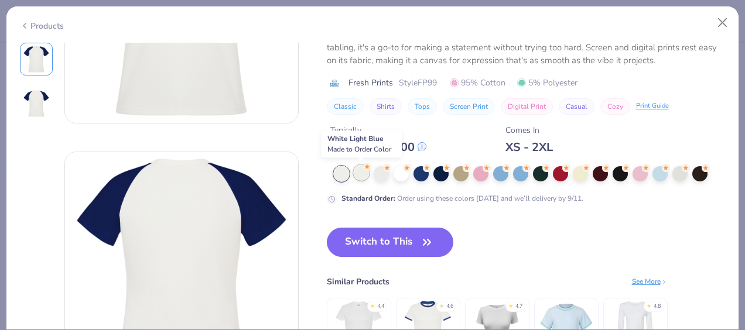
click at [365, 173] on div at bounding box center [361, 172] width 15 height 15
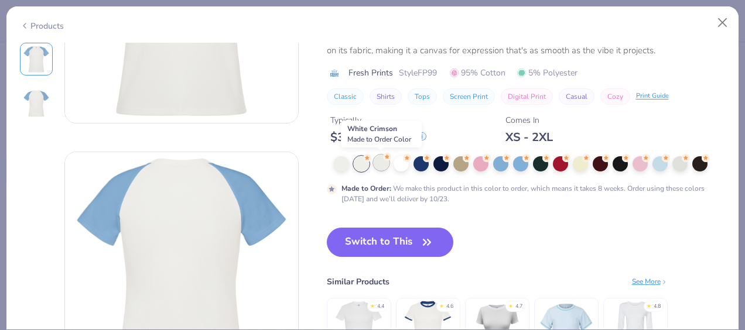
click at [382, 170] on div at bounding box center [381, 162] width 15 height 15
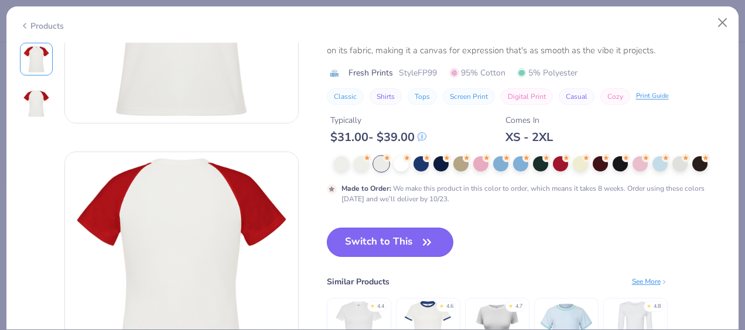
click at [388, 242] on button "Switch to This" at bounding box center [390, 242] width 127 height 29
click at [410, 247] on button "Switch to This" at bounding box center [390, 242] width 127 height 29
type input "1.06089414738311"
type textarea "x"
type input "1.06089414738311"
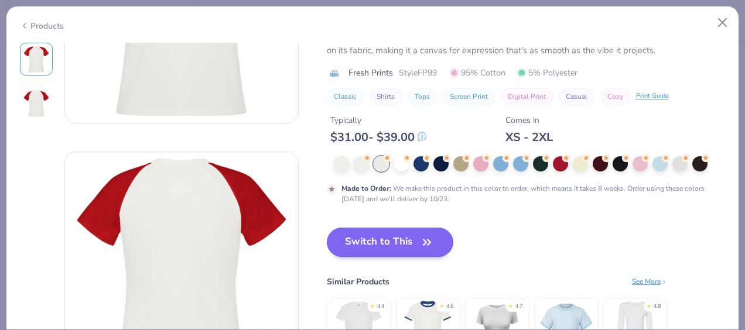
type textarea "x"
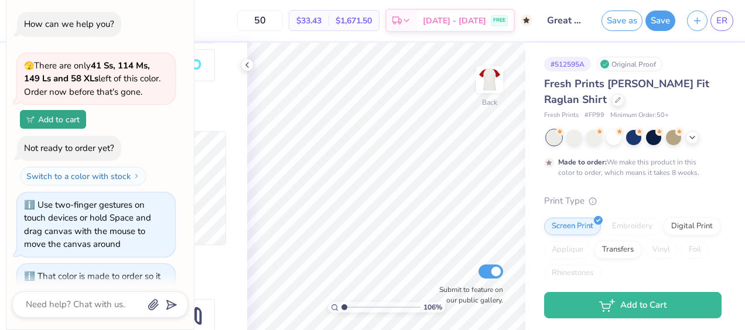
scroll to position [90, 0]
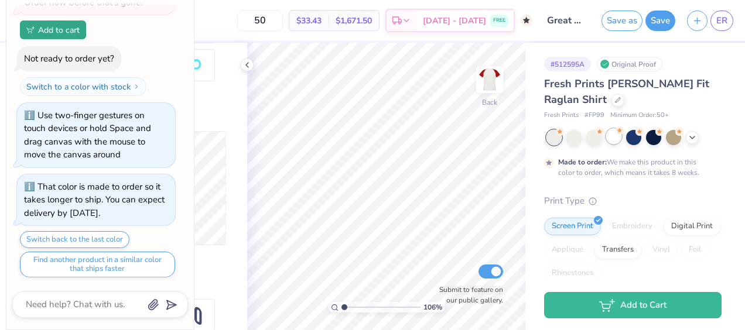
click at [613, 138] on div at bounding box center [613, 136] width 15 height 15
type input "1.06089414738311"
type textarea "x"
type input "1.06089414738311"
type textarea "x"
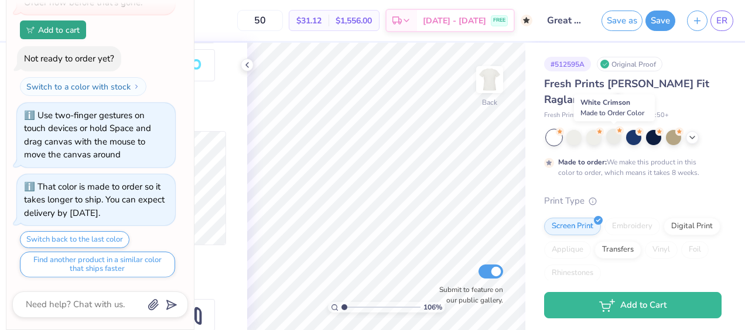
type input "1.06089414738311"
type textarea "x"
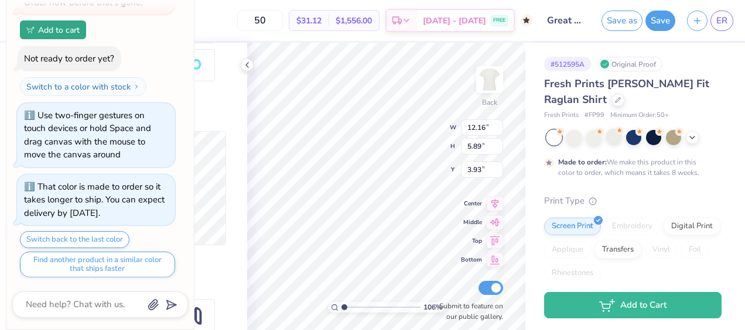
type input "1.06089414738311"
type textarea "x"
type input "1.06089414738311"
type textarea "x"
type input "1.06089414738311"
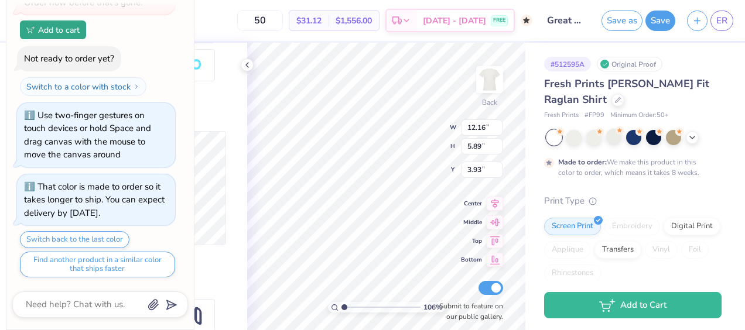
type textarea "x"
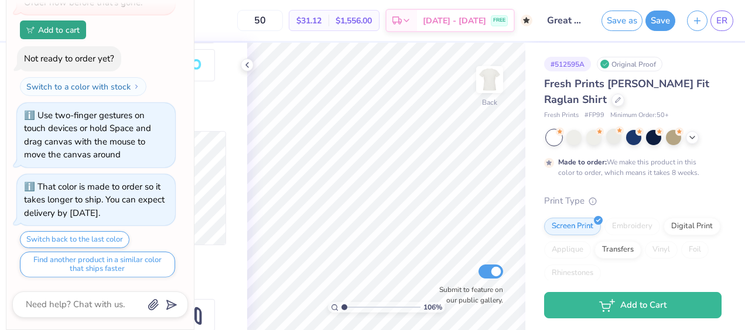
type input "1.06089414738311"
type textarea "x"
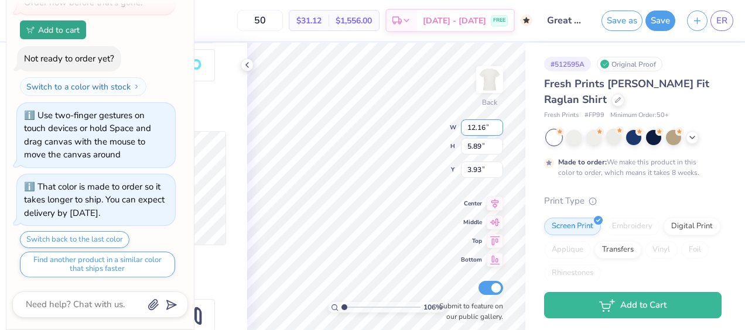
type input "1.06089414738311"
type textarea "x"
type input "1.06089414738311"
type textarea "x"
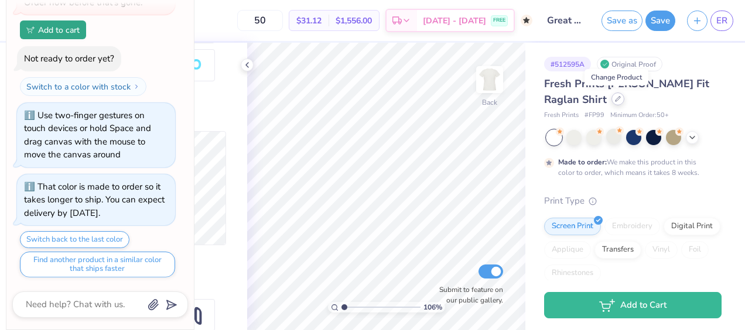
click at [617, 97] on icon at bounding box center [618, 99] width 6 height 6
type input "1.06089414738311"
type textarea "x"
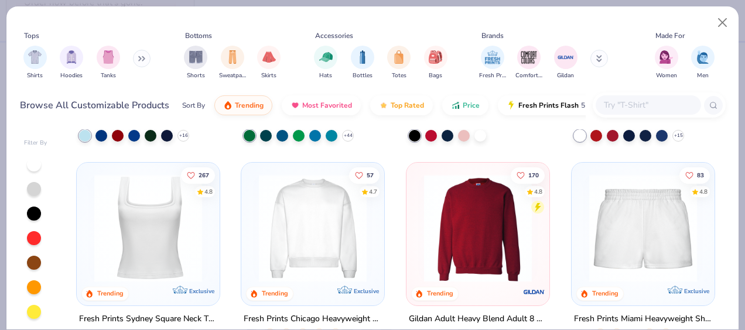
scroll to position [375, 0]
click at [303, 224] on img at bounding box center [312, 227] width 119 height 108
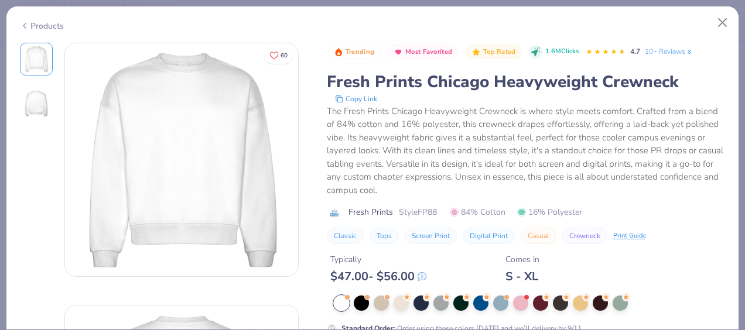
type input "1.06089414738311"
type textarea "x"
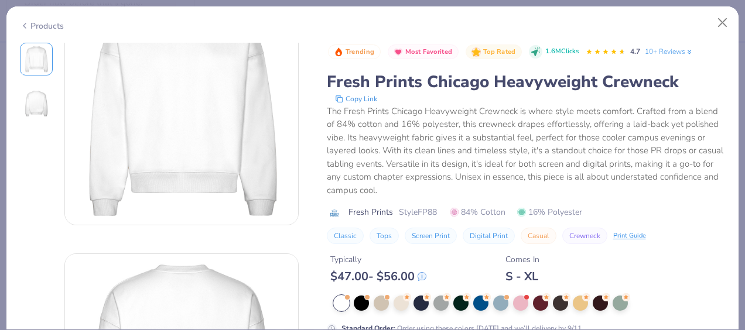
scroll to position [285, 0]
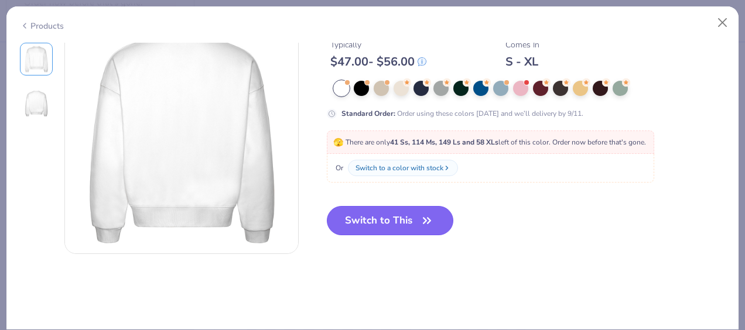
click at [392, 231] on button "Switch to This" at bounding box center [390, 220] width 127 height 29
type input "1.06089414738311"
type textarea "x"
type input "1.06089414738311"
type textarea "x"
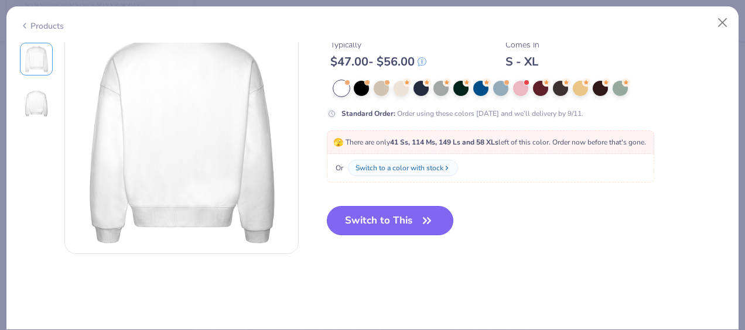
type input "1.06089414738311"
type textarea "x"
type input "1.06089414738311"
type textarea "x"
type input "1.06089414738311"
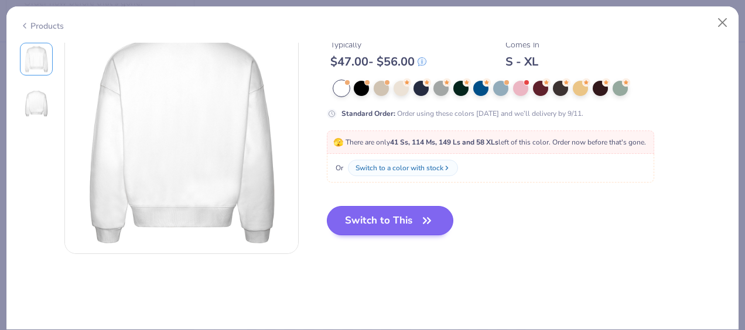
type textarea "x"
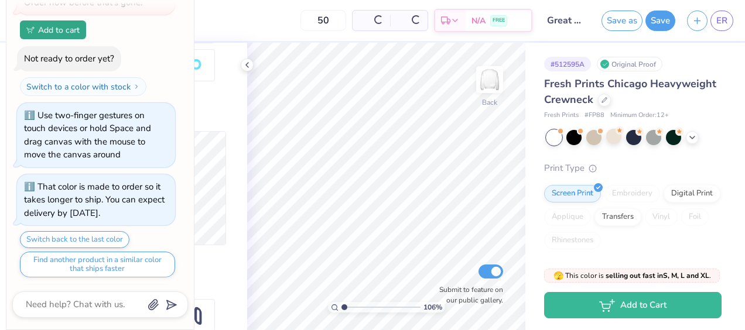
scroll to position [161, 0]
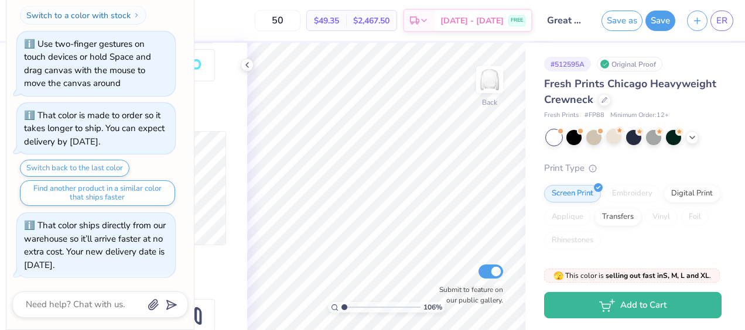
type input "1.06089414738311"
type textarea "x"
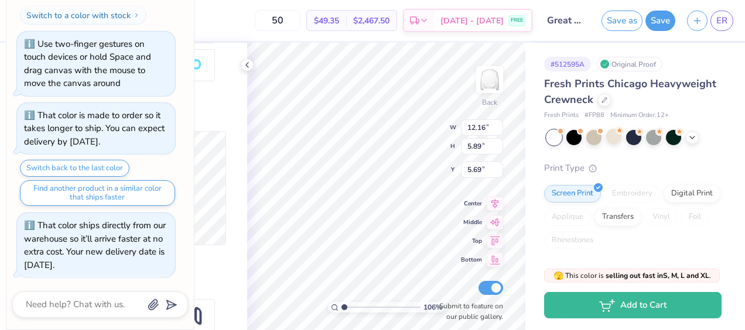
type input "1.06089414738311"
type textarea "x"
type input "1.06089414738311"
type textarea "x"
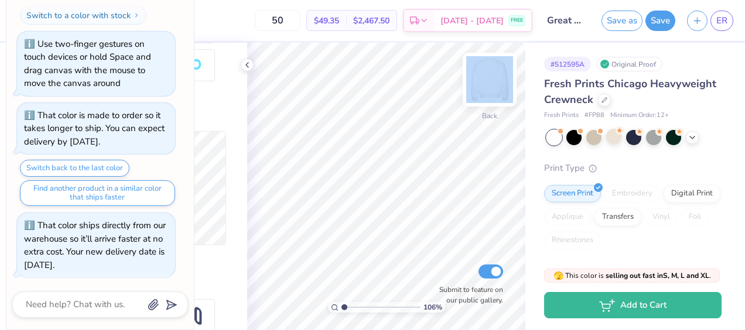
click at [462, 112] on div "106 % Back Submit to feature on our public gallery." at bounding box center [386, 187] width 278 height 288
type input "1.06089414738311"
type textarea "x"
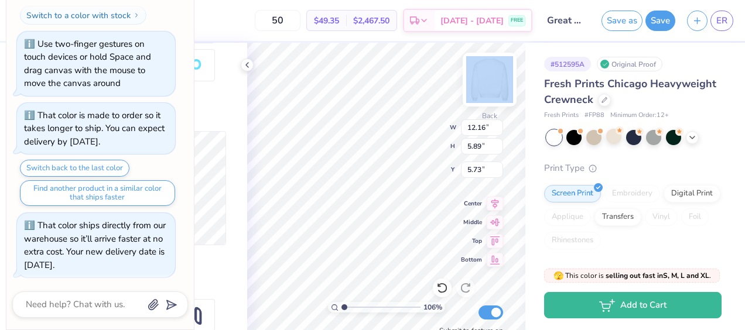
type input "1.06089414738311"
type textarea "x"
type input "1.06089414738311"
type textarea "x"
type input "13.36"
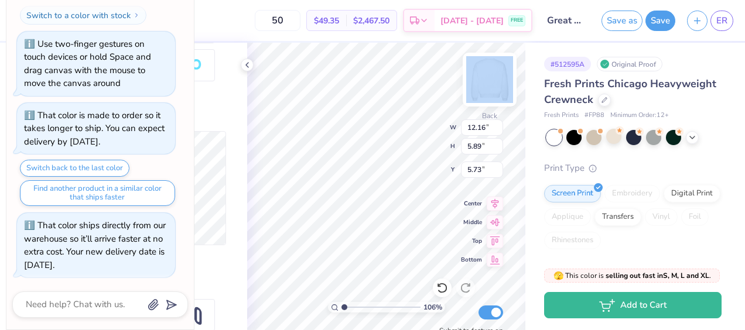
type input "6.47"
type input "5.15"
type input "1.06089414738311"
type textarea "x"
click at [684, 79] on div "Fresh Prints Chicago Heavyweight Crewneck" at bounding box center [632, 92] width 177 height 32
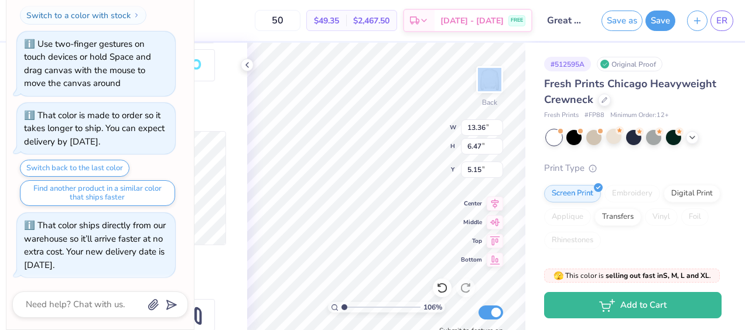
type input "1.06089414738311"
type textarea "x"
click at [684, 79] on div "Fresh Prints Chicago Heavyweight Crewneck" at bounding box center [632, 92] width 177 height 32
click at [697, 190] on div "Screen Print Embroidery Digital Print Applique Transfers Vinyl Foil Rhinestones" at bounding box center [632, 217] width 177 height 64
click at [650, 22] on button "Save" at bounding box center [660, 19] width 30 height 20
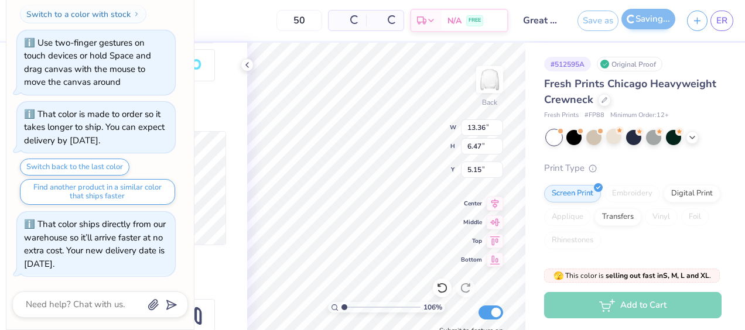
scroll to position [142, 0]
click at [316, 22] on input "50" at bounding box center [299, 20] width 46 height 21
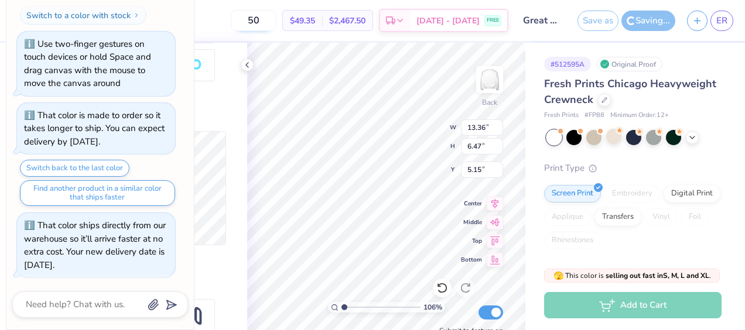
click at [276, 21] on input "50" at bounding box center [254, 20] width 46 height 21
type input "1.06089414738311"
type textarea "x"
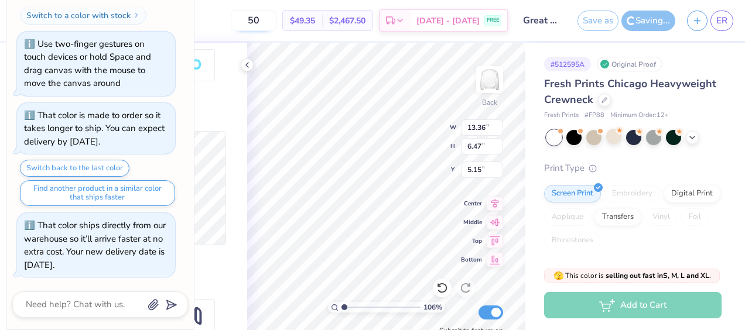
type input "1.06089414738311"
type textarea "x"
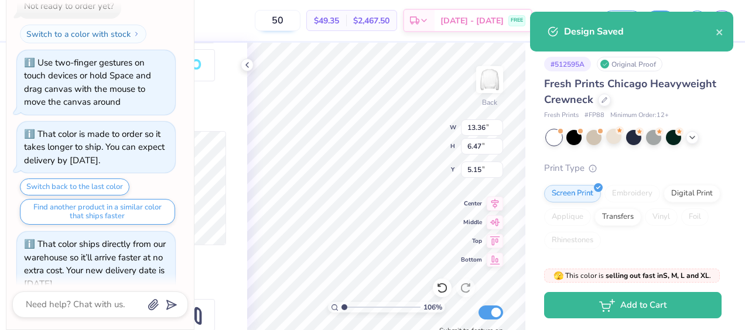
scroll to position [161, 0]
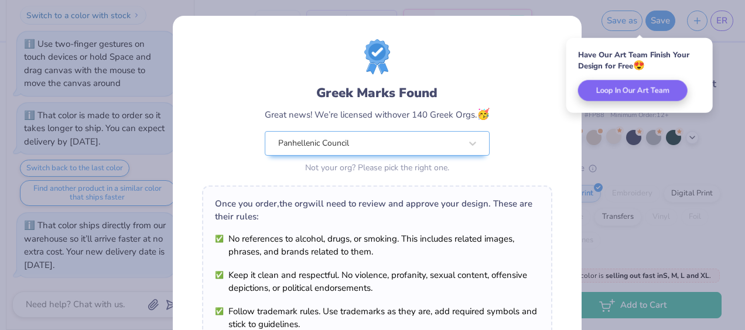
click at [584, 13] on div "Greek Marks Found Great news! We’re licensed with over 140 Greek Orgs. 🥳 Panhel…" at bounding box center [372, 165] width 745 height 330
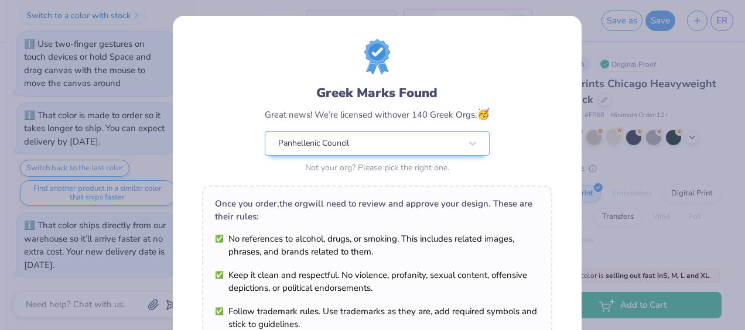
scroll to position [217, 0]
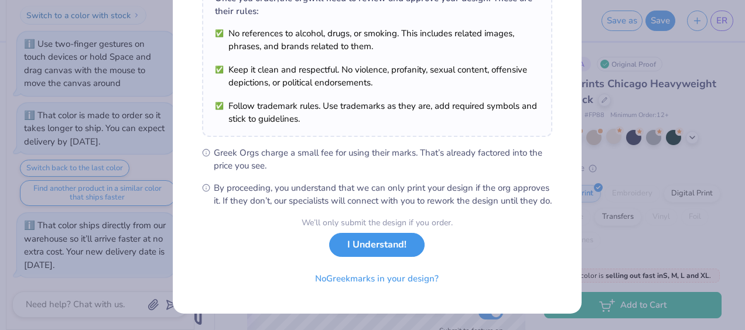
click at [377, 247] on button "I Understand!" at bounding box center [376, 245] width 95 height 24
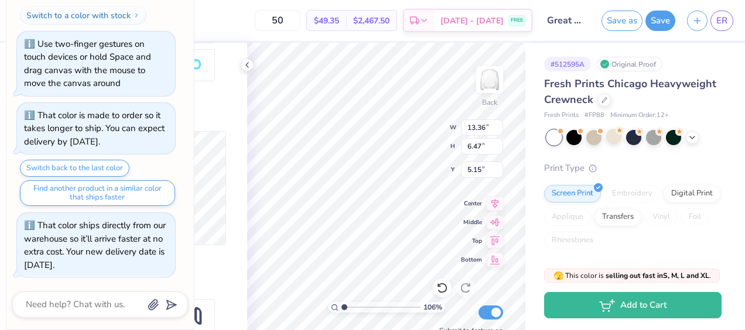
scroll to position [45, 0]
click at [300, 27] on input "50" at bounding box center [278, 20] width 46 height 21
type input "5"
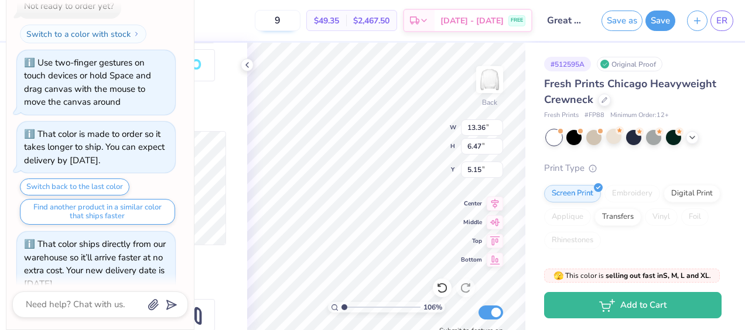
click at [300, 27] on input "9" at bounding box center [278, 20] width 46 height 21
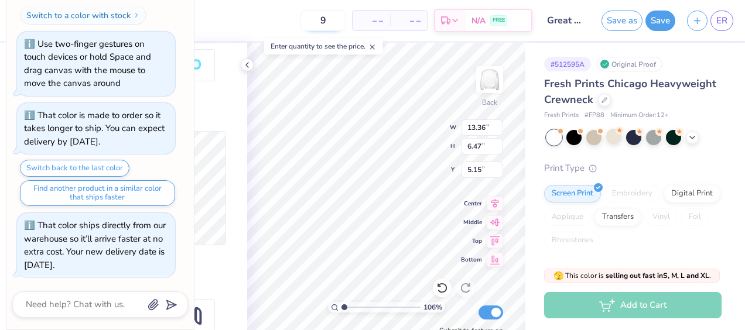
scroll to position [161, 0]
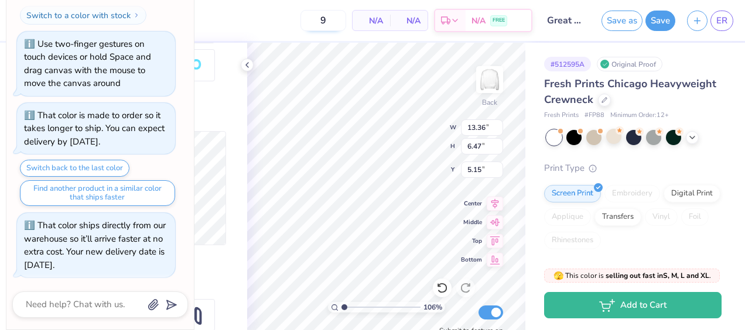
type input "12"
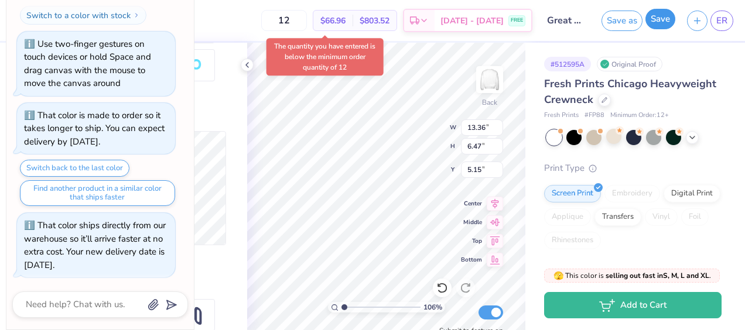
click at [666, 21] on button "Save" at bounding box center [660, 19] width 30 height 20
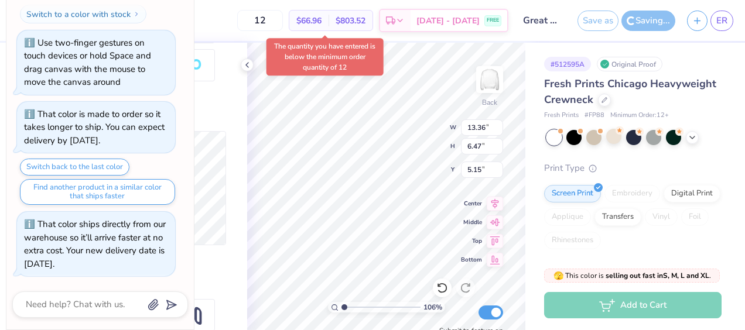
scroll to position [142, 0]
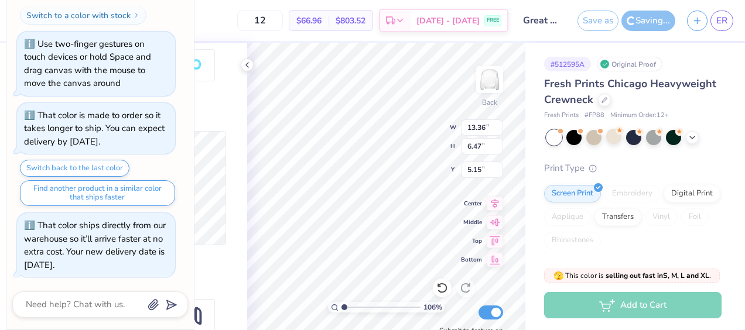
type input "1.06089414738311"
type textarea "x"
type input "1.06089414738311"
type textarea "x"
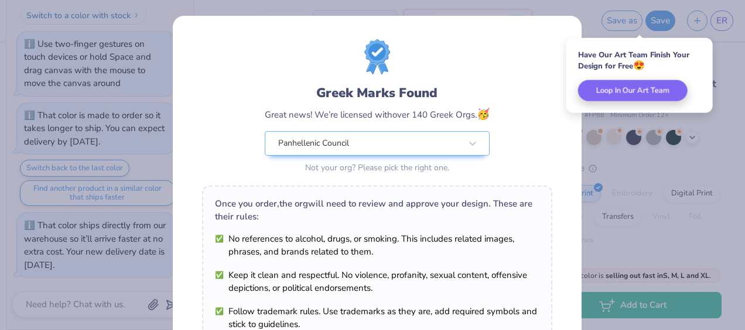
scroll to position [217, 0]
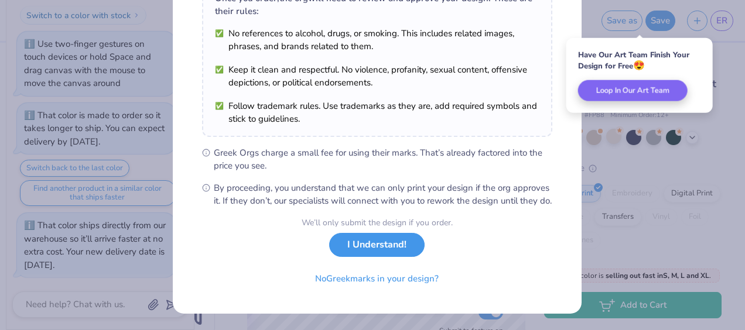
click at [404, 247] on button "I Understand!" at bounding box center [376, 245] width 95 height 24
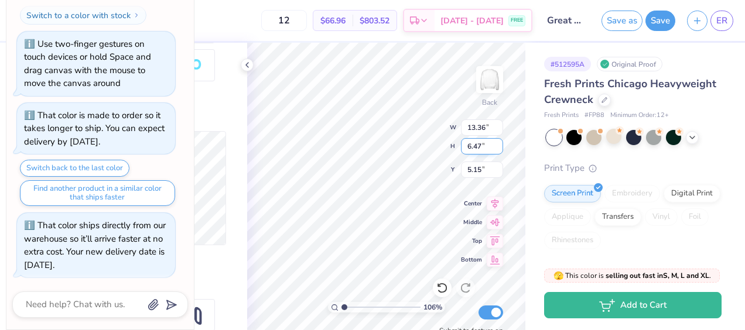
type input "1.06089414738311"
type textarea "x"
type input "1.06089414738311"
type textarea "x"
type input "1.06089414738311"
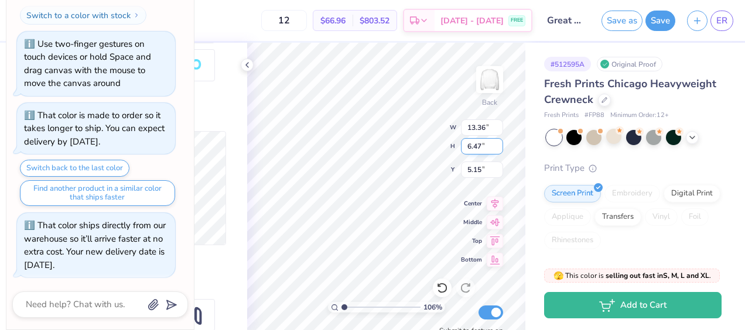
type textarea "x"
type input "4.61"
type input "2.38"
type input "5.45"
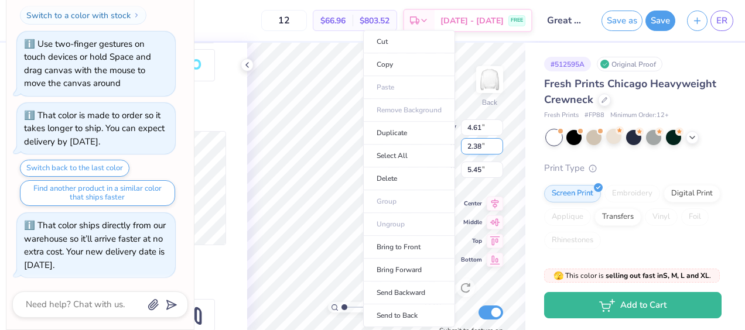
scroll to position [370, 0]
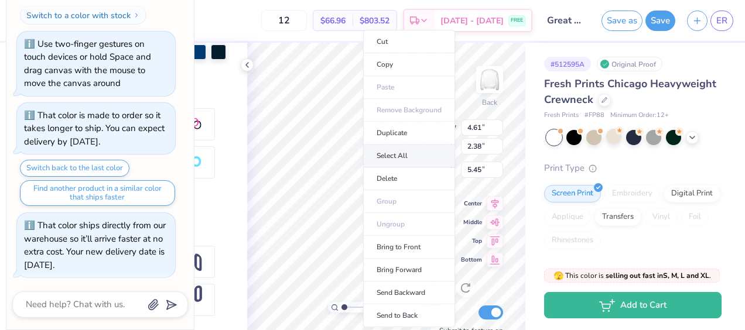
click at [395, 151] on li "Select All" at bounding box center [409, 156] width 92 height 23
type input "1.06089414738311"
type textarea "x"
type input "13.36"
type input "6.47"
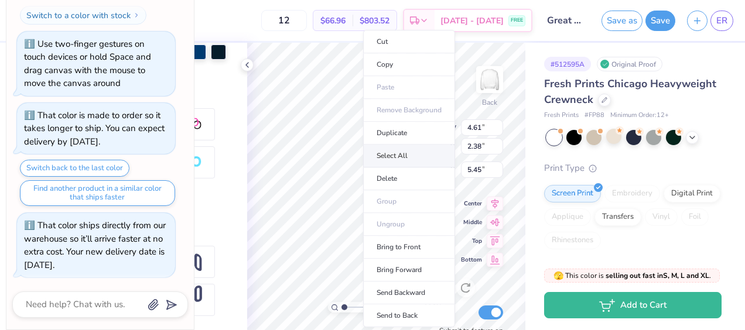
type input "5.15"
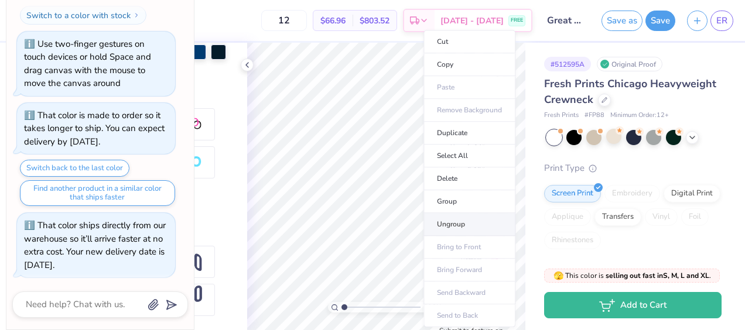
click at [457, 221] on li "Ungroup" at bounding box center [469, 224] width 92 height 23
type input "1.06089414738311"
type textarea "x"
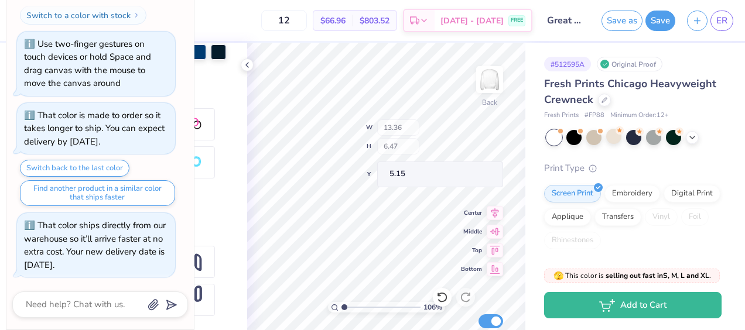
type input "1.06089414738311"
type textarea "x"
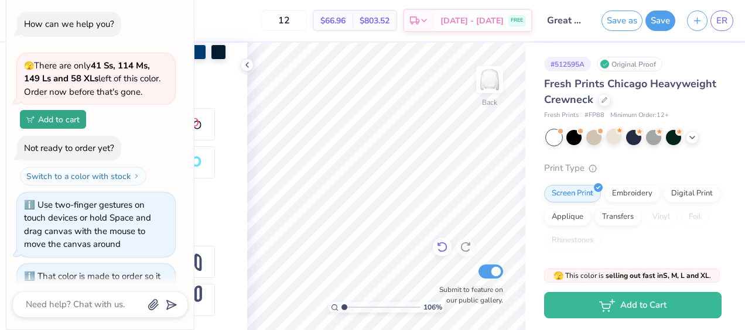
click at [443, 251] on icon at bounding box center [442, 247] width 10 height 11
type input "1.06089414738311"
type textarea "x"
type input "1.06089414738311"
type textarea "x"
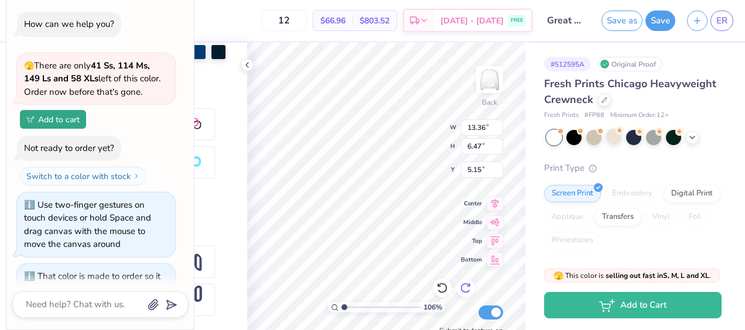
type input "1.06089414738311"
type textarea "x"
type input "1.06089414738311"
type textarea "x"
click at [107, 64] on div at bounding box center [98, 71] width 15 height 15
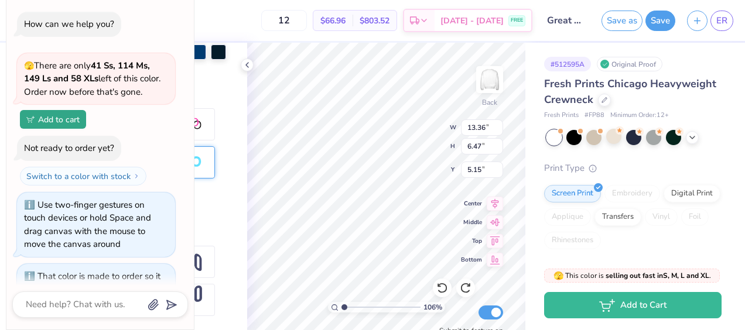
type input "1.06089414738311"
type textarea "x"
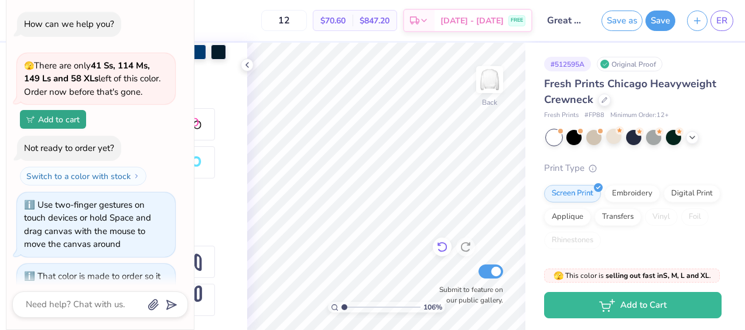
click at [439, 247] on icon at bounding box center [442, 247] width 12 height 12
type input "1.06089414738311"
click at [125, 307] on textarea at bounding box center [84, 305] width 119 height 16
type textarea "x"
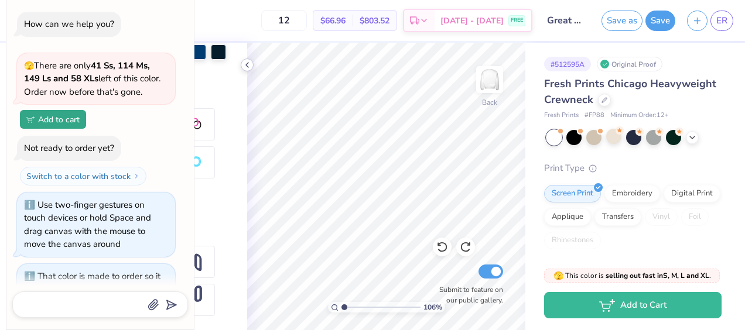
click at [247, 66] on icon at bounding box center [246, 64] width 9 height 9
type input "1.06089414738311"
type textarea "x"
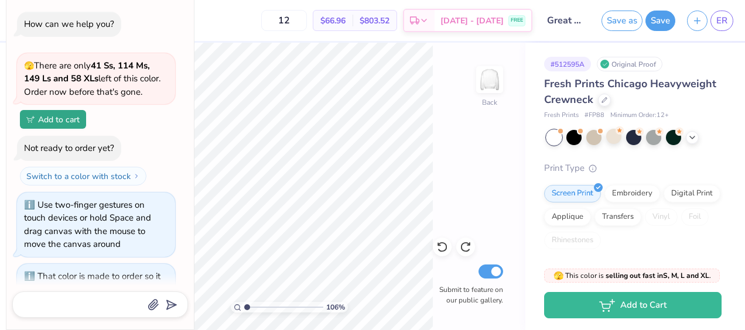
click at [176, 26] on div "How can we help you? 🫣 There are only 41 Ss, 114 Ms, 149 Ls and 58 XLs left of …" at bounding box center [100, 225] width 176 height 446
click at [440, 244] on icon at bounding box center [442, 247] width 12 height 12
type input "1.06089414738311"
type textarea "x"
type input "1.06089414738311"
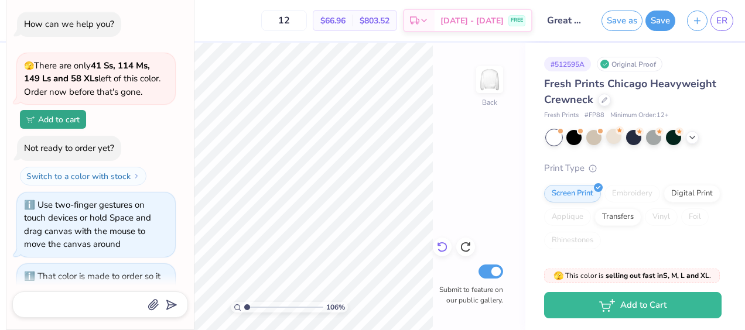
type textarea "x"
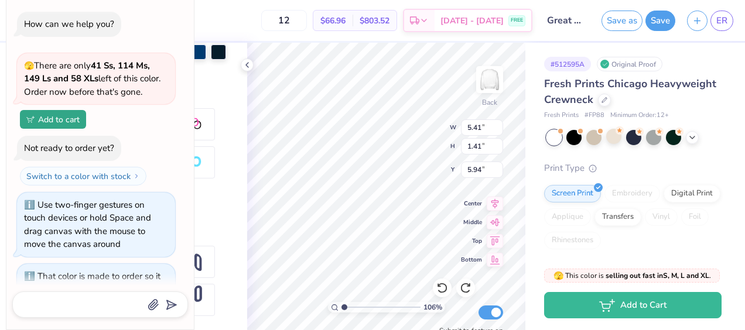
click at [206, 79] on div at bounding box center [149, 22] width 157 height 115
click at [53, 122] on button "Add to cart" at bounding box center [53, 118] width 66 height 19
type input "1.06089414738311"
type textarea "x"
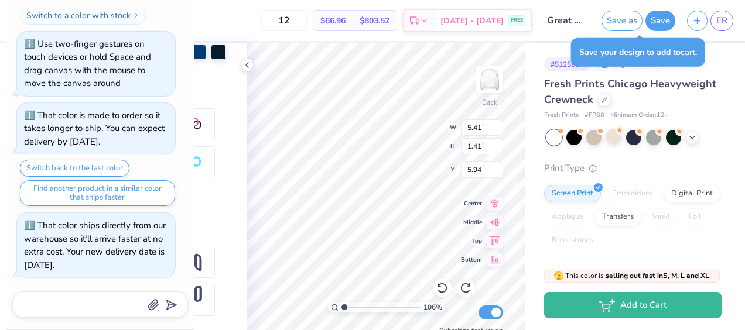
click at [231, 75] on div "Personalized Names Personalized Numbers Text Tool Add Font Font Super Dream Swi…" at bounding box center [150, 187] width 194 height 288
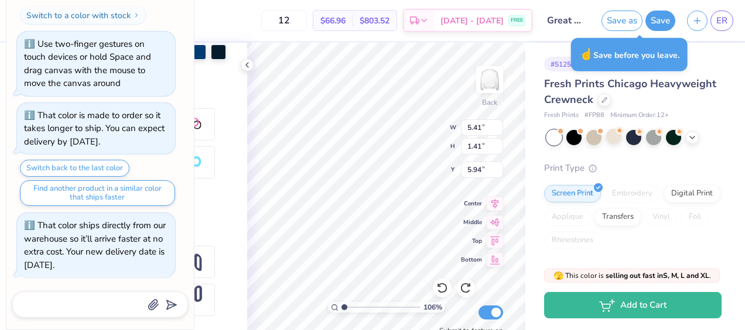
type input "1.06089414738311"
type textarea "x"
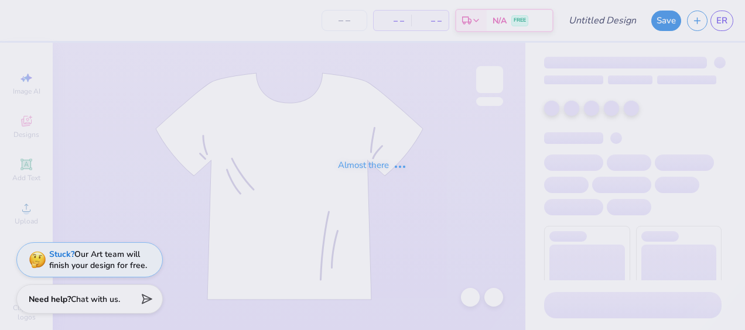
type input "Great Women Go Greek"
type input "12"
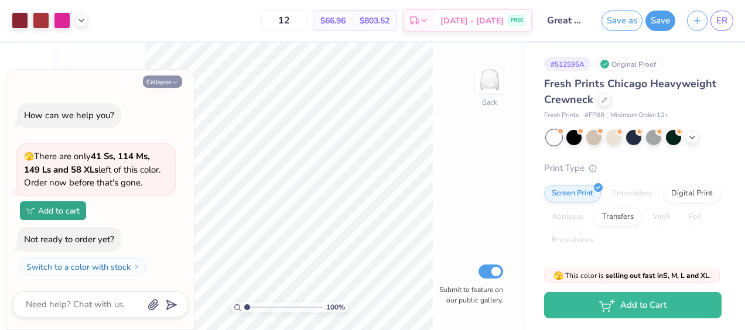
click at [155, 84] on button "Collapse" at bounding box center [162, 82] width 39 height 12
type textarea "x"
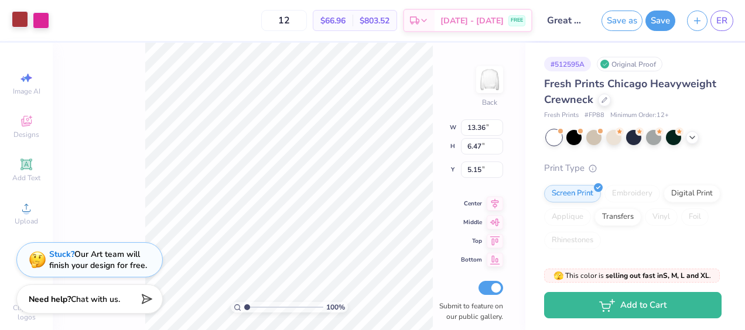
click at [15, 21] on div at bounding box center [20, 19] width 16 height 16
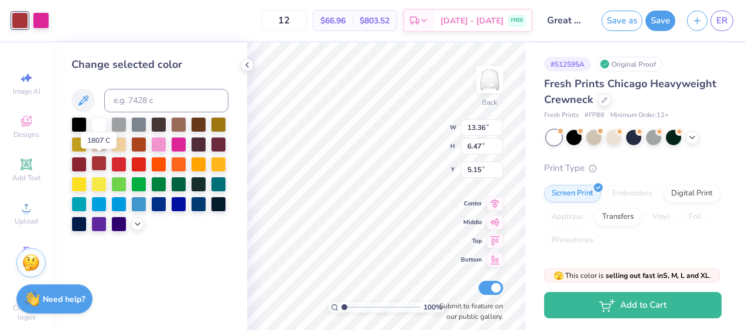
click at [96, 165] on div at bounding box center [98, 163] width 15 height 15
click at [76, 160] on div at bounding box center [78, 163] width 15 height 15
click at [91, 165] on div at bounding box center [98, 163] width 15 height 15
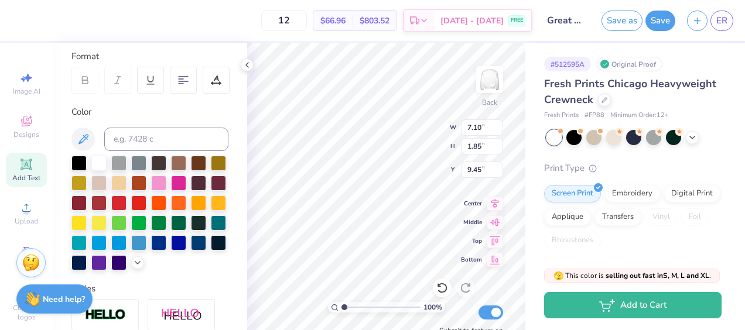
scroll to position [182, 0]
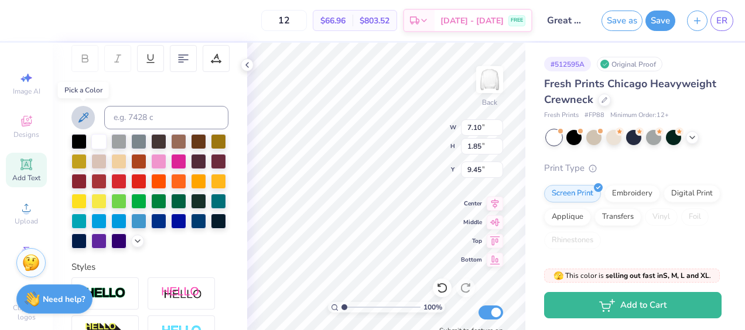
click at [88, 116] on icon at bounding box center [83, 118] width 14 height 14
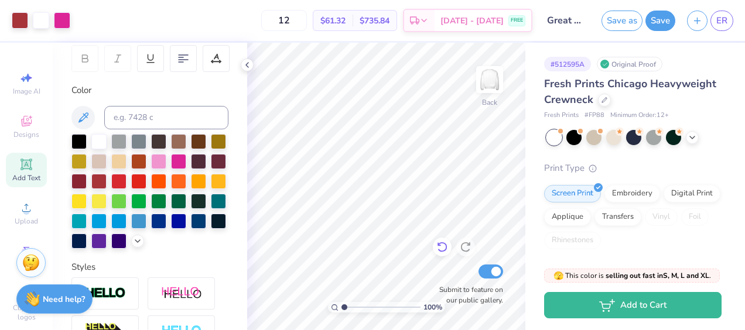
click at [439, 245] on icon at bounding box center [439, 245] width 2 height 2
click at [439, 246] on icon at bounding box center [439, 245] width 2 height 2
click at [21, 20] on div at bounding box center [20, 19] width 16 height 16
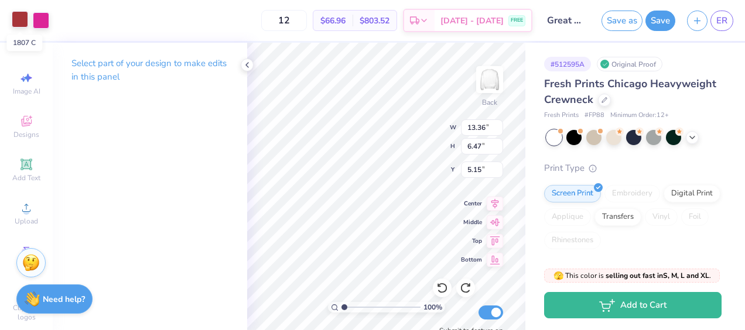
click at [18, 19] on div at bounding box center [20, 19] width 16 height 16
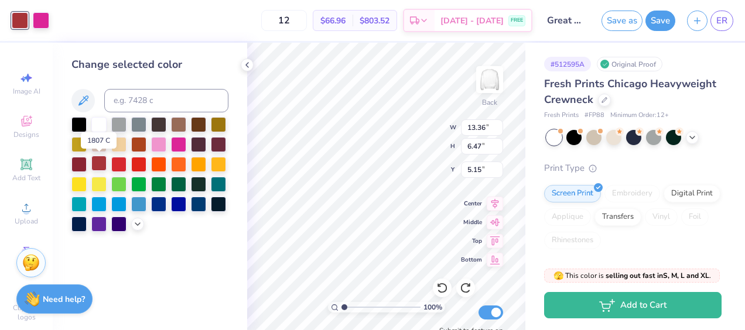
click at [95, 166] on div at bounding box center [98, 163] width 15 height 15
click at [74, 160] on div at bounding box center [78, 163] width 15 height 15
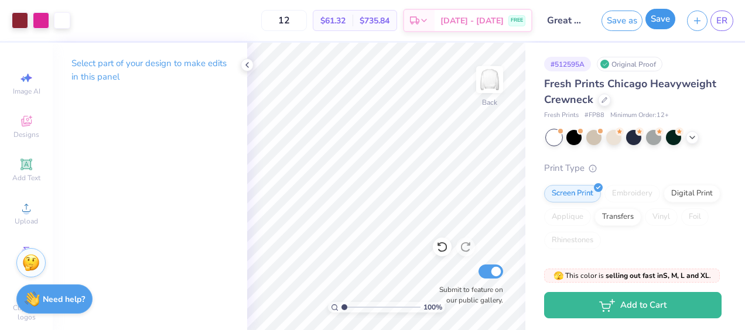
click at [656, 27] on button "Save" at bounding box center [660, 19] width 30 height 20
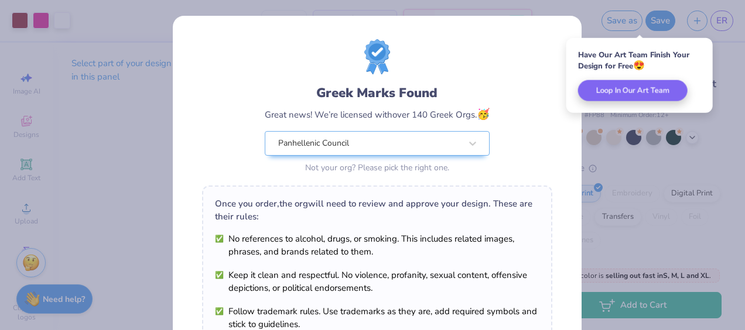
scroll to position [217, 0]
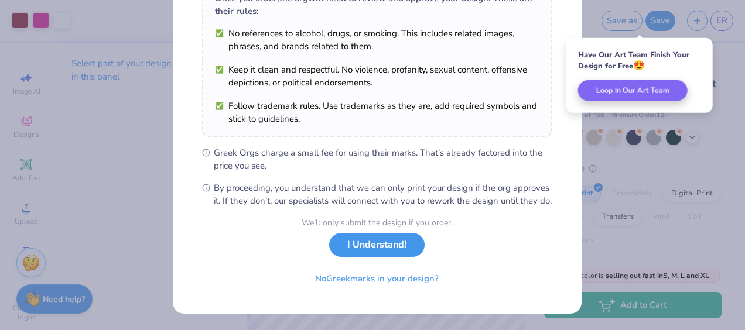
click at [388, 252] on button "I Understand!" at bounding box center [376, 245] width 95 height 24
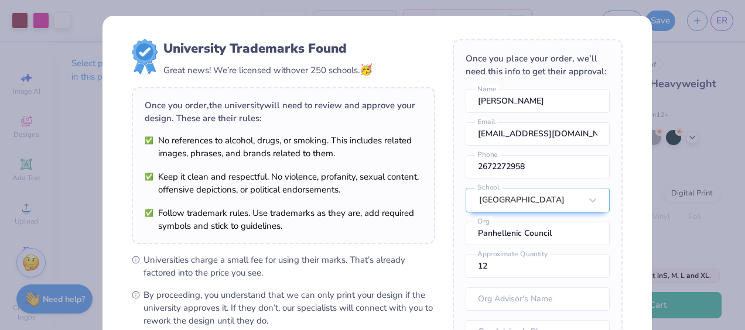
scroll to position [178, 0]
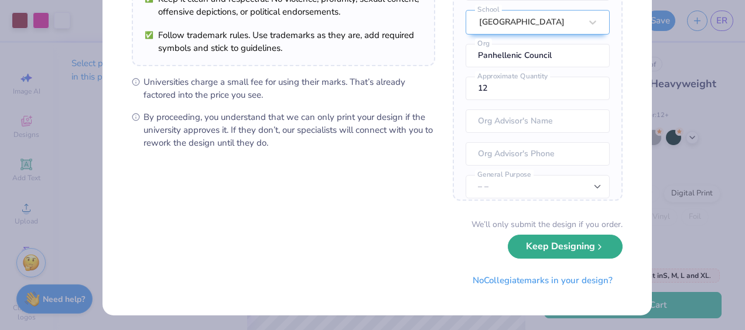
click at [563, 249] on button "Keep Designing" at bounding box center [565, 247] width 115 height 24
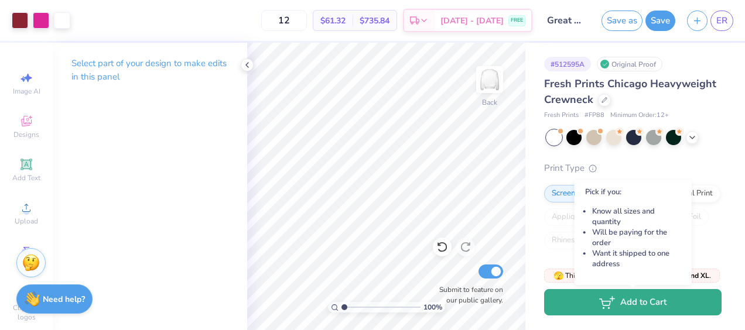
click at [642, 303] on button "Add to Cart" at bounding box center [632, 302] width 177 height 26
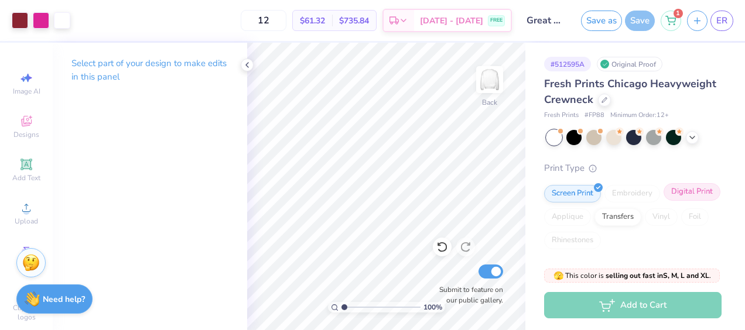
click at [664, 201] on div "Digital Print" at bounding box center [692, 192] width 57 height 18
click at [590, 194] on div "Screen Print" at bounding box center [572, 192] width 57 height 18
click at [641, 218] on div "Transfers" at bounding box center [617, 216] width 47 height 18
click at [577, 192] on div "Screen Print" at bounding box center [572, 192] width 57 height 18
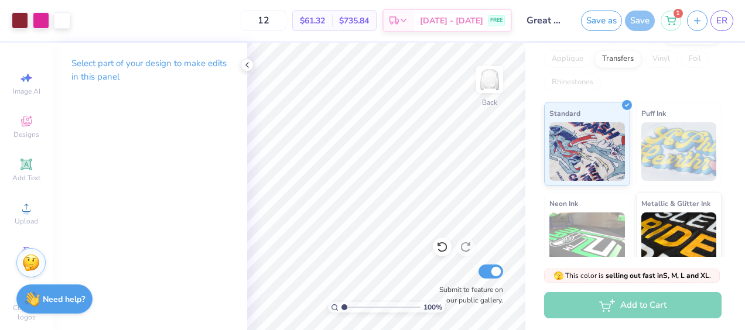
scroll to position [159, 0]
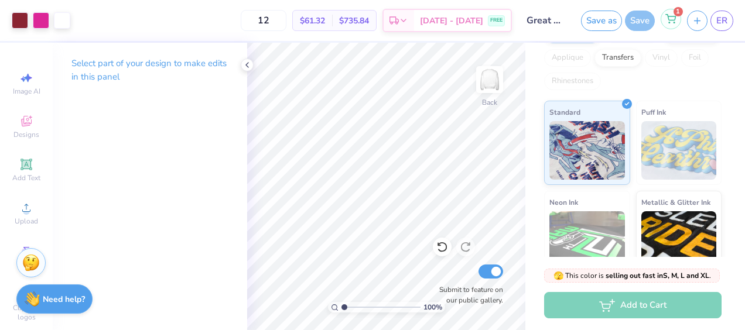
click at [673, 20] on icon at bounding box center [671, 18] width 10 height 6
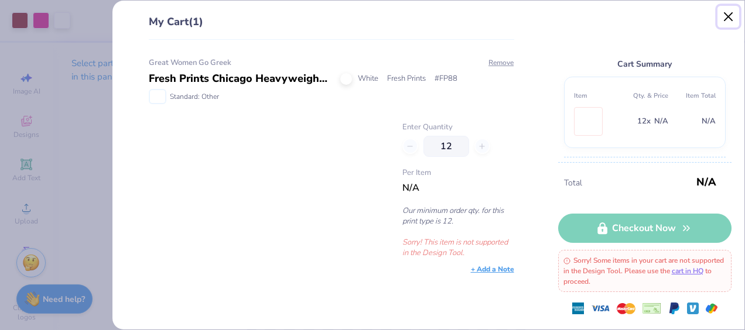
click at [731, 21] on button "Close" at bounding box center [728, 17] width 22 height 22
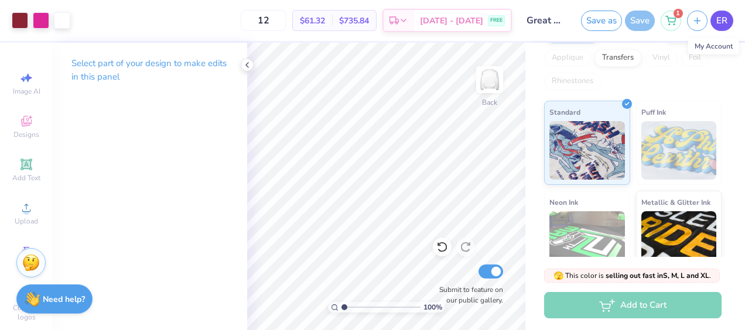
click at [726, 23] on span "ER" at bounding box center [721, 20] width 11 height 13
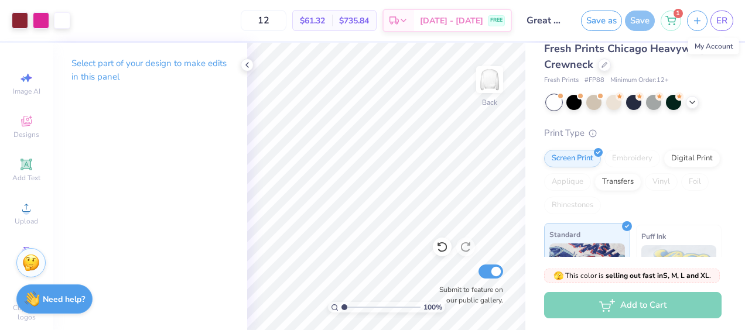
scroll to position [35, 0]
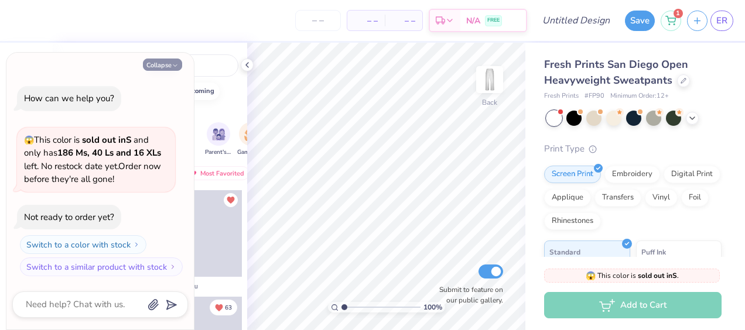
click at [160, 69] on button "Collapse" at bounding box center [162, 65] width 39 height 12
type textarea "x"
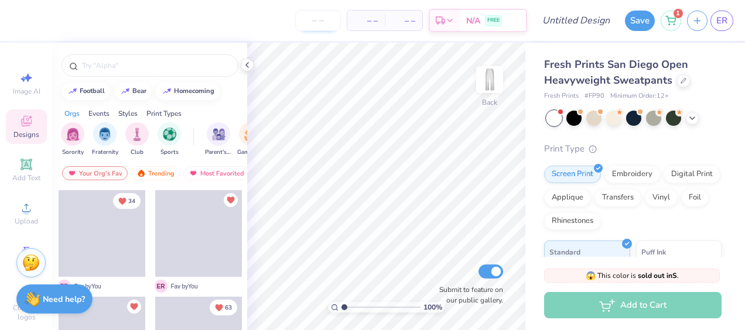
click at [318, 20] on input "number" at bounding box center [318, 20] width 46 height 21
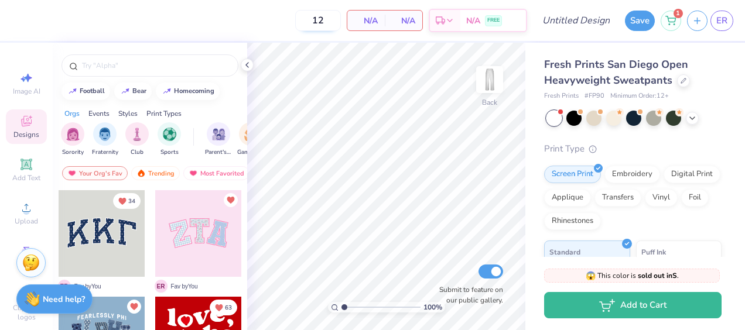
click at [331, 23] on input "12" at bounding box center [318, 20] width 46 height 21
type input "1"
click at [331, 23] on input "12" at bounding box center [318, 20] width 46 height 21
type input "1"
type input "12"
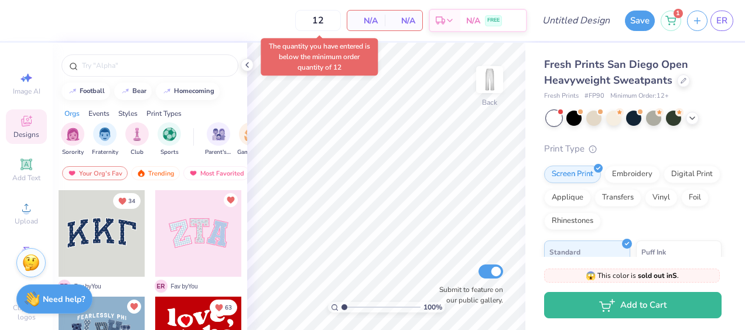
click at [554, 123] on div at bounding box center [553, 118] width 15 height 15
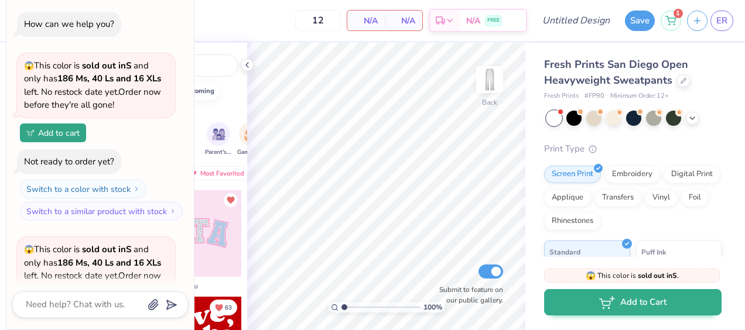
scroll to position [128, 0]
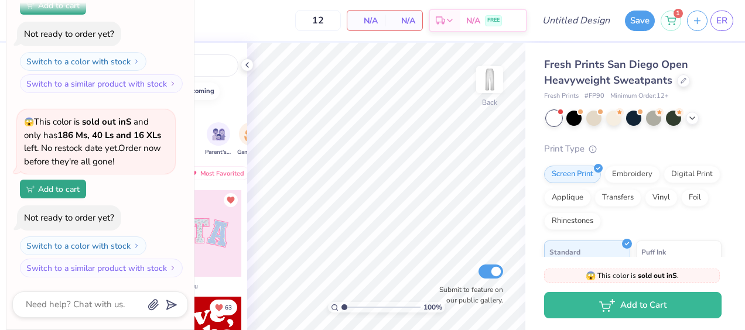
click at [220, 232] on div at bounding box center [198, 233] width 87 height 87
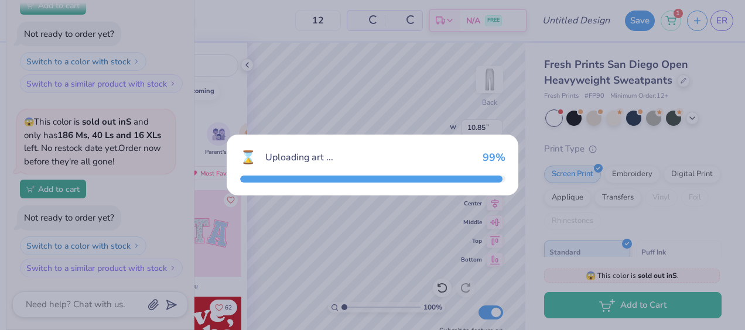
scroll to position [244, 0]
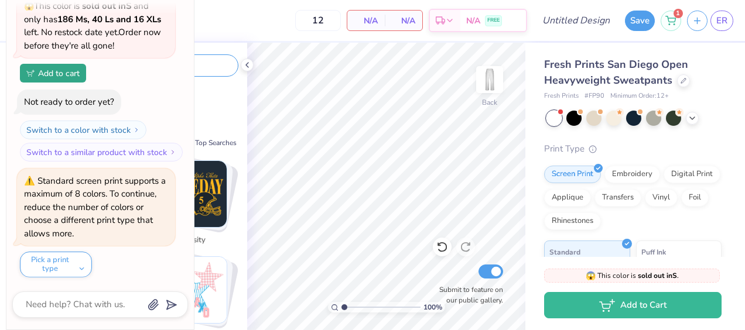
click at [218, 66] on input "text" at bounding box center [156, 66] width 150 height 12
click at [64, 258] on button "Pick a print type" at bounding box center [56, 265] width 72 height 26
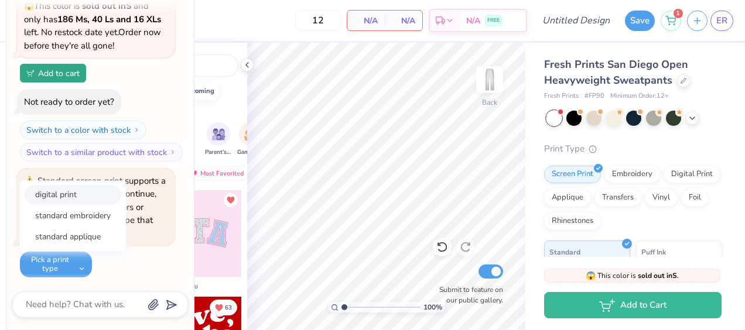
click at [64, 192] on button "digital print" at bounding box center [73, 194] width 97 height 19
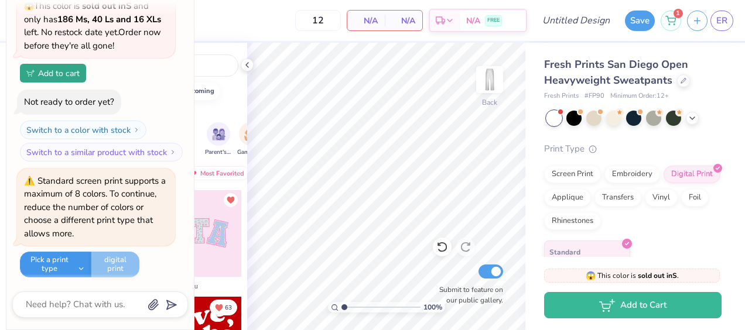
click at [73, 268] on button "Pick a print type" at bounding box center [55, 265] width 71 height 26
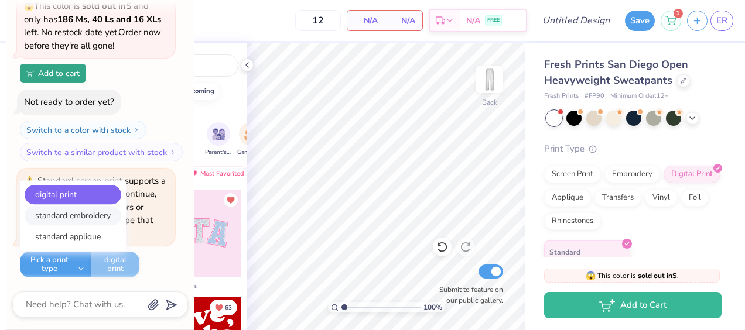
click at [63, 213] on button "standard embroidery" at bounding box center [73, 215] width 97 height 19
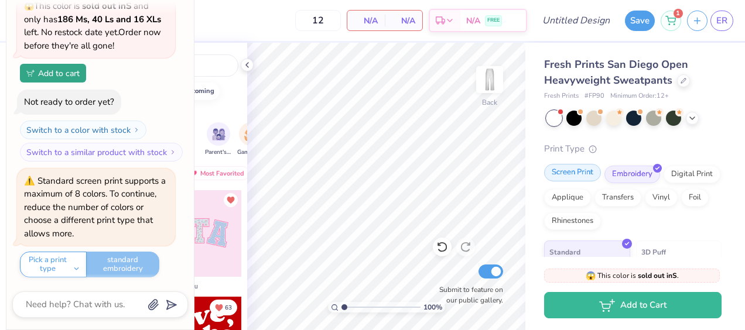
click at [566, 177] on div "Screen Print" at bounding box center [572, 173] width 57 height 18
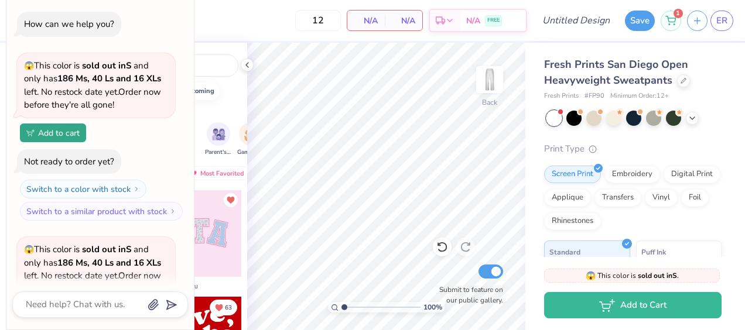
click at [234, 102] on div "Orgs Events Styles Print Types" at bounding box center [150, 110] width 194 height 16
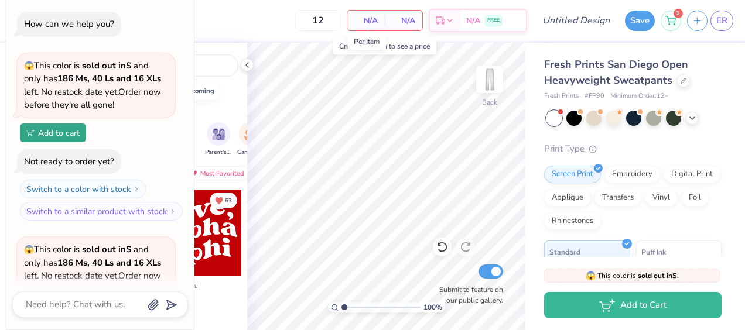
click at [367, 18] on span "N/A" at bounding box center [365, 21] width 23 height 12
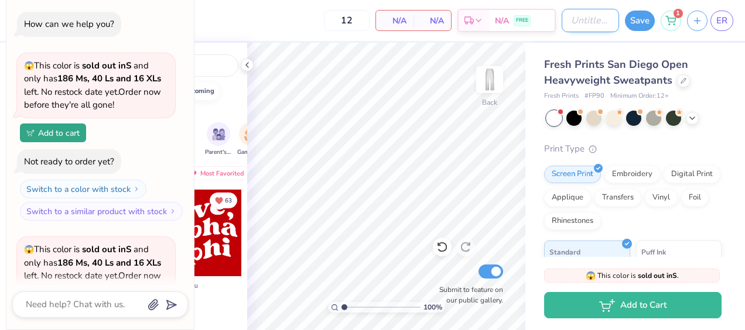
click at [569, 14] on input "Design Title" at bounding box center [590, 20] width 57 height 23
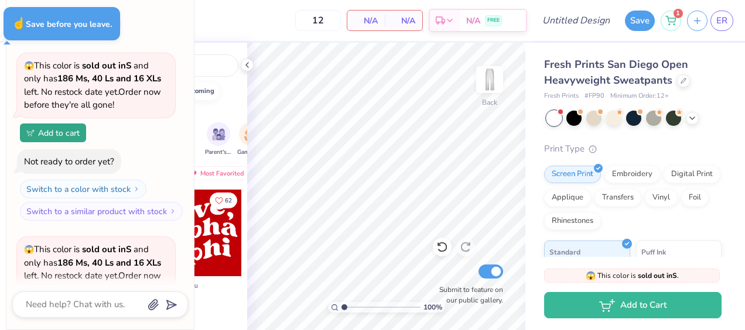
type textarea "x"
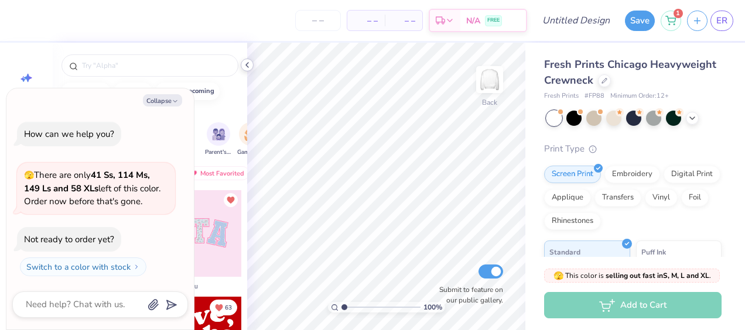
click at [244, 64] on icon at bounding box center [246, 64] width 9 height 9
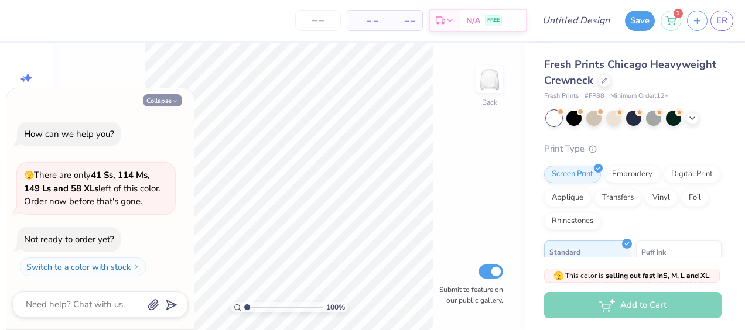
click at [158, 102] on button "Collapse" at bounding box center [162, 100] width 39 height 12
type textarea "x"
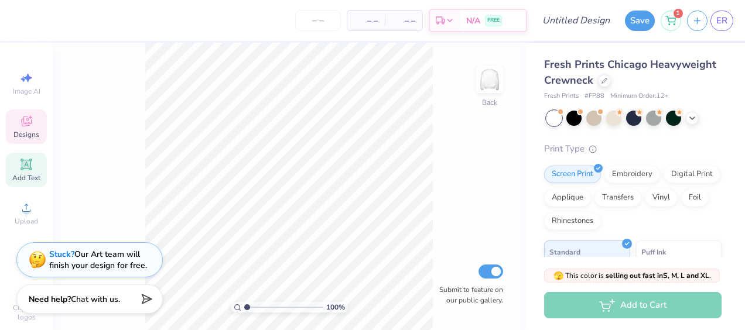
click at [19, 172] on div "Add Text" at bounding box center [26, 170] width 41 height 35
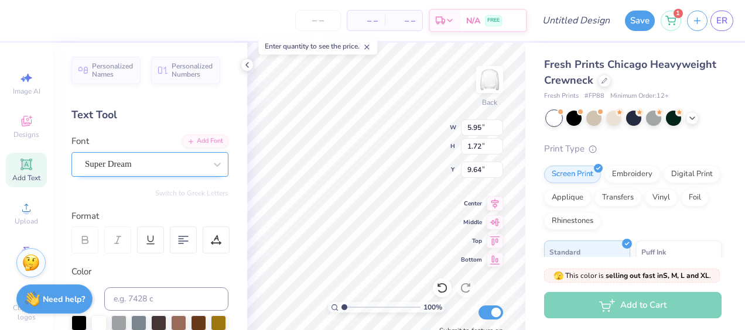
click at [139, 169] on div "Super Dream" at bounding box center [145, 164] width 123 height 18
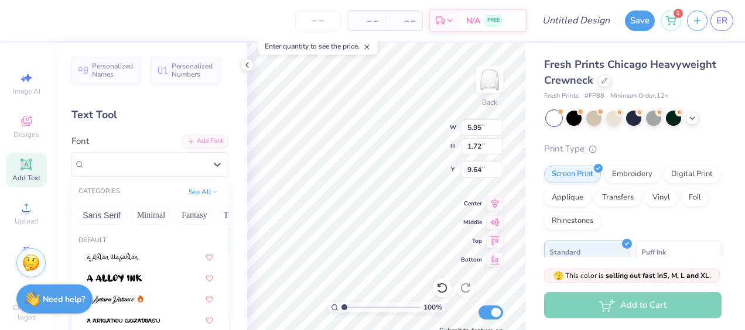
scroll to position [0, 279]
click at [90, 216] on button "Sans Serif" at bounding box center [101, 215] width 51 height 19
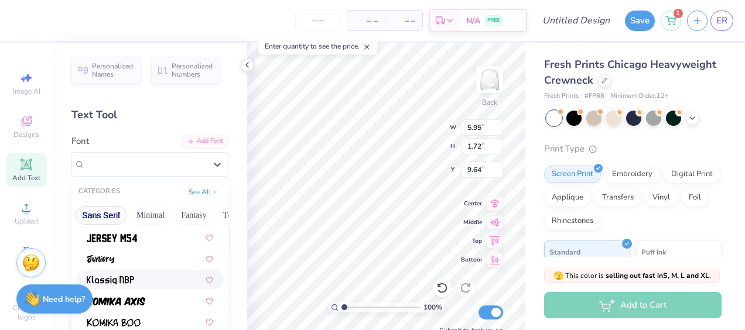
scroll to position [420, 0]
click at [111, 242] on span at bounding box center [112, 237] width 50 height 12
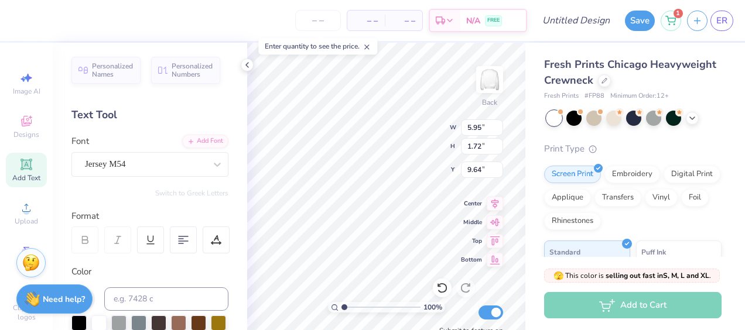
type input "4.70"
type input "1.89"
type input "9.56"
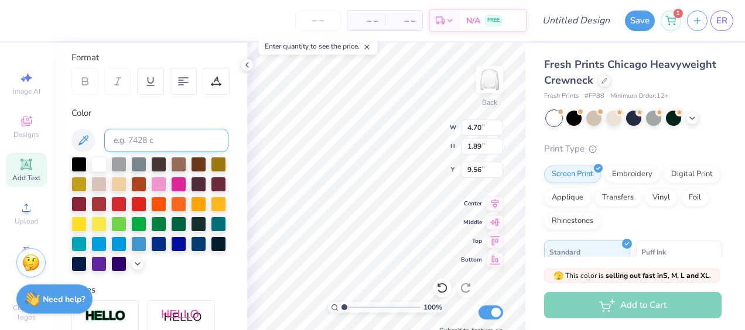
scroll to position [159, 0]
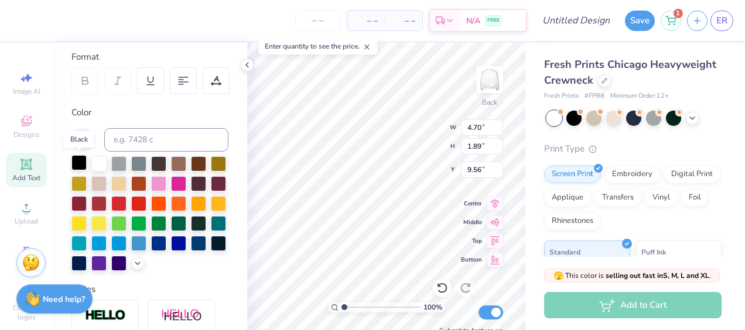
click at [74, 162] on div at bounding box center [78, 162] width 15 height 15
type textarea "Great women go greek"
type input "13.49"
type input "1.11"
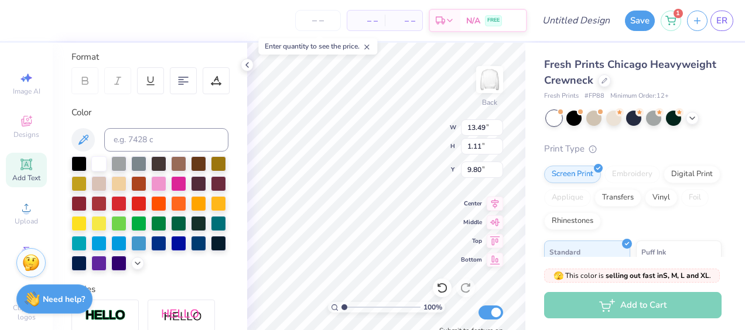
type input "5.71"
type input "11.35"
type input "0.93"
type input "10.21"
type input "0.84"
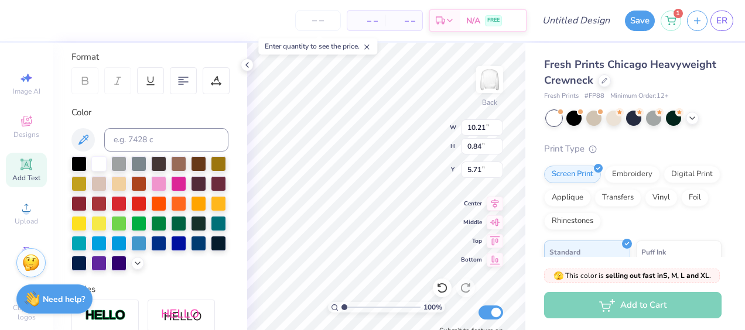
type input "5.67"
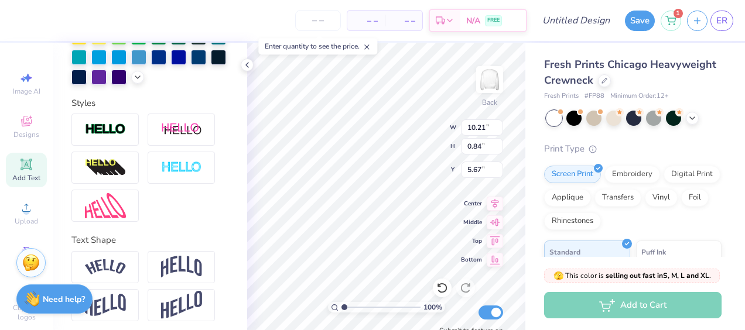
scroll to position [370, 0]
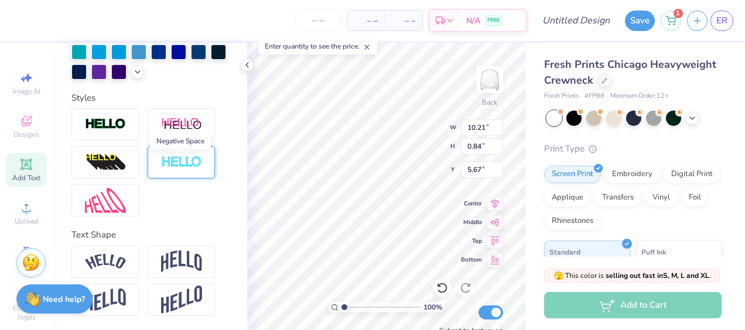
click at [186, 167] on img at bounding box center [181, 162] width 41 height 13
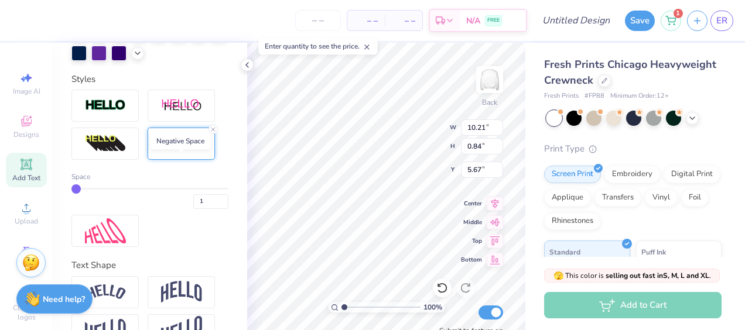
type input "10.23"
type input "0.85"
type input "5.66"
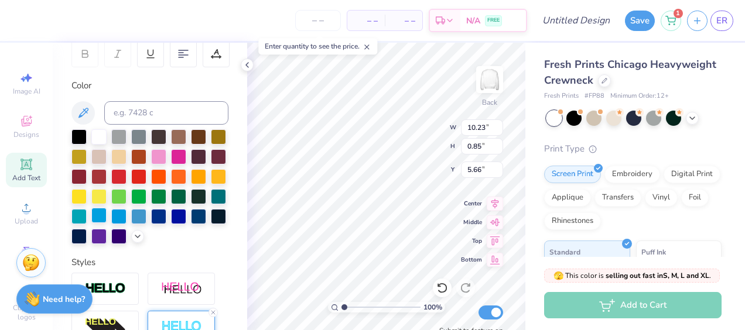
scroll to position [353, 0]
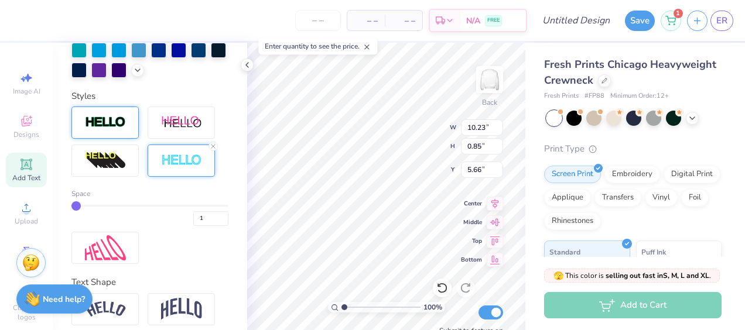
click at [108, 129] on img at bounding box center [105, 122] width 41 height 13
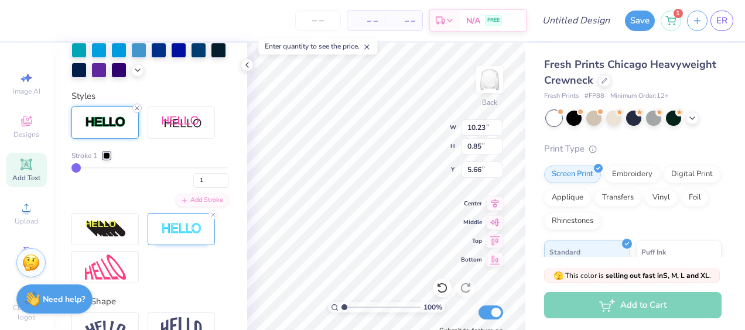
click at [135, 112] on icon at bounding box center [137, 108] width 7 height 7
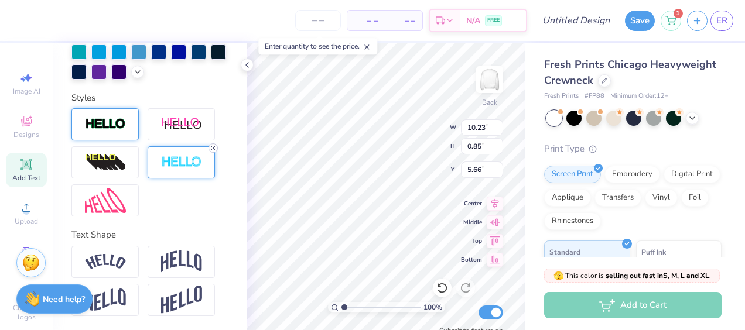
click at [209, 153] on div at bounding box center [212, 147] width 9 height 9
type input "10.21"
type input "0.84"
type input "5.67"
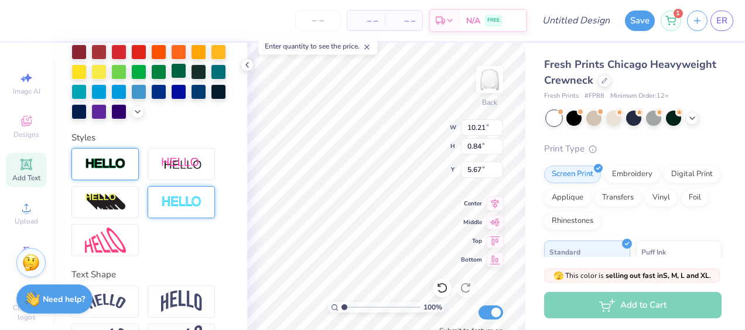
scroll to position [370, 0]
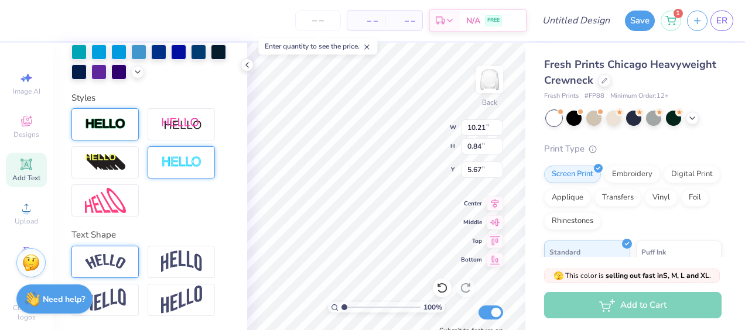
click at [121, 269] on img at bounding box center [105, 262] width 41 height 16
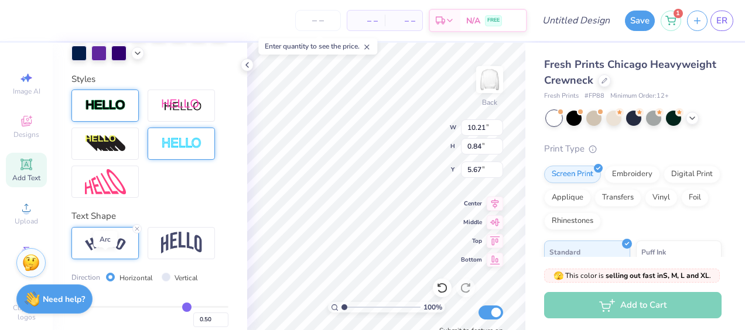
type input "11.34"
type input "2.34"
type input "4.92"
type textarea "PANHEL"
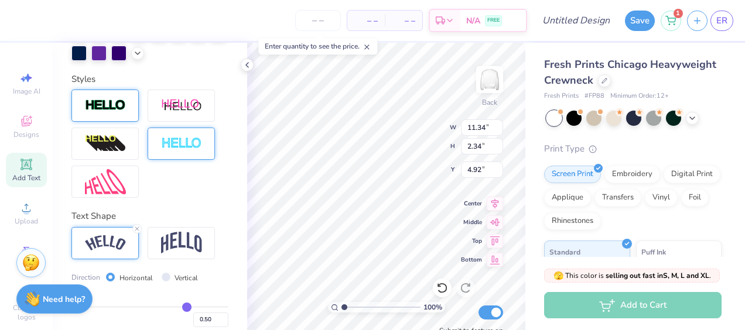
scroll to position [9, 2]
type input "7.46"
type input "2.41"
type input "4.33"
type input "10.79"
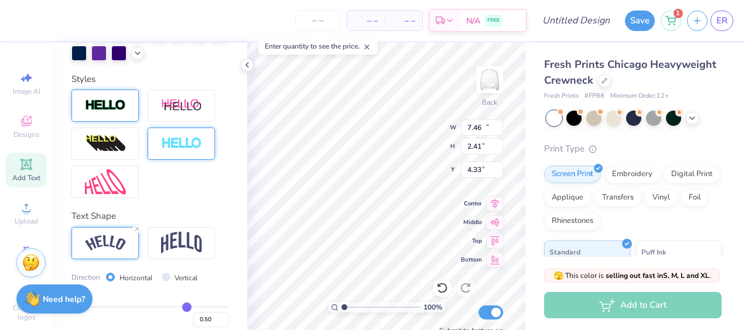
type input "3.48"
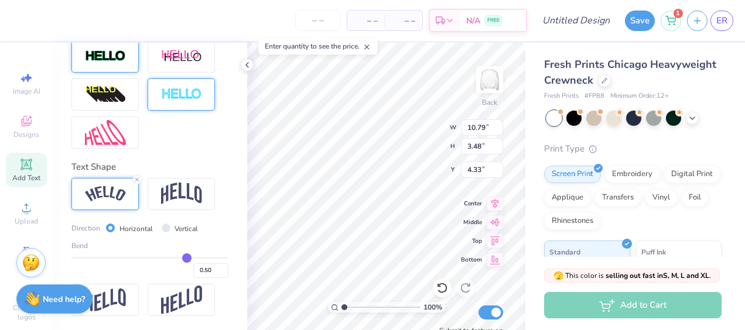
scroll to position [9, 4]
type textarea "P A N H E L"
type textarea "P A N H E L L E N I C"
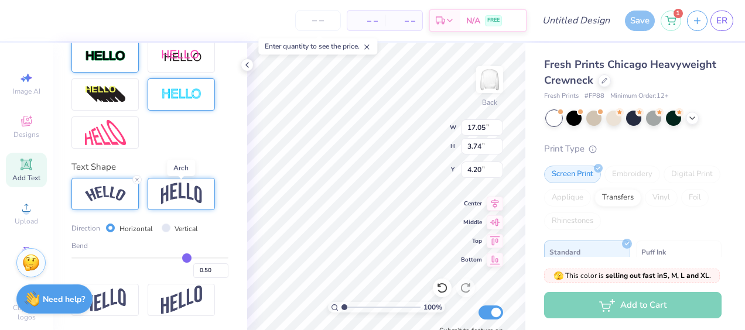
click at [172, 194] on img at bounding box center [181, 194] width 41 height 22
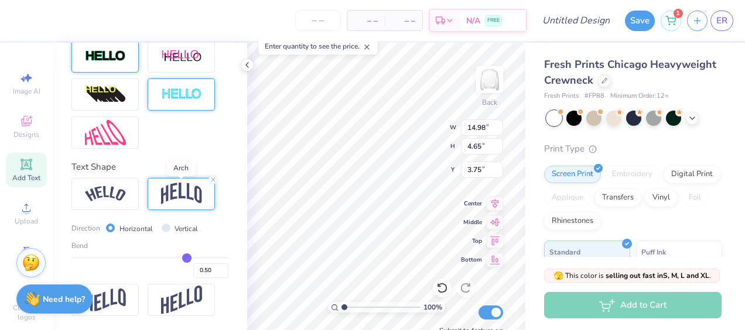
type input "14.98"
type input "4.65"
type input "3.75"
click at [90, 52] on img at bounding box center [105, 56] width 41 height 13
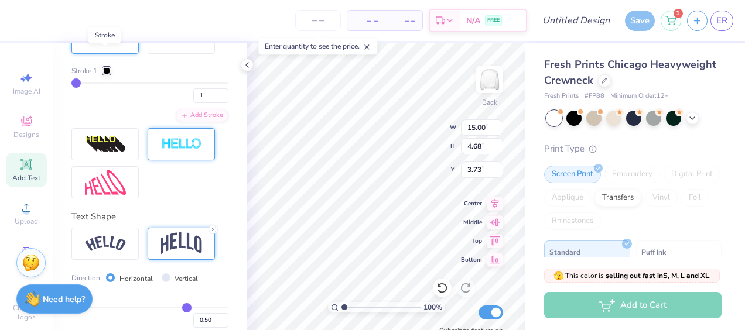
type input "15.00"
type input "4.68"
type input "3.73"
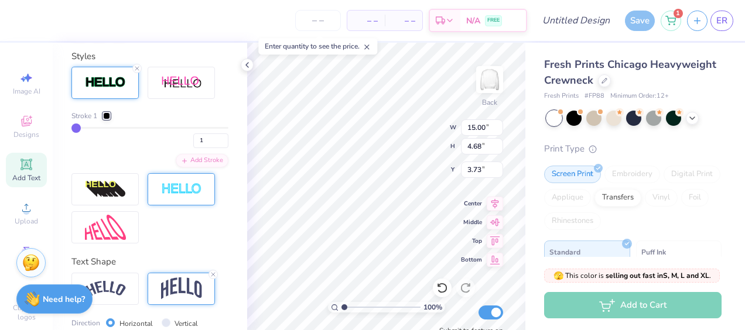
click at [108, 119] on div at bounding box center [106, 115] width 7 height 7
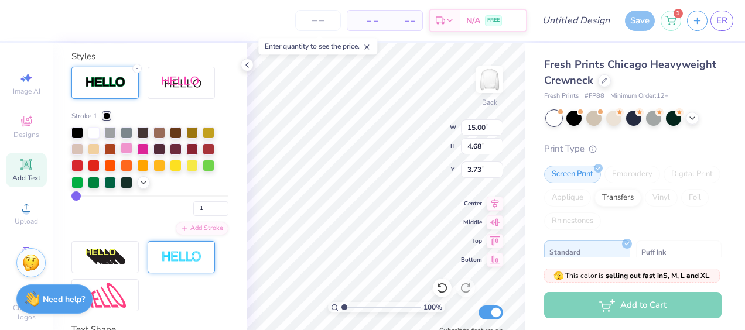
click at [127, 154] on div at bounding box center [127, 148] width 12 height 12
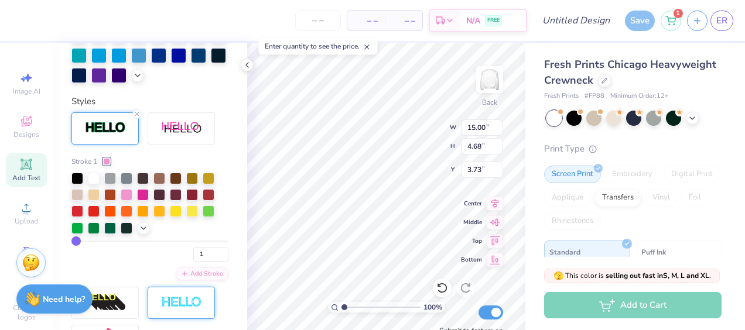
scroll to position [438, 0]
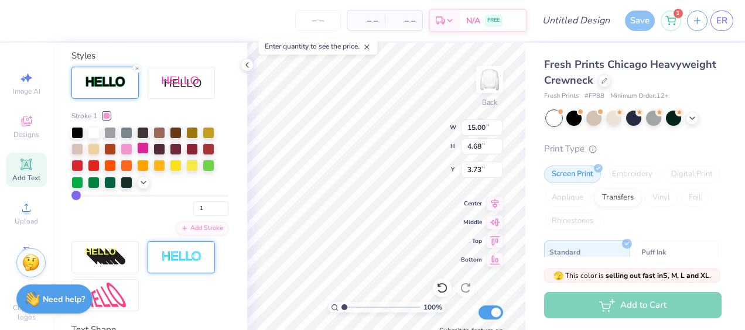
click at [144, 154] on div at bounding box center [143, 148] width 12 height 12
click at [135, 72] on icon at bounding box center [137, 68] width 7 height 7
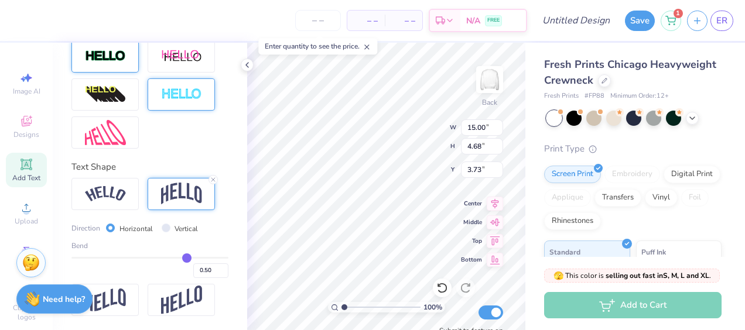
type input "14.98"
type input "4.65"
type input "3.75"
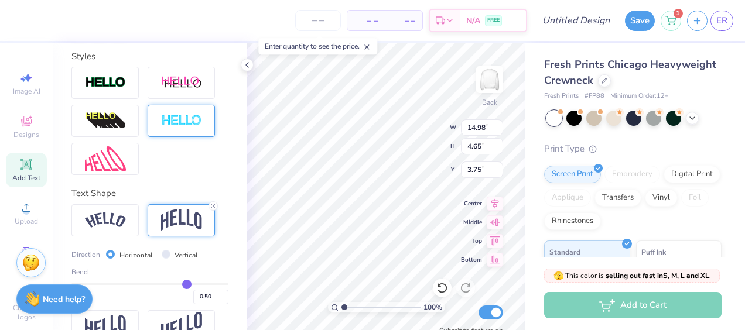
click at [180, 131] on div at bounding box center [181, 121] width 67 height 32
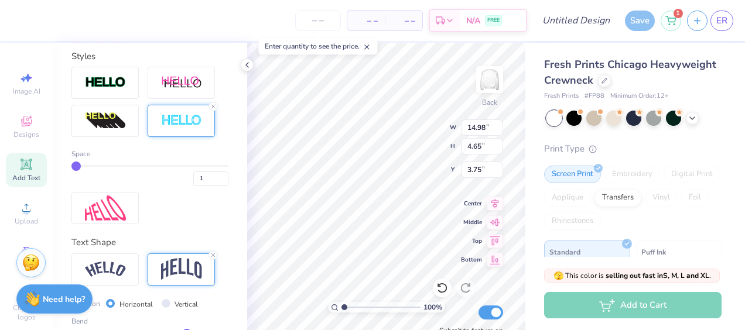
type input "15.00"
type input "4.68"
type input "3.73"
click at [105, 90] on img at bounding box center [105, 82] width 41 height 13
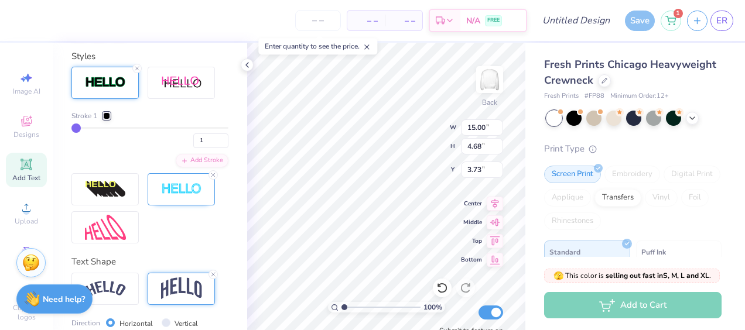
click at [107, 119] on div at bounding box center [106, 115] width 7 height 7
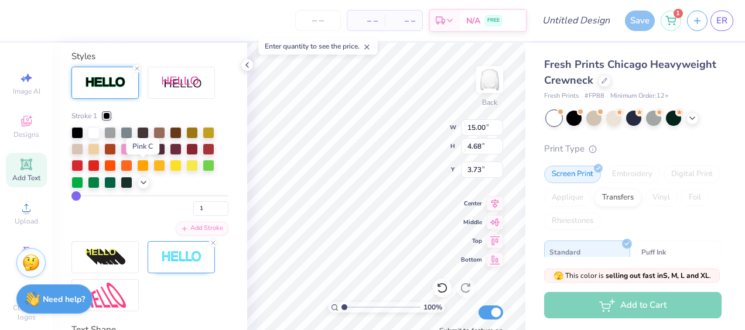
click at [139, 154] on div at bounding box center [143, 148] width 12 height 12
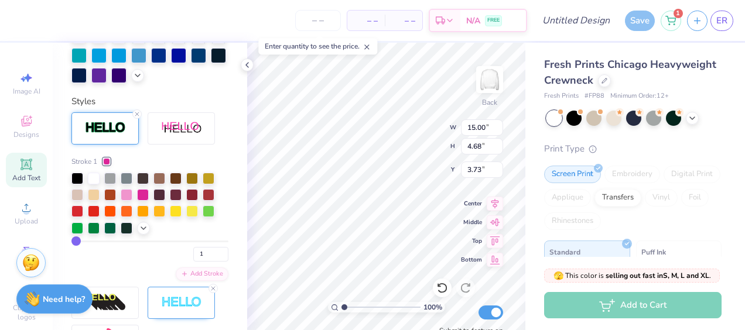
scroll to position [438, 0]
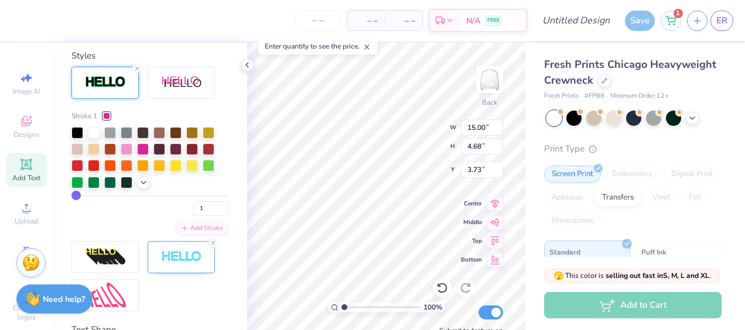
click at [100, 216] on div "1" at bounding box center [149, 205] width 157 height 21
type input "15"
click at [95, 197] on input "range" at bounding box center [149, 196] width 157 height 2
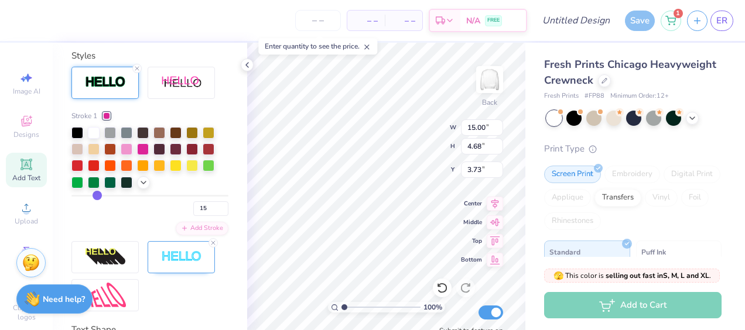
type input "15.38"
type input "5.05"
type input "3.55"
type input "4"
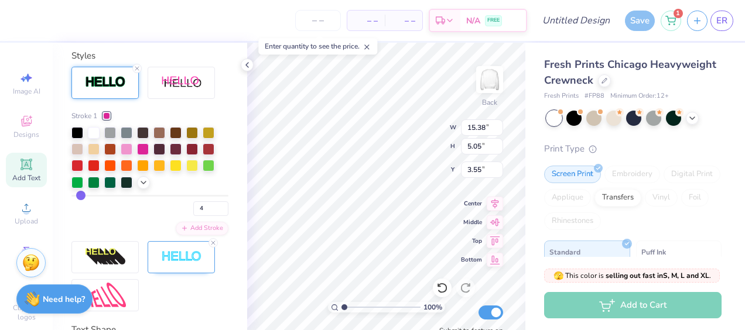
type input "4"
click at [80, 197] on input "range" at bounding box center [149, 196] width 157 height 2
type input "15.08"
type input "4.76"
type input "3.69"
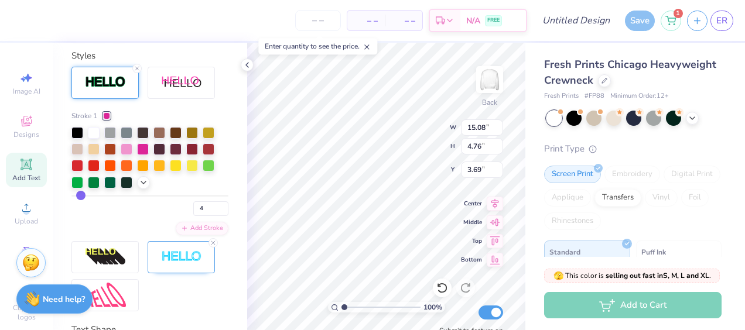
scroll to position [9, 4]
type textarea "P A N H E L"
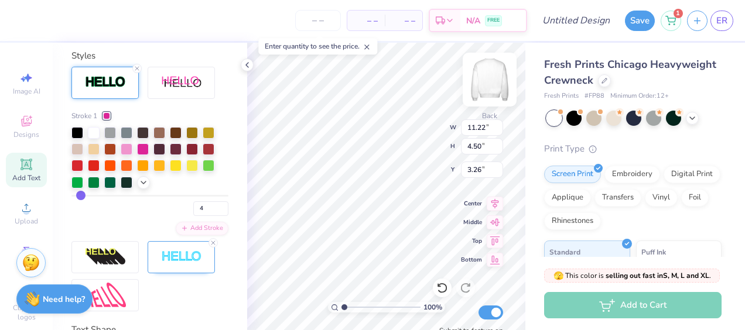
type input "11.22"
type input "4.50"
type input "3.26"
type input "13.07"
type input "5.24"
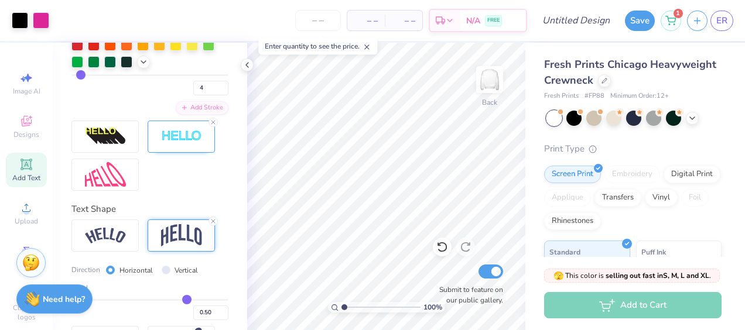
scroll to position [619, 0]
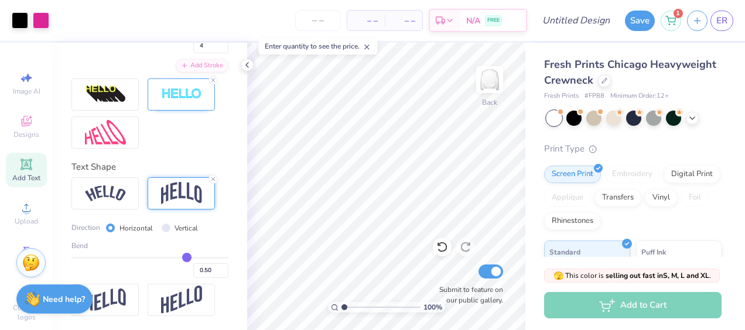
type input "0.47"
type input "0.42"
type input "0.4"
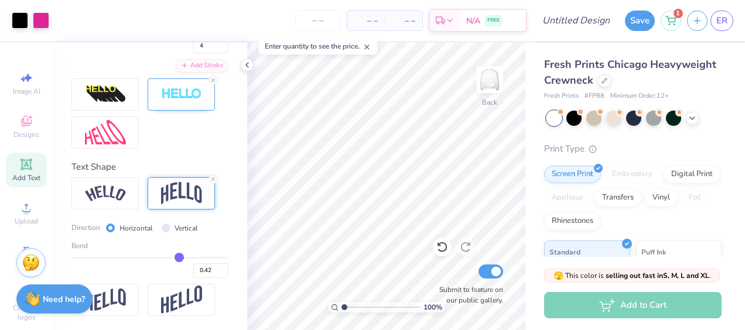
type input "0.40"
type input "0.37"
type input "0.36"
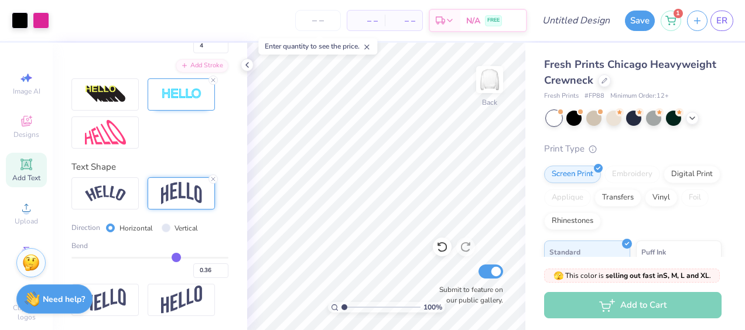
type input "0.27"
type input "0.22"
type input "0.18"
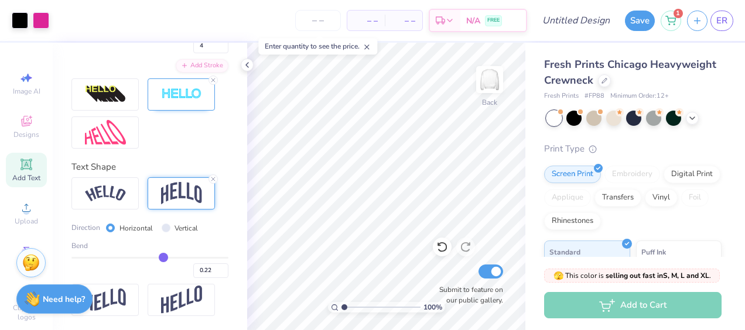
type input "0.18"
type input "0.17"
type input "0.16"
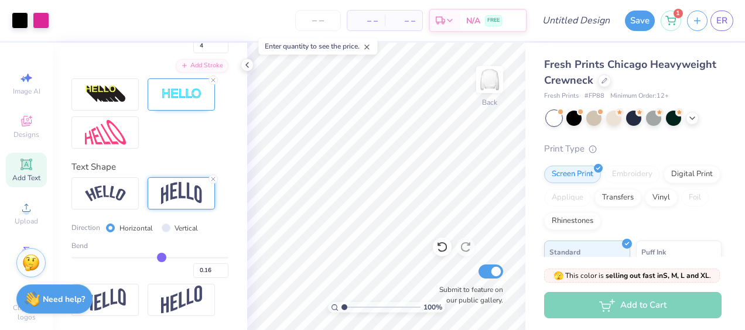
type input "0.15"
type input "0.14"
type input "0.13"
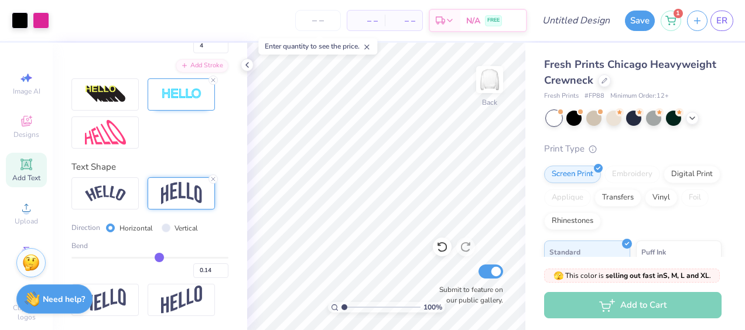
type input "0.13"
type input "0.12"
type input "0.35"
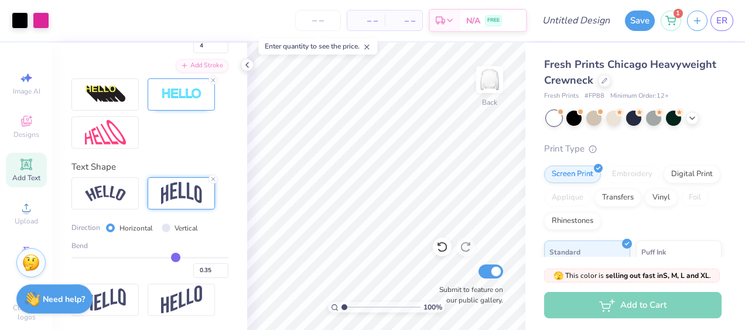
type input "0.34"
type input "0.33"
drag, startPoint x: 181, startPoint y: 262, endPoint x: 167, endPoint y: 259, distance: 13.7
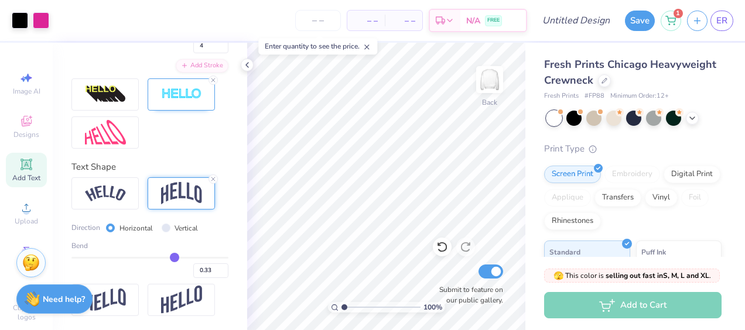
type input "0.32"
click at [167, 259] on input "range" at bounding box center [149, 258] width 157 height 2
type input "0.32"
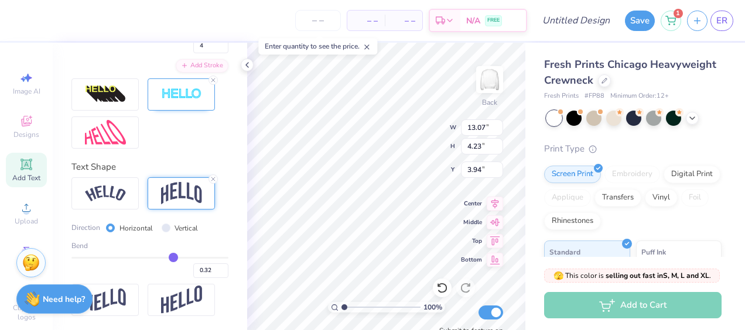
type input "3.94"
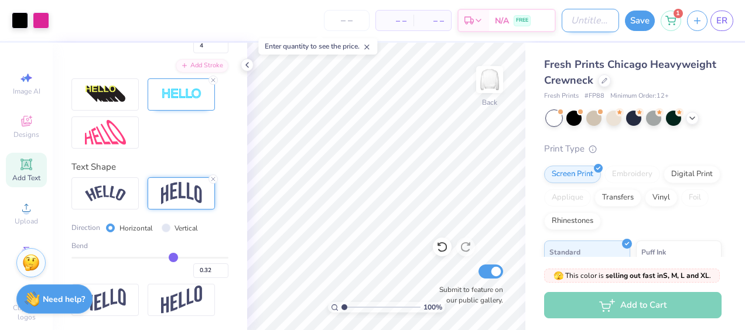
click at [563, 23] on input "Design Title" at bounding box center [590, 20] width 57 height 23
type input "PANHEL. [PERSON_NAME]"
click at [637, 16] on button "Save" at bounding box center [640, 19] width 30 height 20
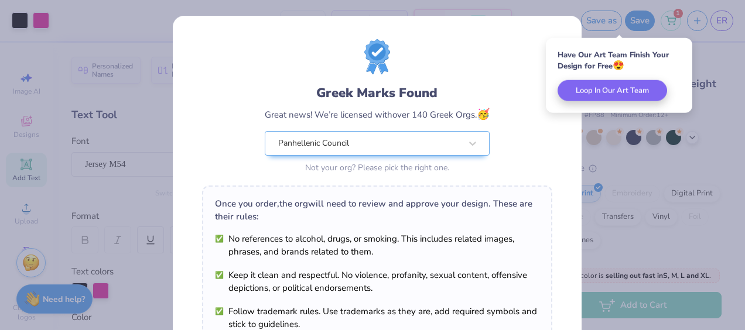
scroll to position [217, 0]
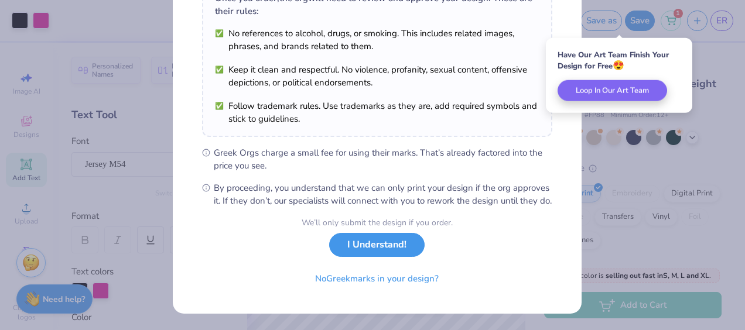
click at [387, 247] on button "I Understand!" at bounding box center [376, 245] width 95 height 24
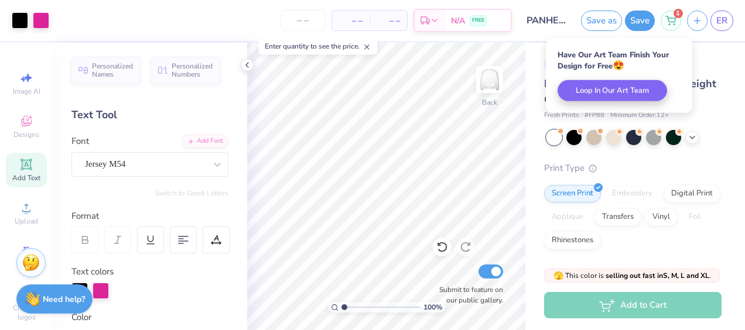
scroll to position [45, 0]
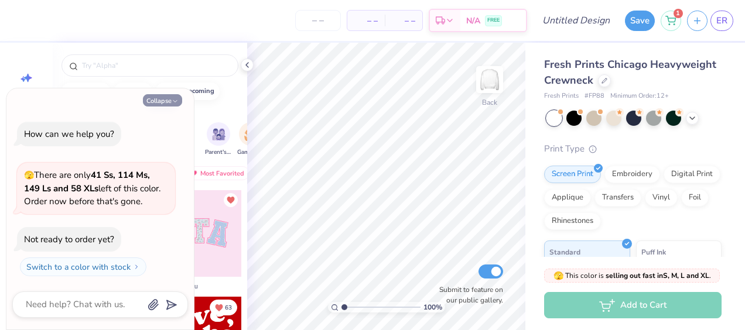
click at [153, 101] on button "Collapse" at bounding box center [162, 100] width 39 height 12
type textarea "x"
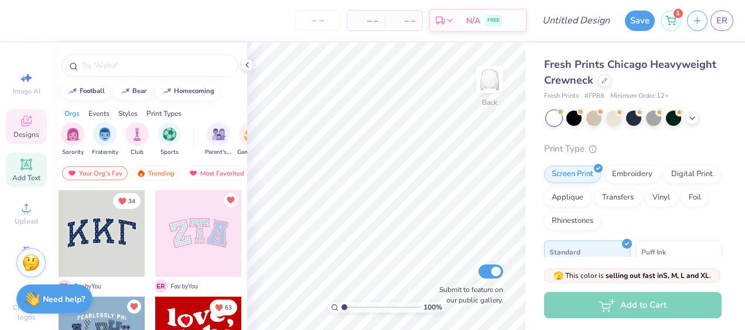
click at [26, 167] on icon at bounding box center [25, 164] width 11 height 11
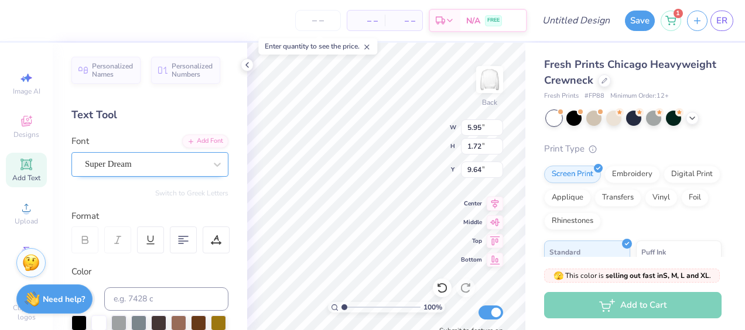
click at [172, 166] on div "Super Dream" at bounding box center [145, 164] width 123 height 18
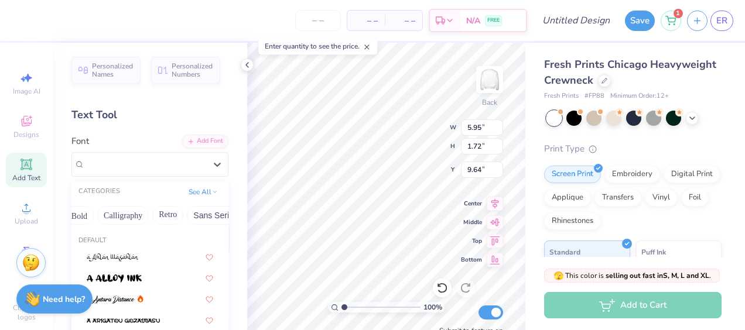
scroll to position [0, 245]
click at [139, 216] on button "Sans Serif" at bounding box center [135, 215] width 51 height 19
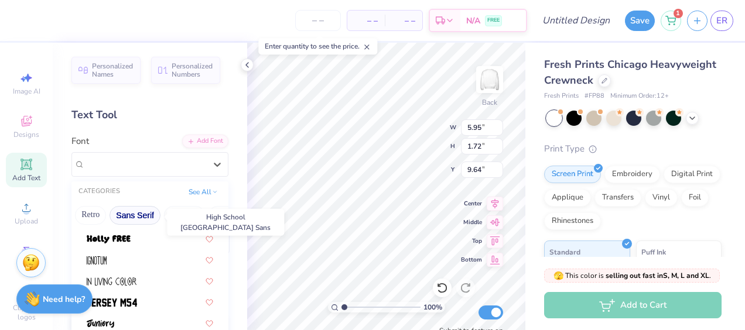
scroll to position [358, 0]
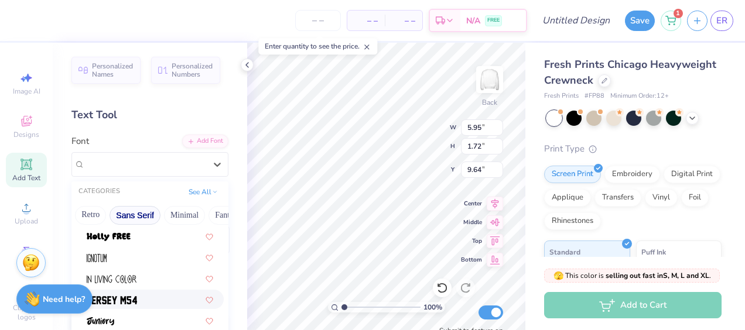
click at [119, 299] on img at bounding box center [112, 300] width 50 height 8
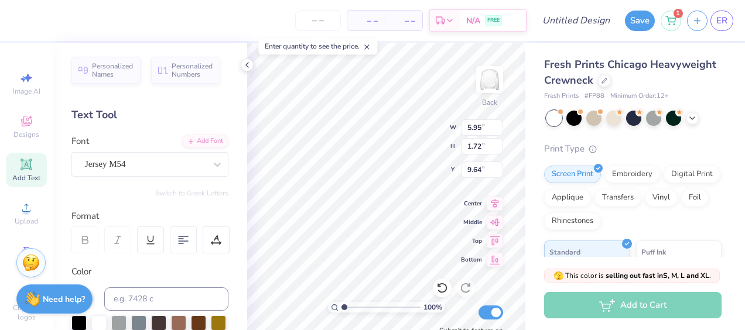
type input "4.70"
type input "1.89"
type input "9.56"
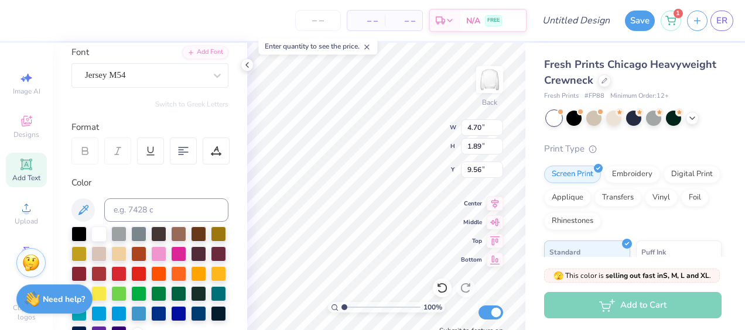
scroll to position [114, 0]
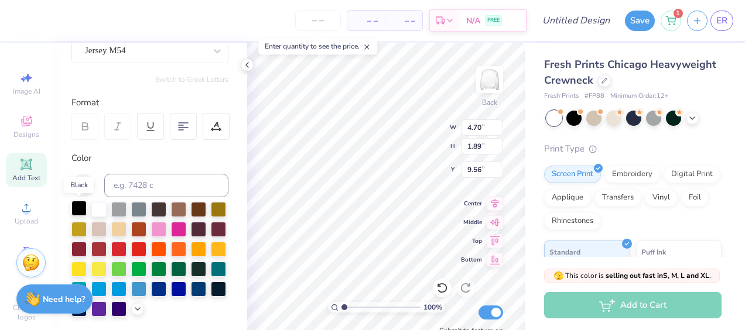
click at [75, 205] on div at bounding box center [78, 208] width 15 height 15
type textarea "Great women go greek"
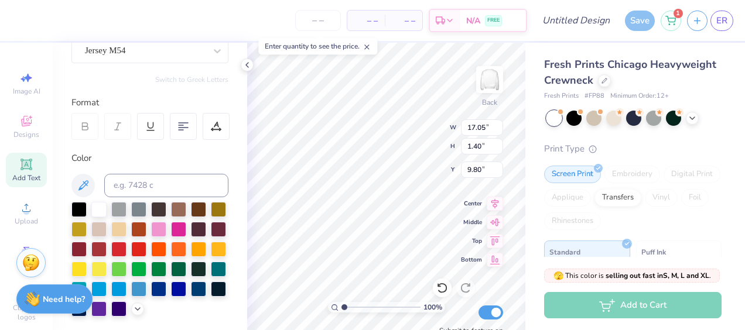
type input "12.51"
type input "1.03"
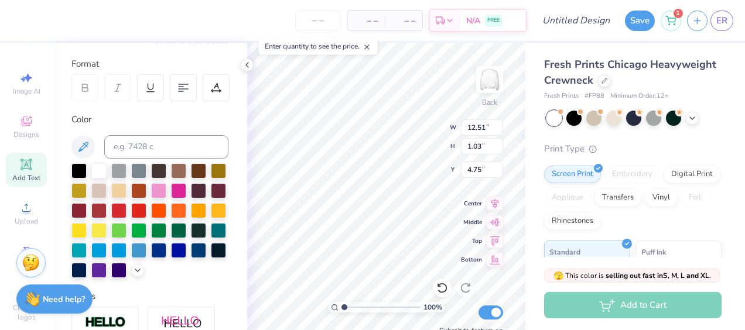
scroll to position [162, 0]
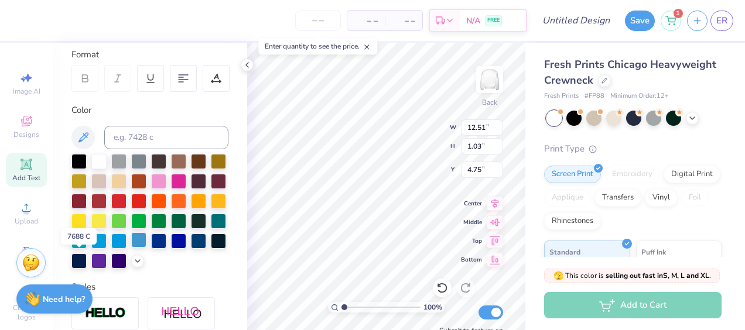
click at [131, 248] on div at bounding box center [138, 239] width 15 height 15
click at [151, 248] on div at bounding box center [158, 239] width 15 height 15
click at [107, 242] on div at bounding box center [98, 239] width 15 height 15
click at [87, 240] on div at bounding box center [78, 239] width 15 height 15
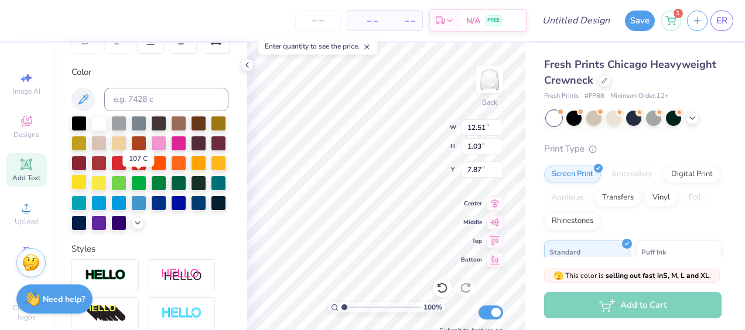
scroll to position [202, 0]
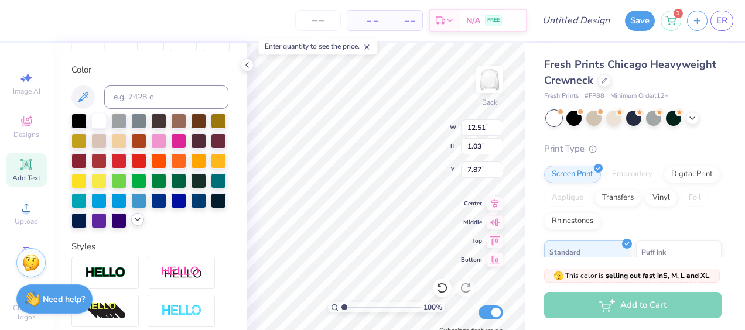
click at [133, 224] on icon at bounding box center [137, 219] width 9 height 9
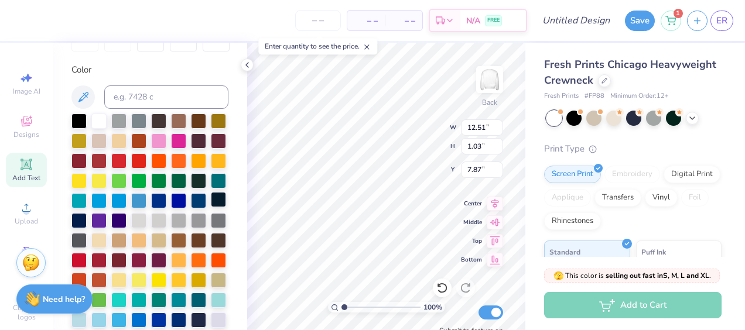
scroll to position [299, 0]
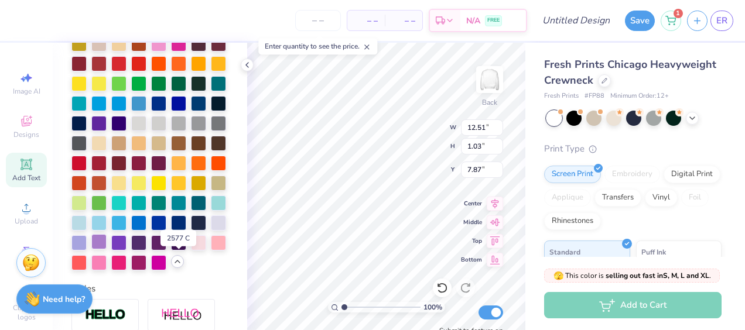
click at [107, 249] on div at bounding box center [98, 241] width 15 height 15
type input "9.47"
click at [87, 81] on div at bounding box center [78, 82] width 15 height 15
click at [211, 70] on div at bounding box center [218, 62] width 15 height 15
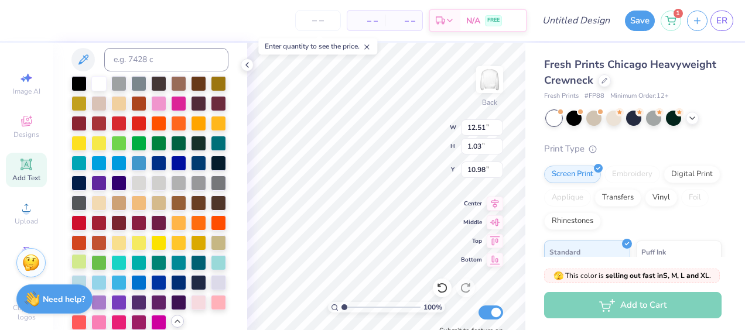
scroll to position [239, 0]
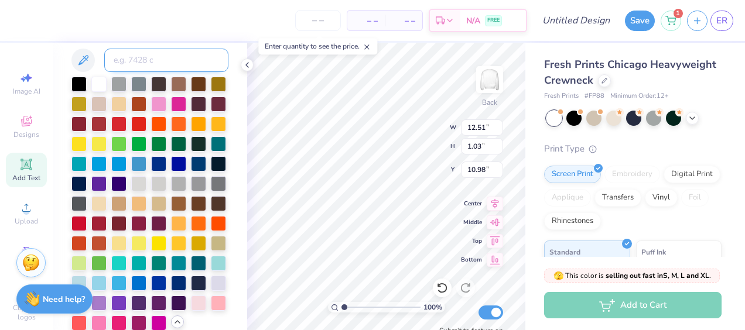
click at [124, 64] on input at bounding box center [166, 60] width 124 height 23
type input "olive"
click at [146, 145] on div at bounding box center [138, 142] width 15 height 15
click at [126, 141] on div at bounding box center [118, 142] width 15 height 15
click at [151, 151] on div at bounding box center [158, 142] width 15 height 15
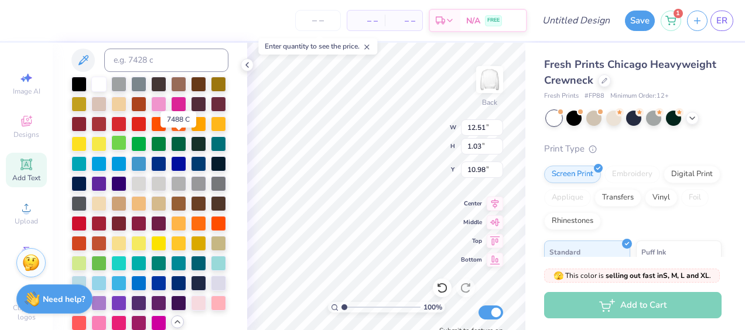
click at [126, 146] on div at bounding box center [118, 142] width 15 height 15
click at [171, 170] on div at bounding box center [178, 162] width 15 height 15
type input "6.29"
click at [126, 270] on div at bounding box center [118, 262] width 15 height 15
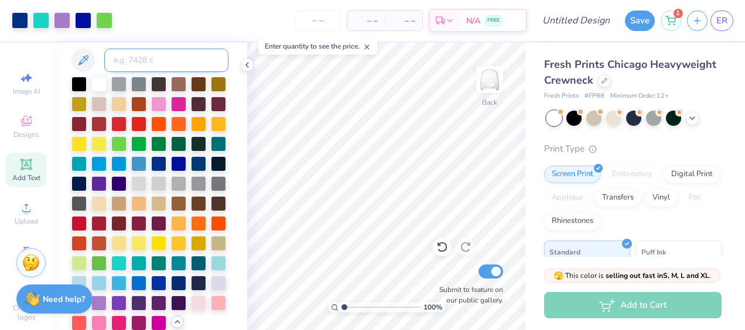
click at [139, 65] on input at bounding box center [166, 60] width 124 height 23
type input "azure blue"
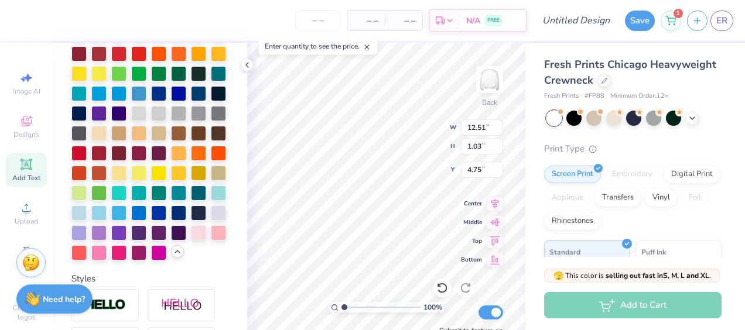
scroll to position [9, 1]
click at [126, 91] on div at bounding box center [118, 92] width 15 height 15
click at [171, 100] on div at bounding box center [178, 92] width 15 height 15
click at [126, 93] on div at bounding box center [118, 92] width 15 height 15
type input "7.87"
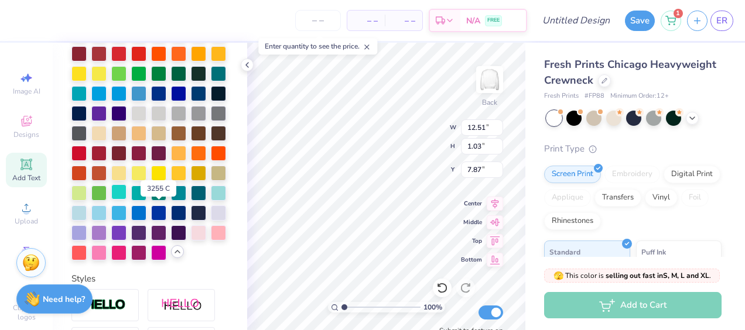
click at [126, 200] on div at bounding box center [118, 191] width 15 height 15
type input "9.47"
click at [87, 240] on div at bounding box center [78, 231] width 15 height 15
click at [126, 70] on div at bounding box center [118, 72] width 15 height 15
click at [107, 200] on div at bounding box center [98, 191] width 15 height 15
